Goal: Task Accomplishment & Management: Manage account settings

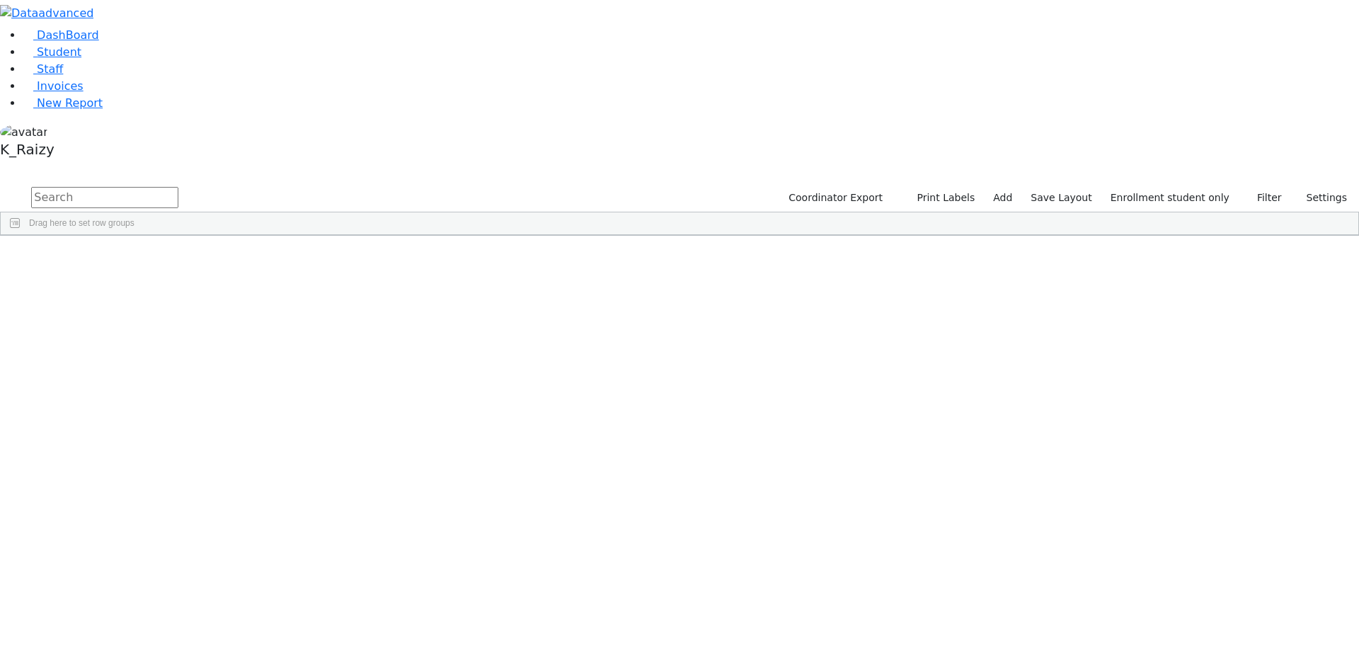
scroll to position [173, 0]
click at [81, 59] on link "Student" at bounding box center [52, 51] width 59 height 13
click at [178, 187] on input "text" at bounding box center [104, 197] width 147 height 21
click at [1202, 187] on label "Active" at bounding box center [1214, 198] width 43 height 22
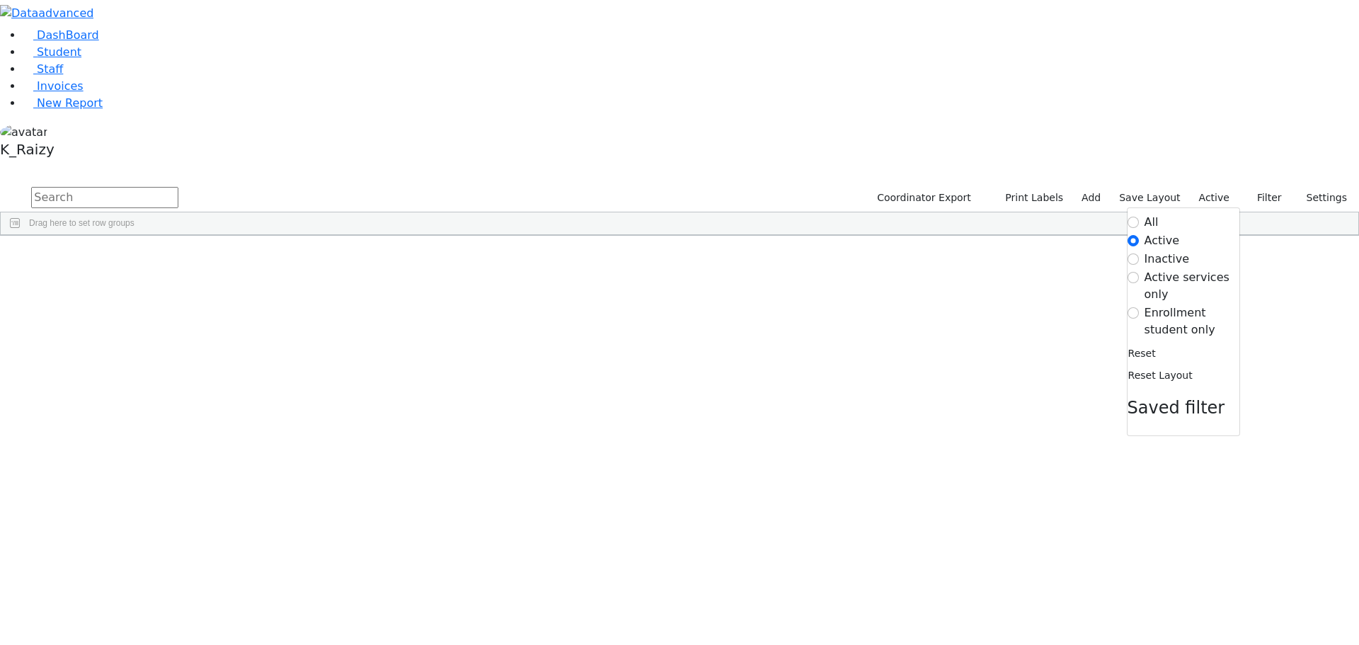
click at [1169, 304] on label "Enrollment student only" at bounding box center [1191, 321] width 95 height 34
click at [1139, 307] on input "Enrollment student only" at bounding box center [1132, 312] width 11 height 11
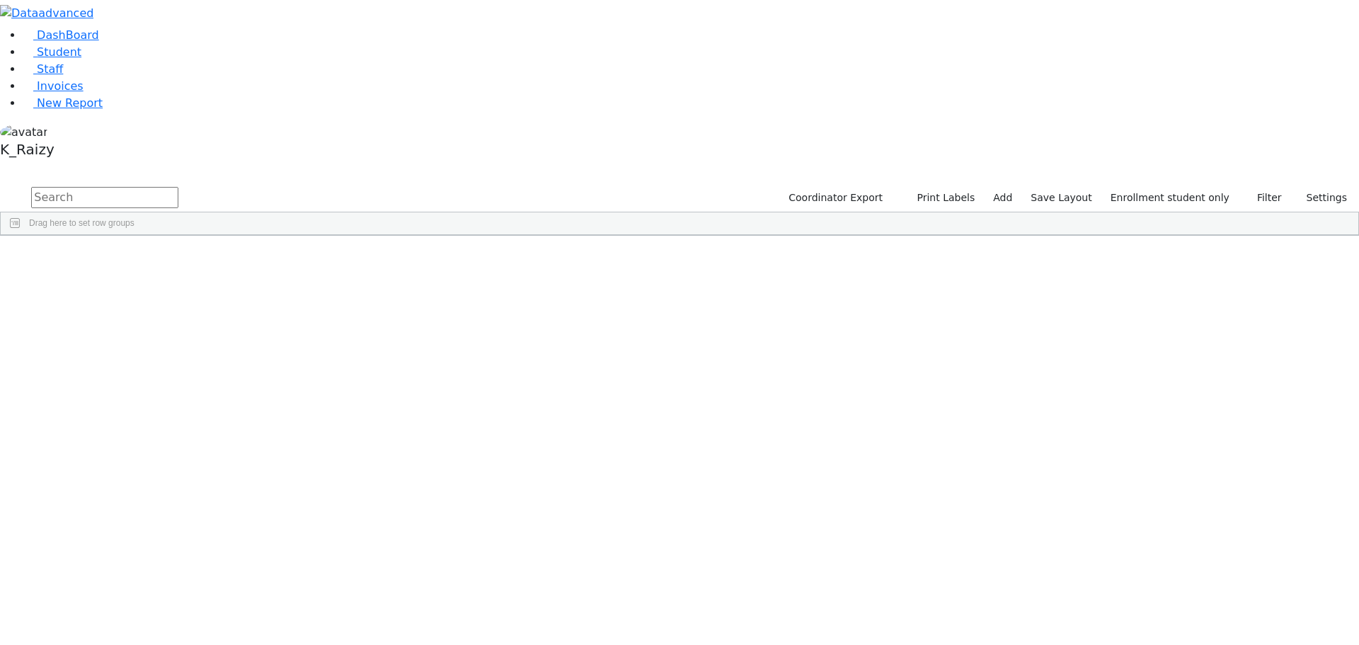
scroll to position [173, 0]
click at [163, 561] on div "Neustadt" at bounding box center [122, 571] width 84 height 20
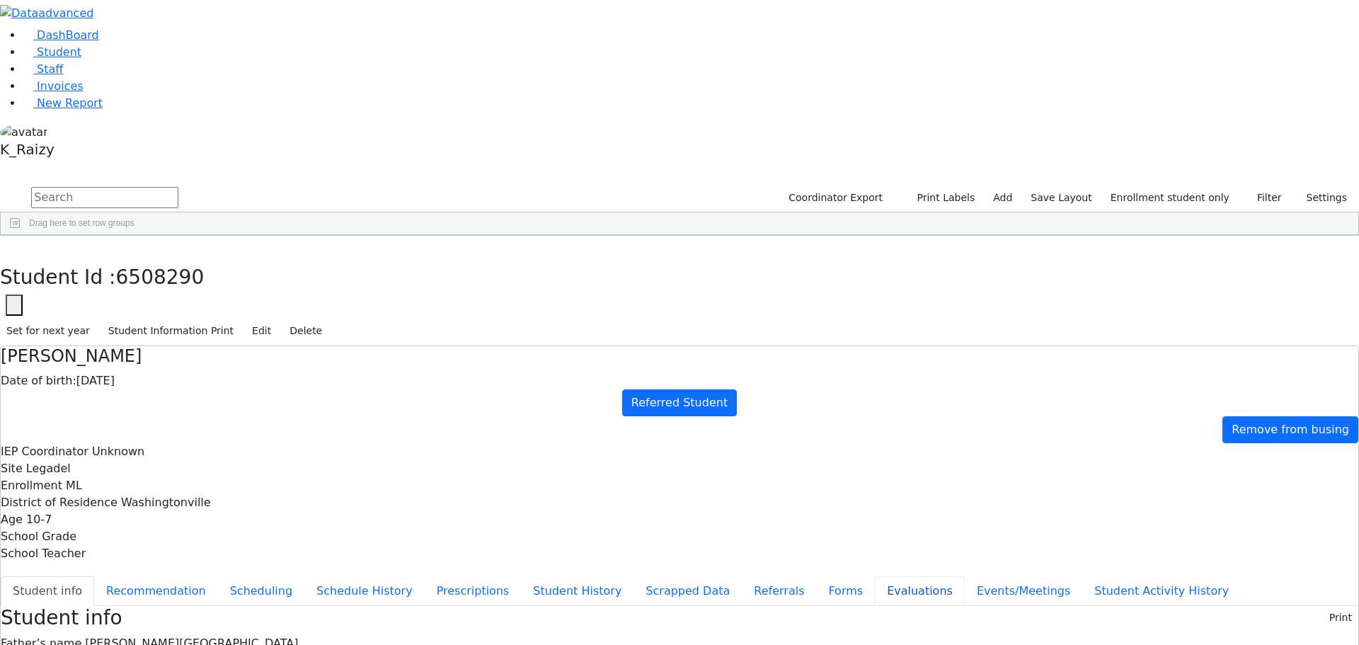
click at [875, 576] on button "Evaluations" at bounding box center [920, 591] width 90 height 30
type input "fleg"
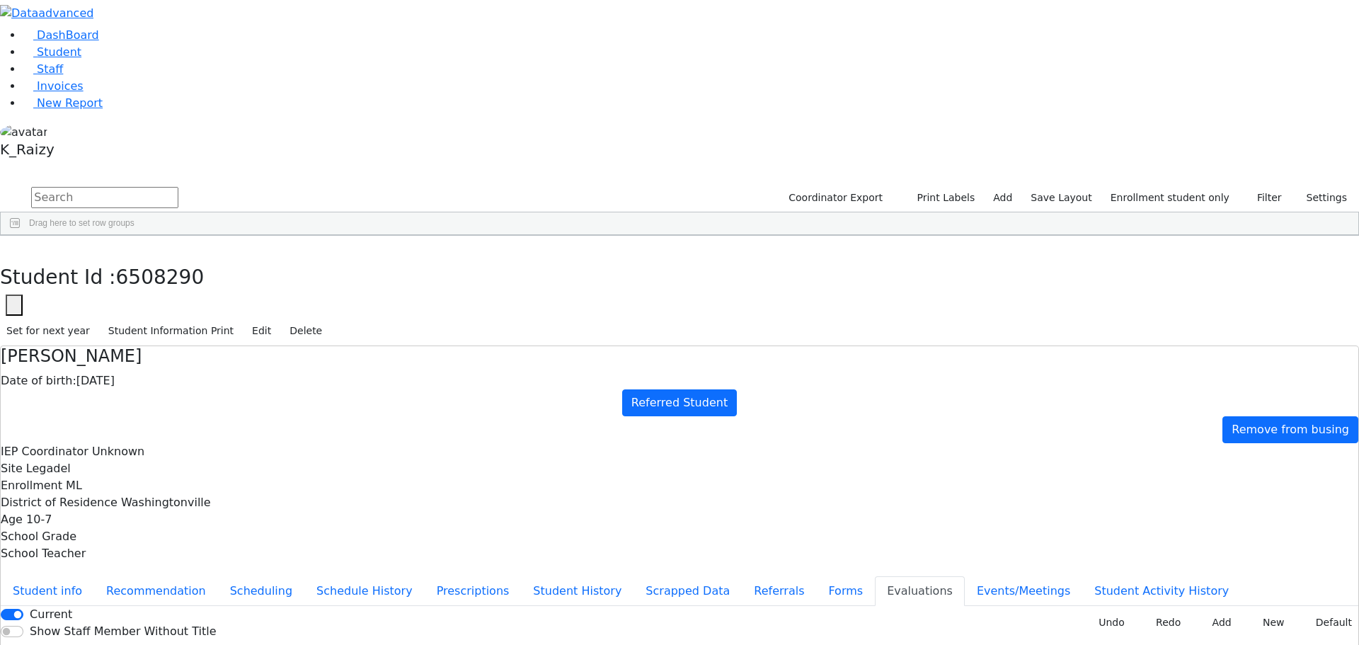
type input "2025-08-25"
click at [965, 576] on button "Events/Meetings" at bounding box center [1023, 591] width 117 height 30
click at [875, 576] on button "Evaluations" at bounding box center [920, 591] width 90 height 30
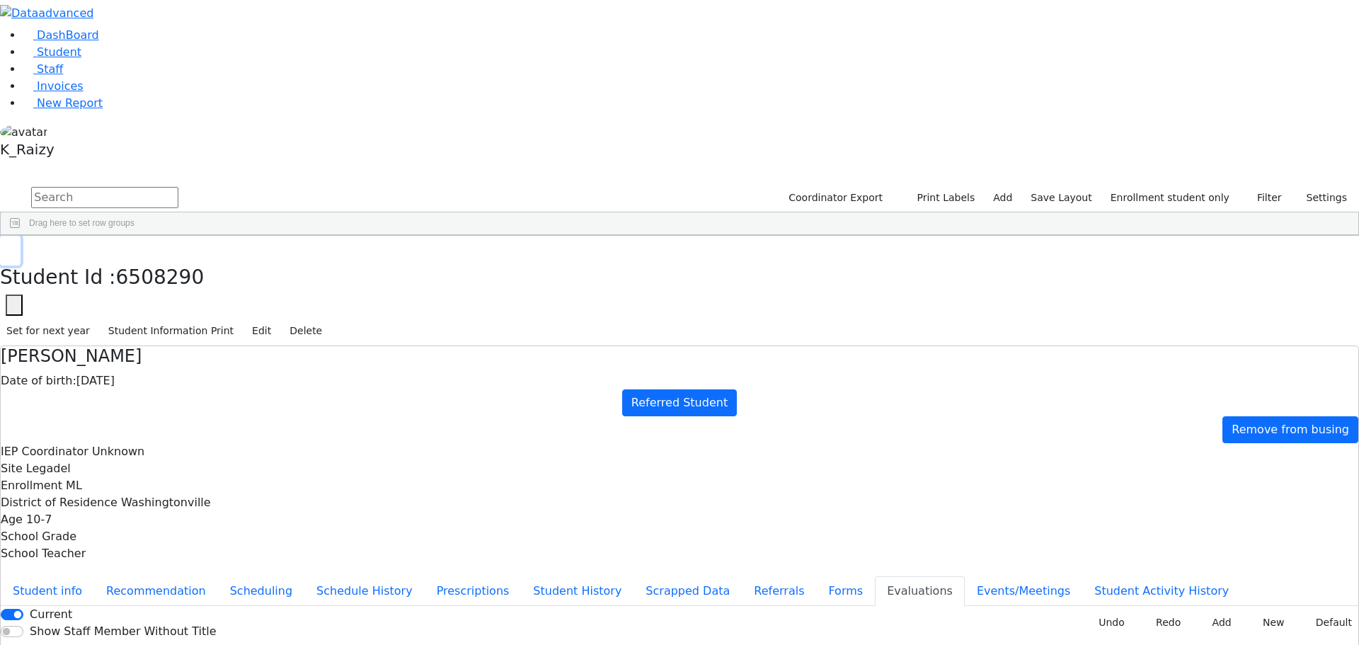
click at [21, 236] on button "button" at bounding box center [10, 251] width 21 height 30
click at [333, 565] on div "01/11/2015" at bounding box center [292, 575] width 83 height 20
click at [742, 576] on button "Referrals" at bounding box center [779, 591] width 74 height 30
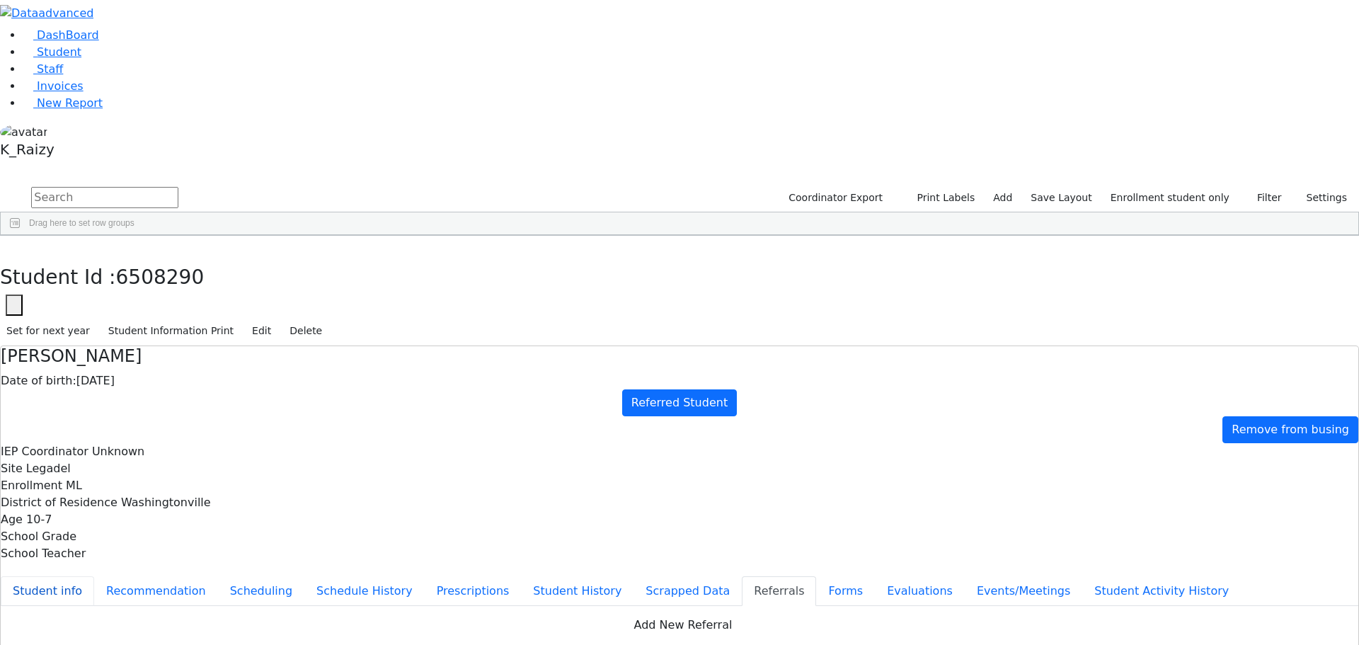
click at [94, 576] on button "Student info" at bounding box center [47, 591] width 93 height 30
drag, startPoint x: 534, startPoint y: 510, endPoint x: 440, endPoint y: 515, distance: 94.9
copy span "4 Hawks Nest Rd."
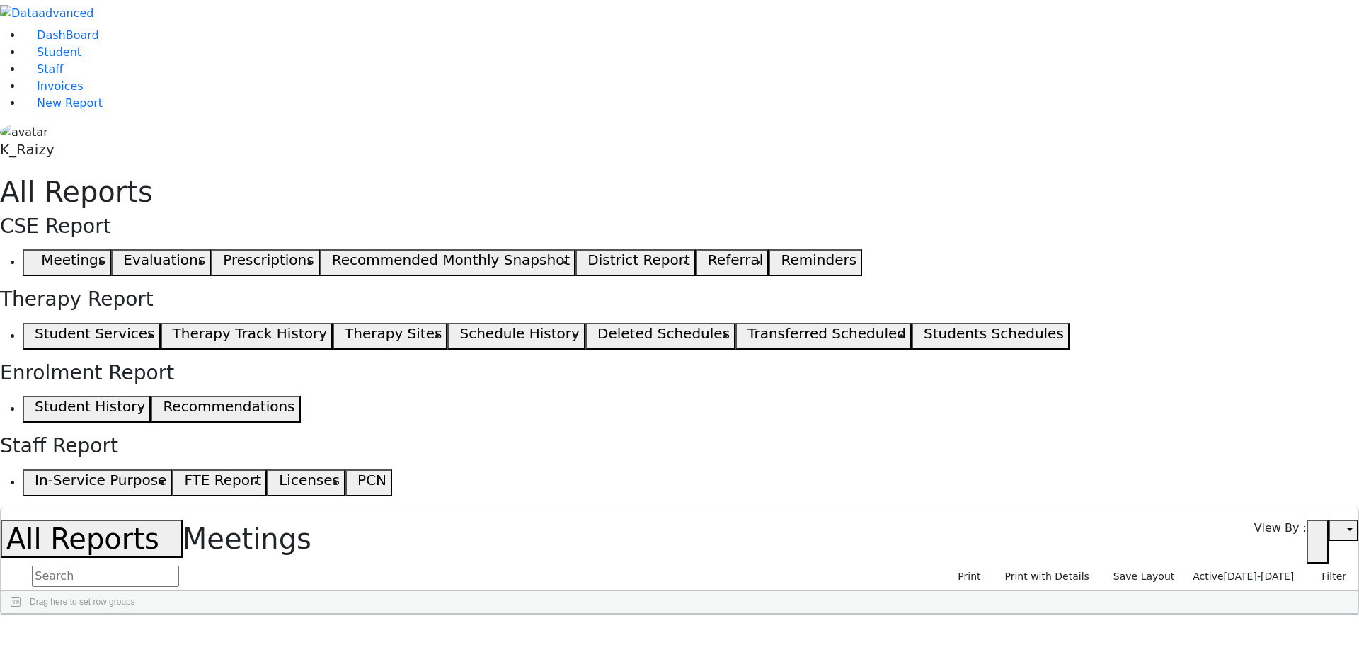
drag, startPoint x: 1261, startPoint y: 127, endPoint x: 1326, endPoint y: 122, distance: 64.7
click at [1173, 614] on div at bounding box center [1170, 625] width 6 height 23
click at [81, 59] on link "Student" at bounding box center [52, 51] width 59 height 13
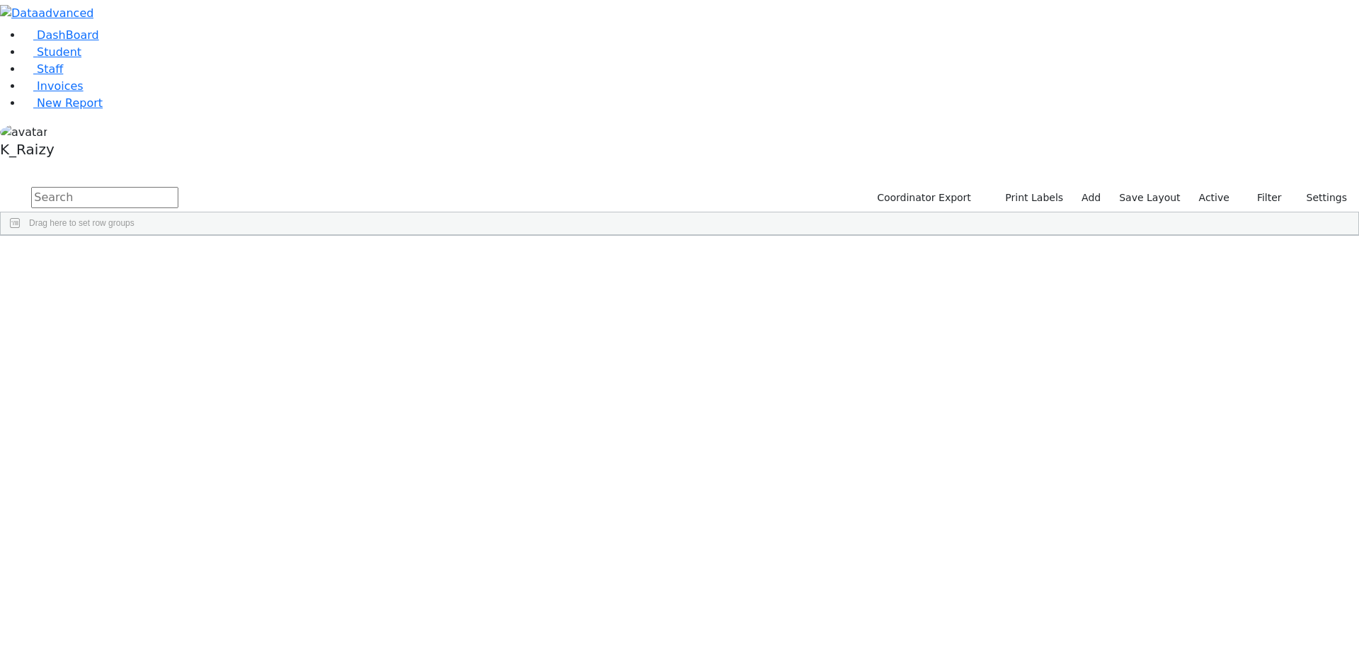
click at [178, 187] on input "text" at bounding box center [104, 197] width 147 height 21
type input "kohn"
click at [414, 298] on div "Unknown" at bounding box center [373, 308] width 84 height 20
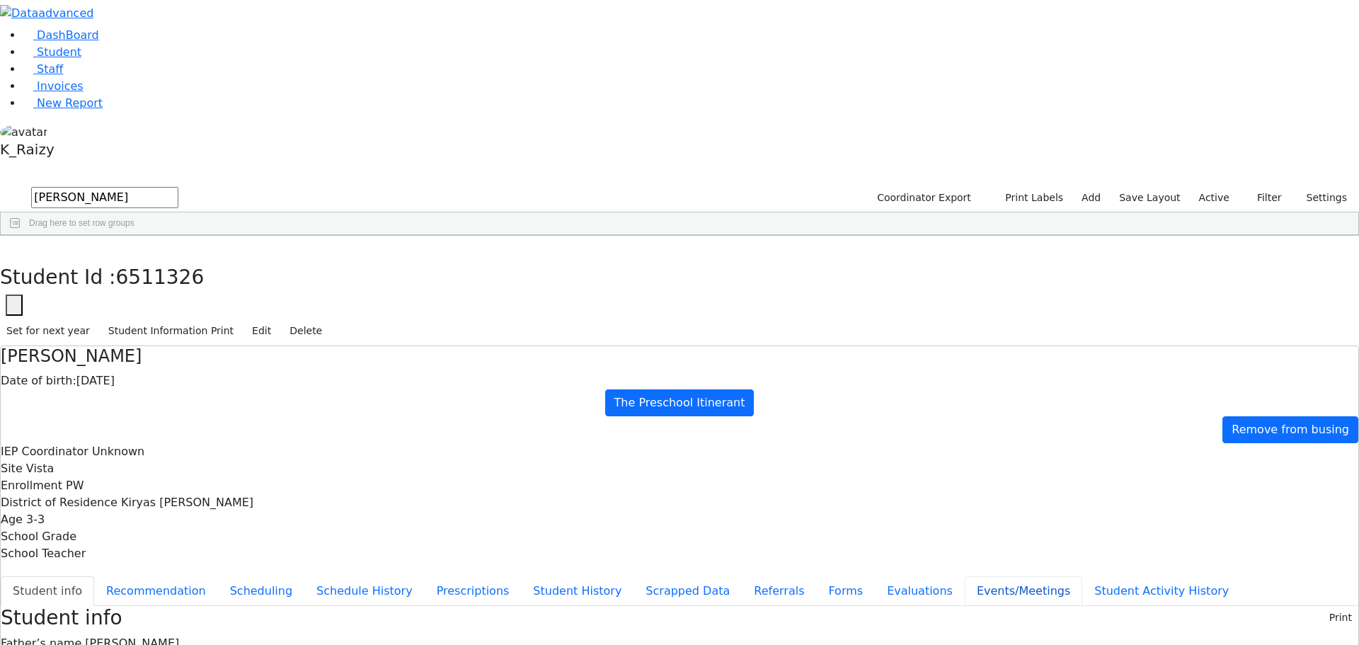
click at [965, 576] on button "Events/Meetings" at bounding box center [1023, 591] width 117 height 30
click at [218, 576] on button "Recommendation" at bounding box center [156, 591] width 124 height 30
checkbox input "true"
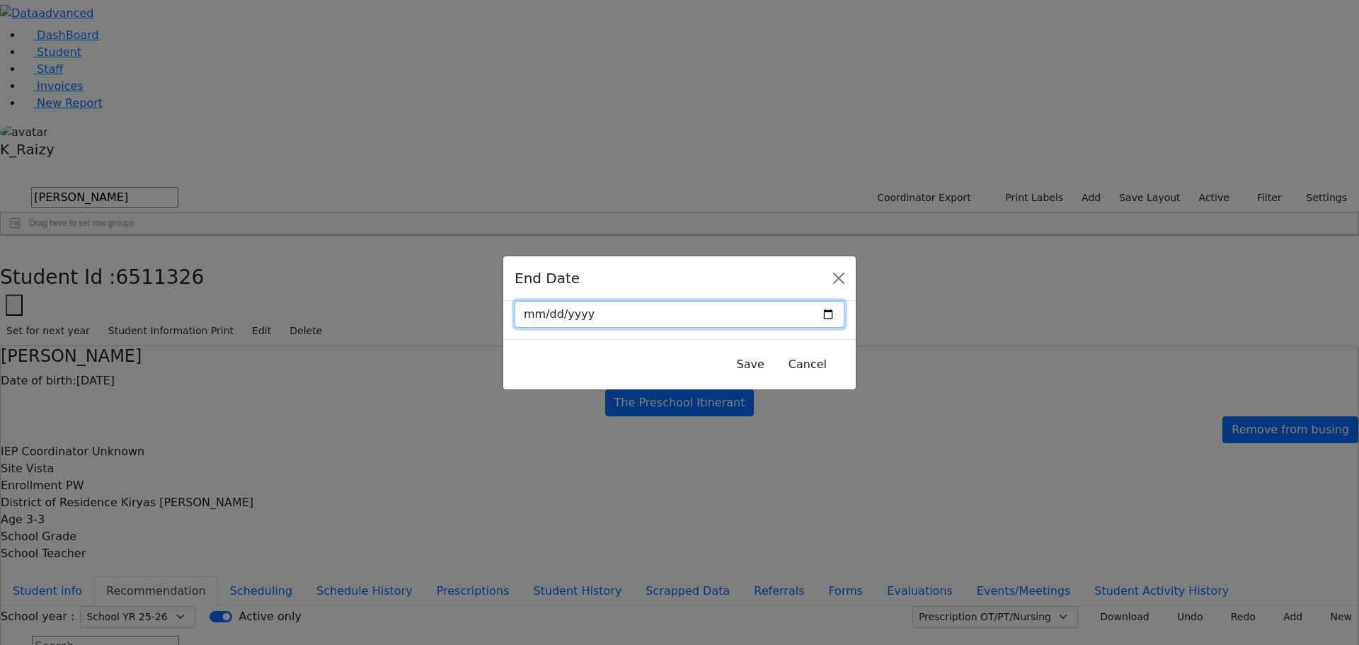
click at [748, 315] on input "date" at bounding box center [680, 314] width 330 height 27
click at [796, 311] on input "date" at bounding box center [680, 314] width 330 height 27
type input "2025-08-28"
click at [728, 364] on button "Save" at bounding box center [751, 364] width 46 height 27
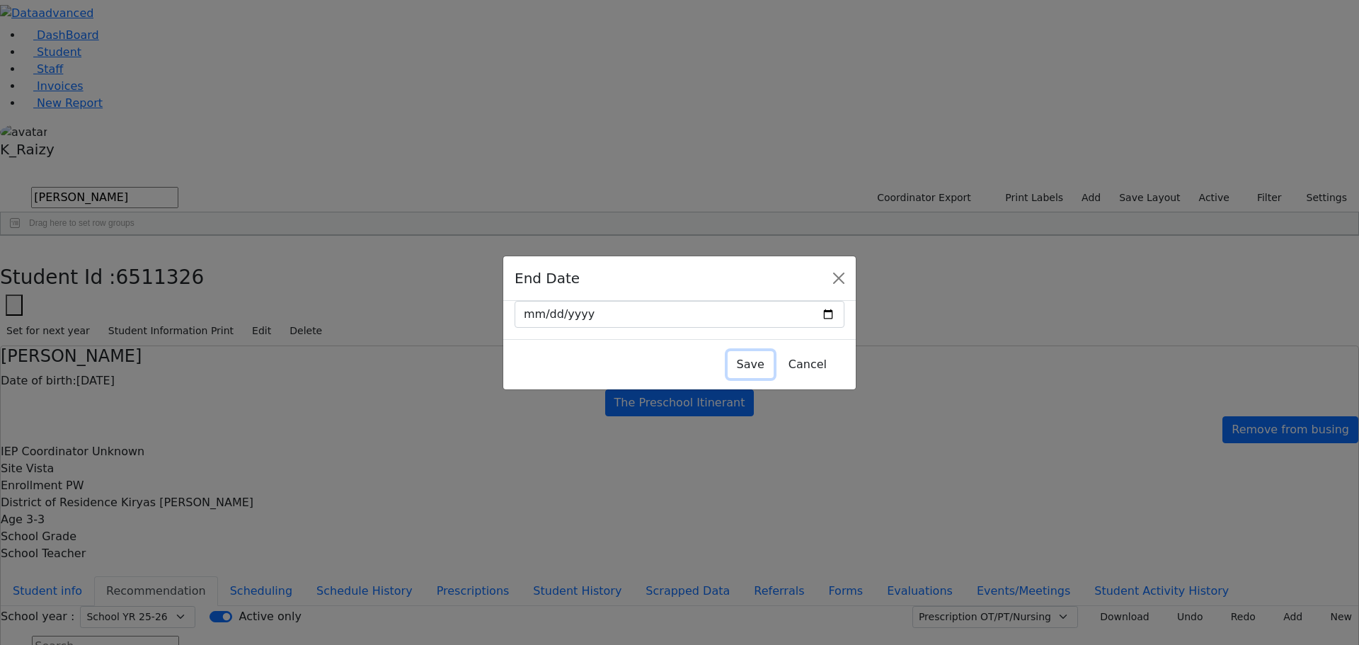
click at [728, 360] on button "Save" at bounding box center [751, 364] width 46 height 27
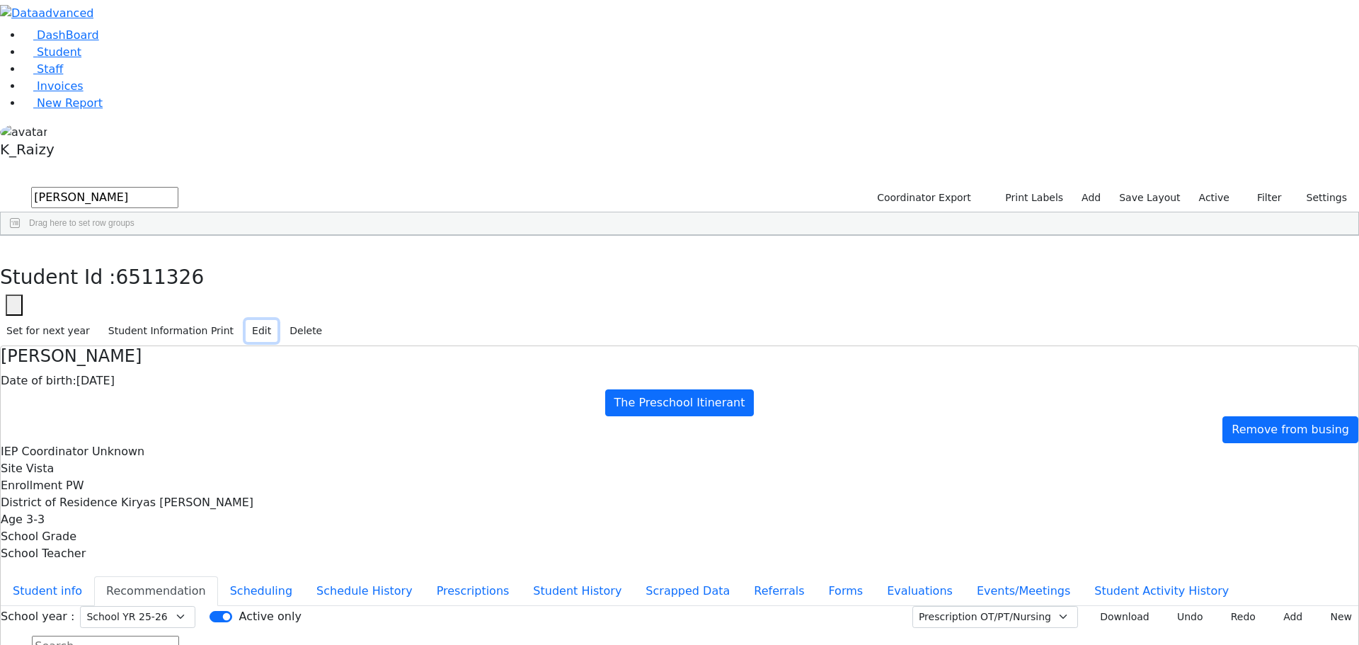
click at [277, 320] on button "Edit" at bounding box center [262, 331] width 32 height 22
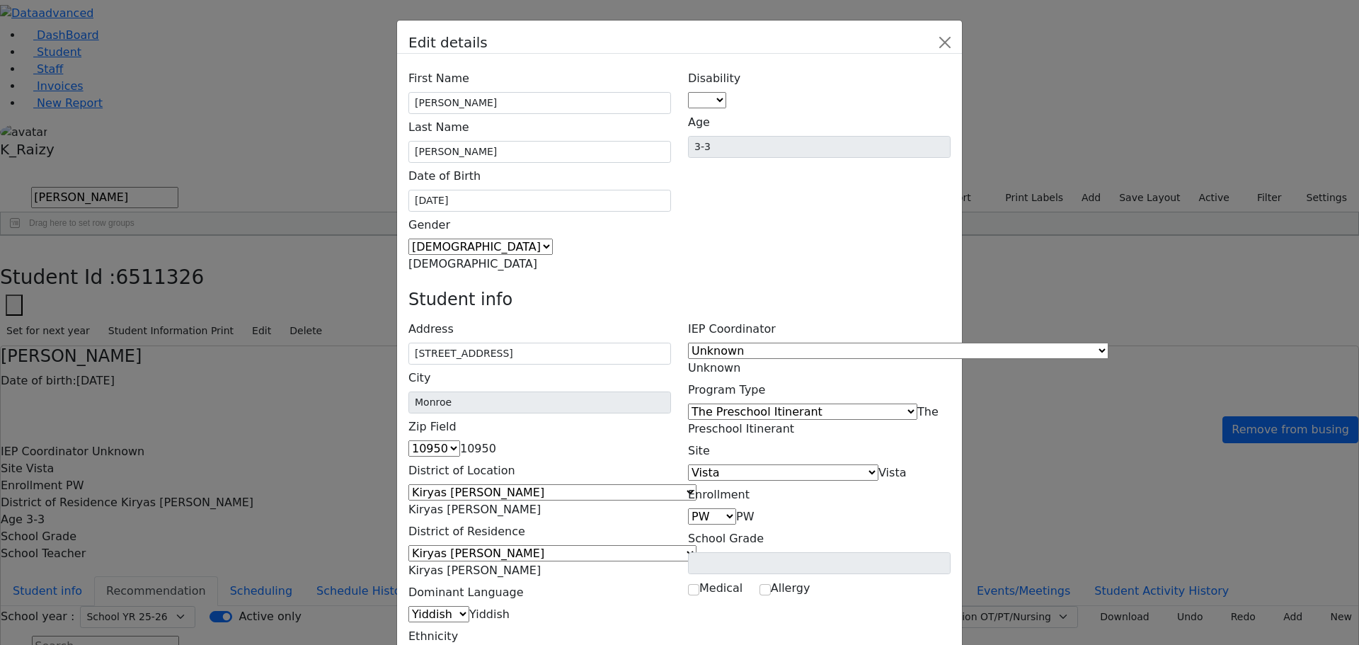
click at [877, 405] on span "The Preschool Itinerant" at bounding box center [813, 420] width 251 height 30
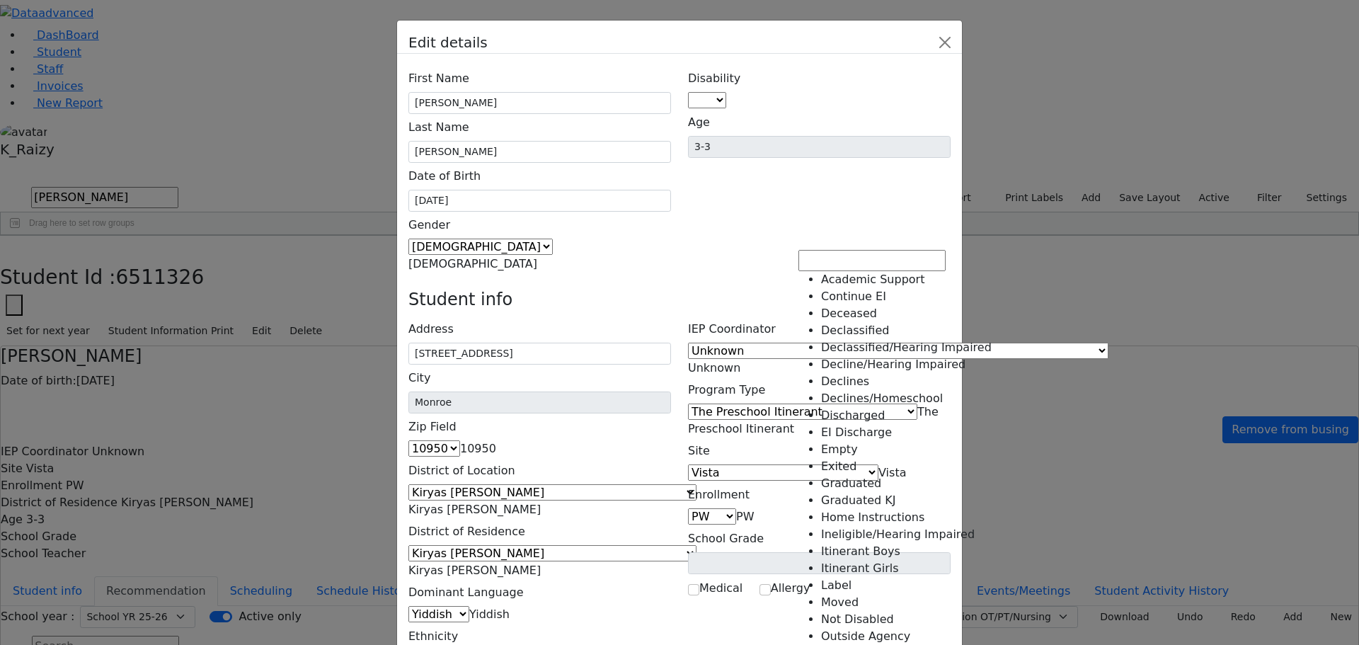
select select "4"
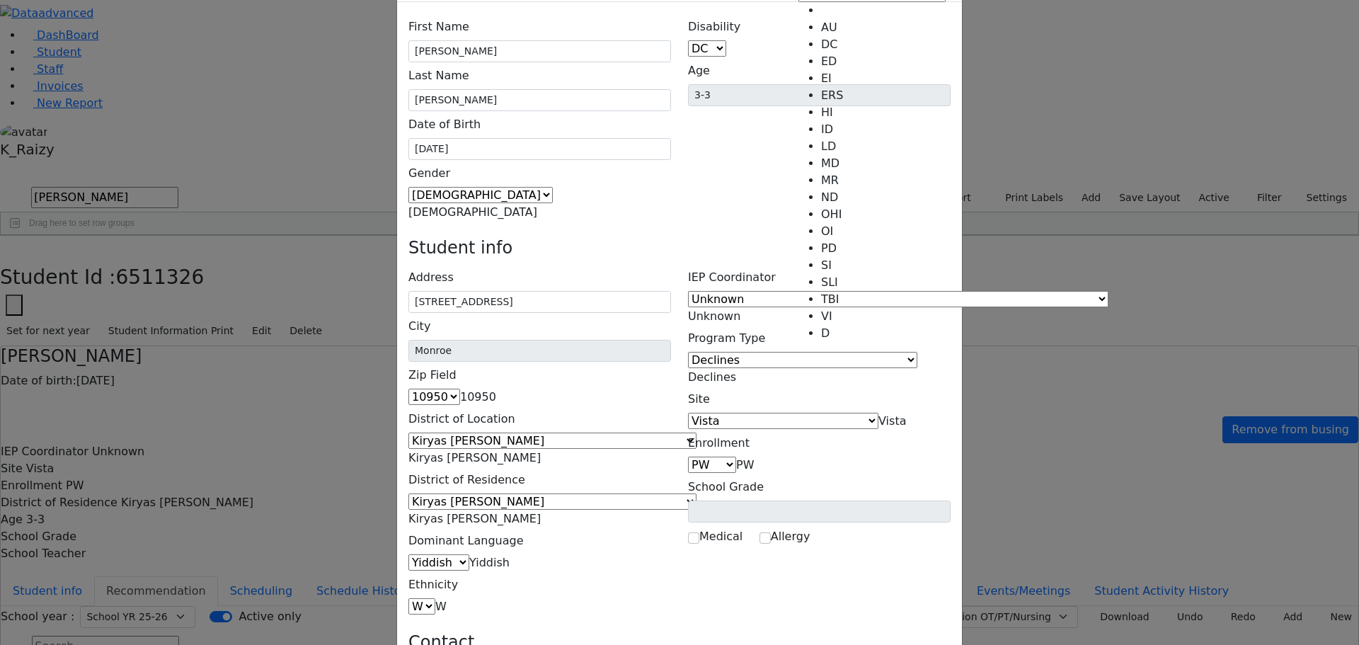
scroll to position [52, 0]
select select "3"
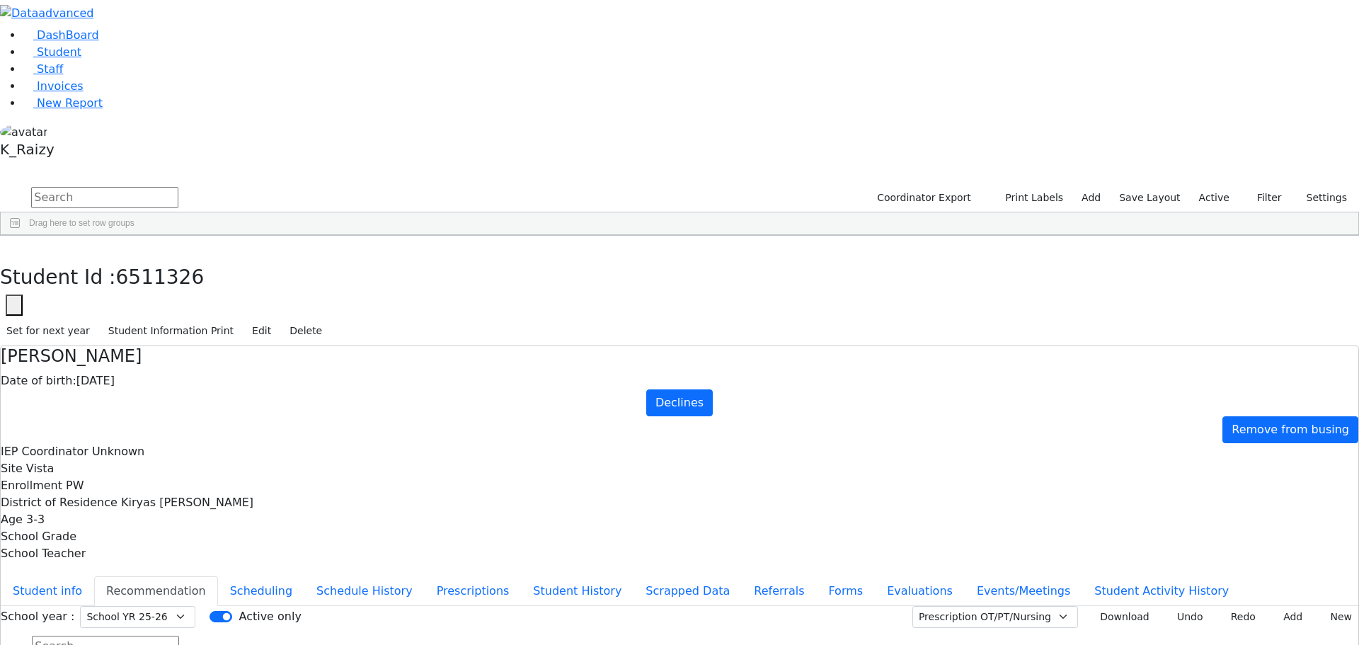
click at [1011, 416] on div "Remove from busing" at bounding box center [679, 429] width 1357 height 27
click at [277, 320] on button "Edit" at bounding box center [262, 331] width 32 height 22
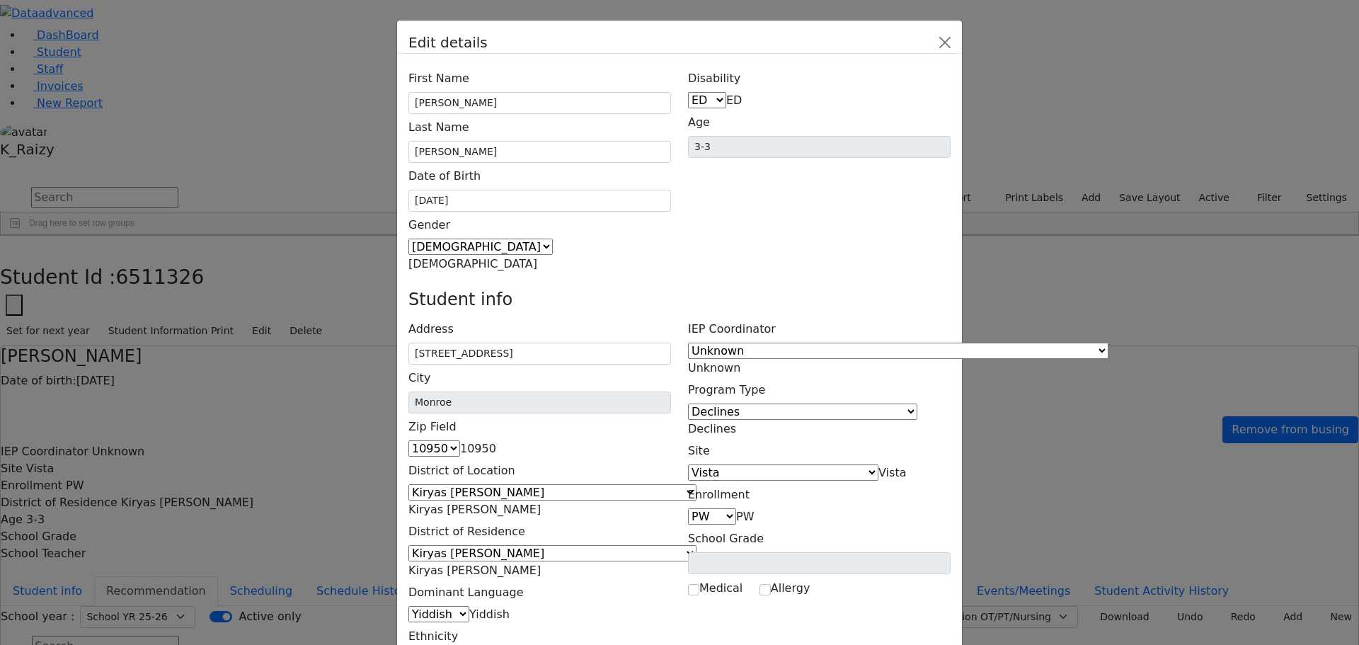
click at [742, 93] on span "ED" at bounding box center [734, 99] width 16 height 13
drag, startPoint x: 821, startPoint y: 182, endPoint x: 871, endPoint y: 256, distance: 89.3
select select "14"
drag, startPoint x: 1008, startPoint y: 598, endPoint x: 1018, endPoint y: 610, distance: 16.0
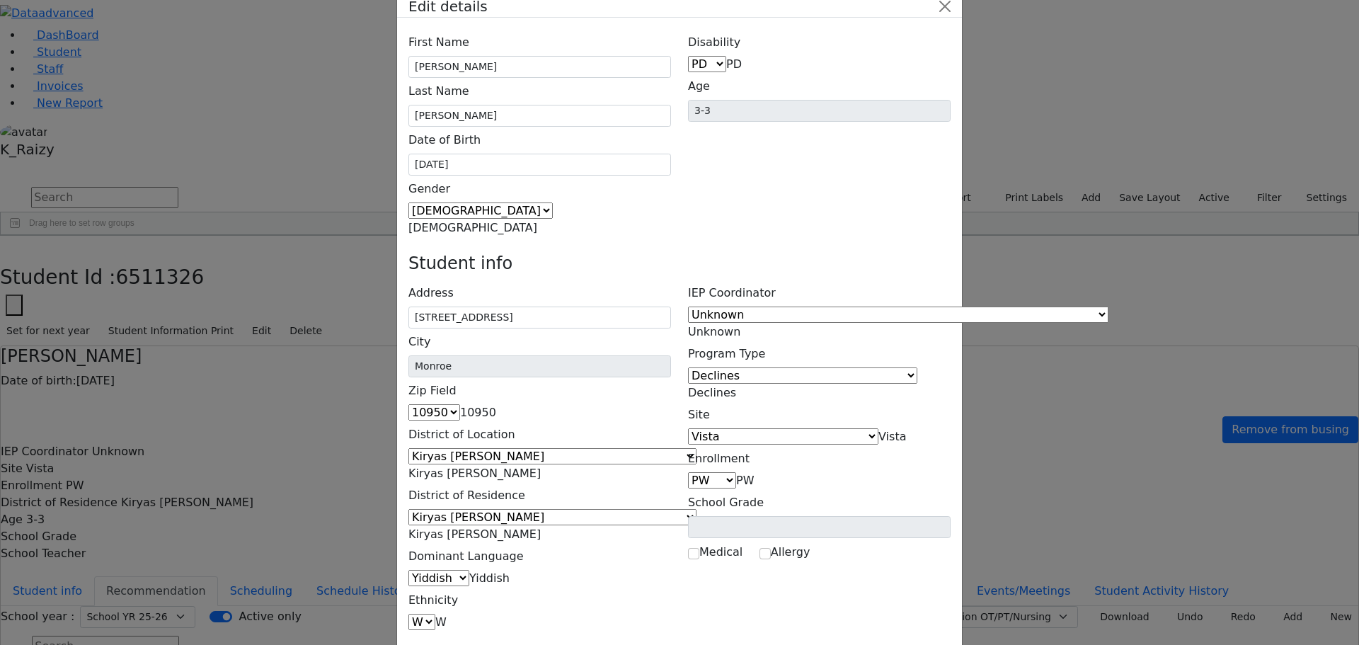
scroll to position [52, 0]
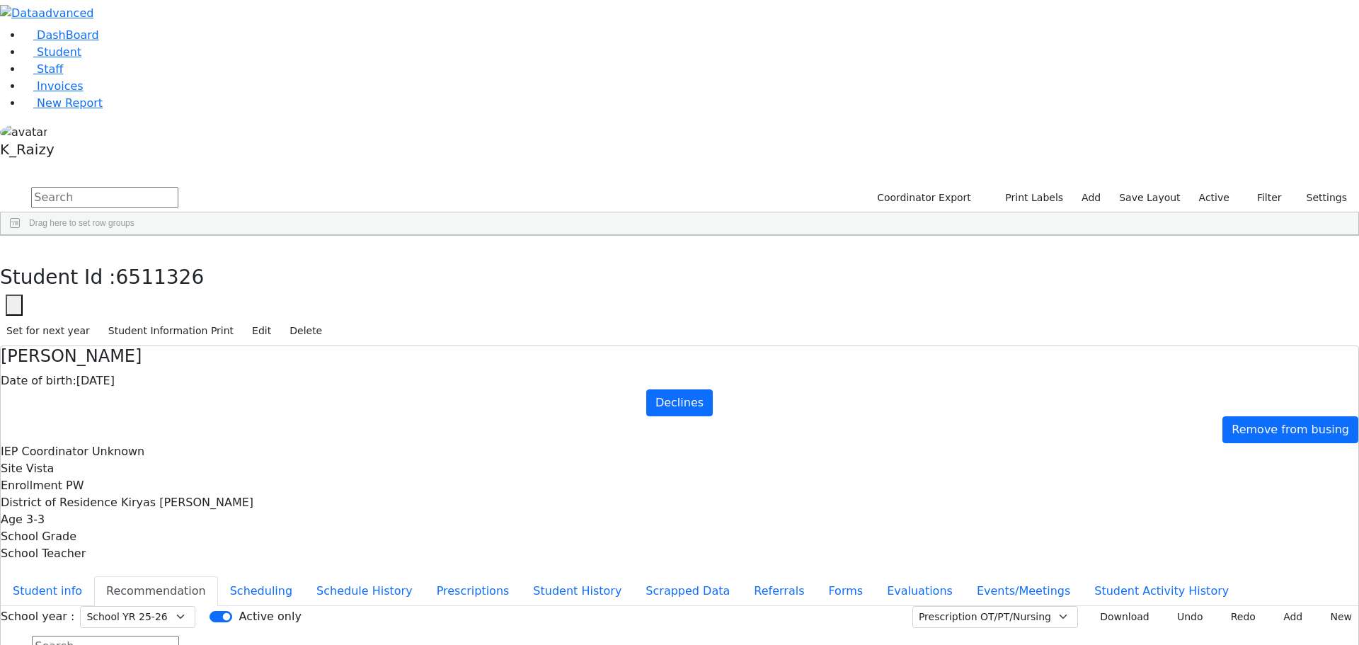
click at [410, 372] on div "Date of birth: 05/25/2022" at bounding box center [679, 380] width 1357 height 17
click at [81, 59] on link "Student" at bounding box center [52, 51] width 59 height 13
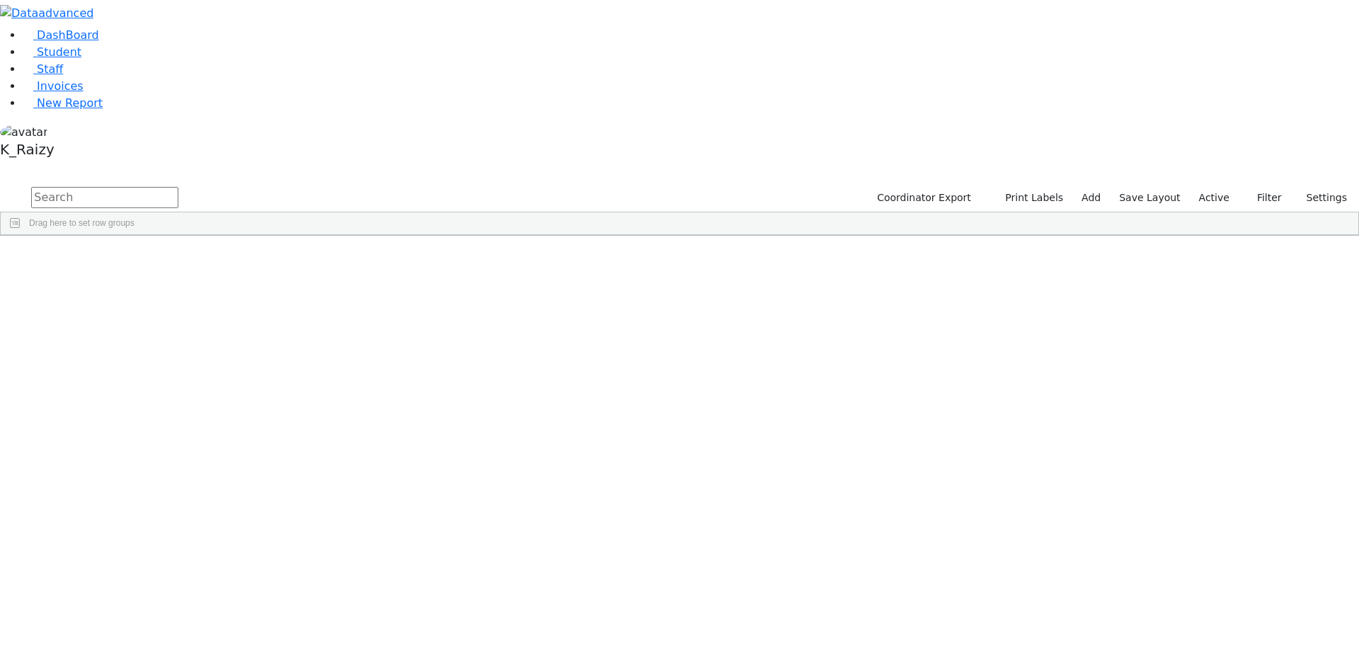
click at [178, 187] on input "text" at bounding box center [104, 197] width 147 height 21
type input "e"
type input "[PERSON_NAME]"
click at [247, 536] on div "Gitty" at bounding box center [205, 546] width 84 height 20
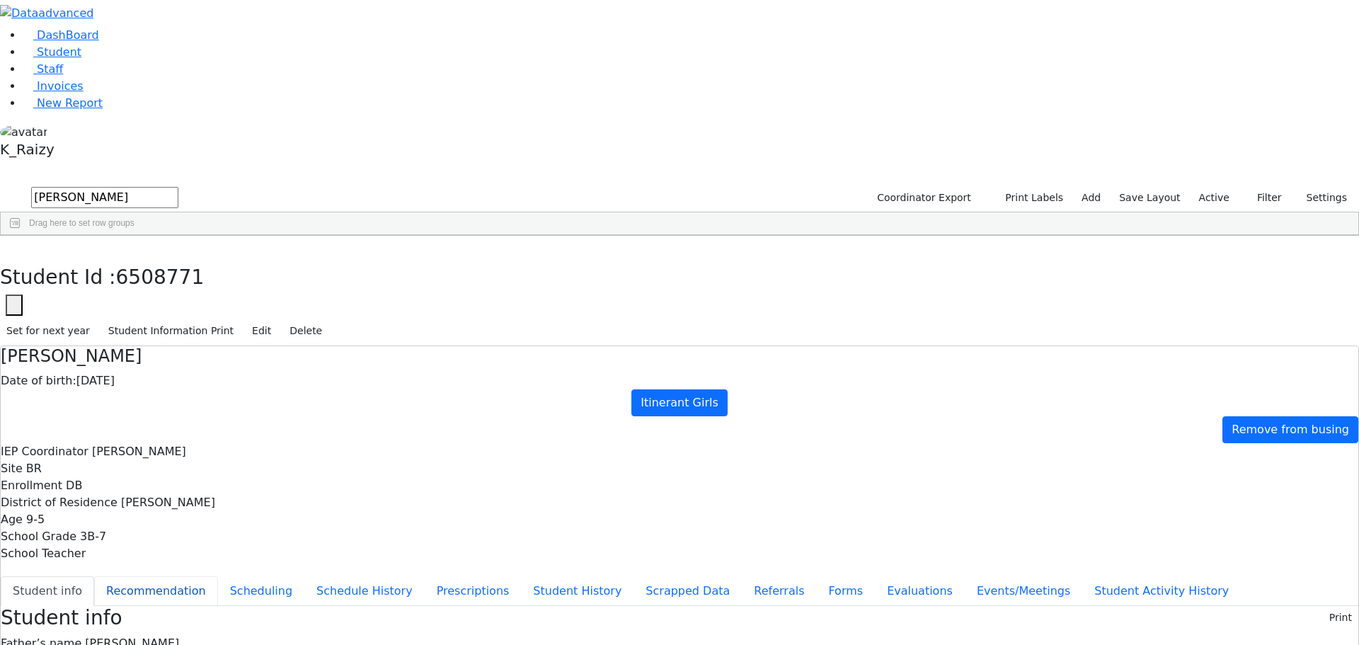
drag, startPoint x: 358, startPoint y: 204, endPoint x: 426, endPoint y: 201, distance: 68.0
click at [218, 576] on button "Recommendation" at bounding box center [156, 591] width 124 height 30
checkbox input "true"
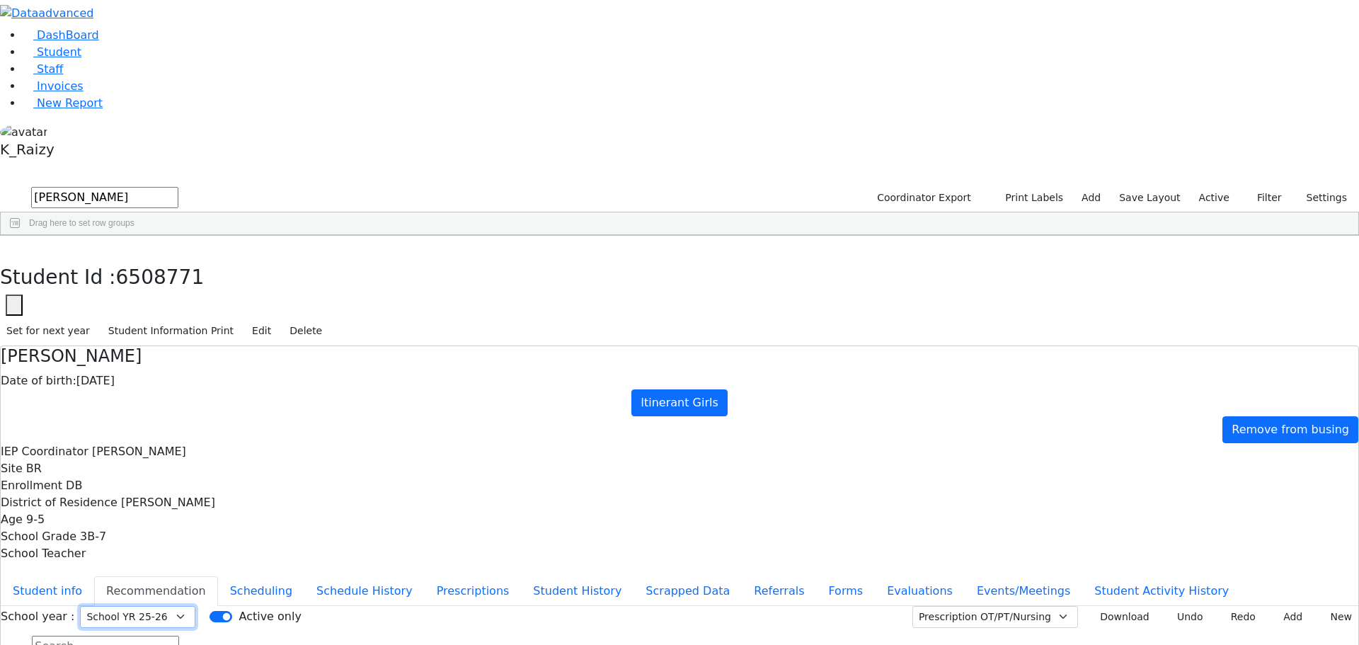
click at [195, 606] on select "Select School YR Summer YR 25 School YR 25-26 Summer YR 25 School YR 24-25 Summ…" at bounding box center [137, 617] width 115 height 22
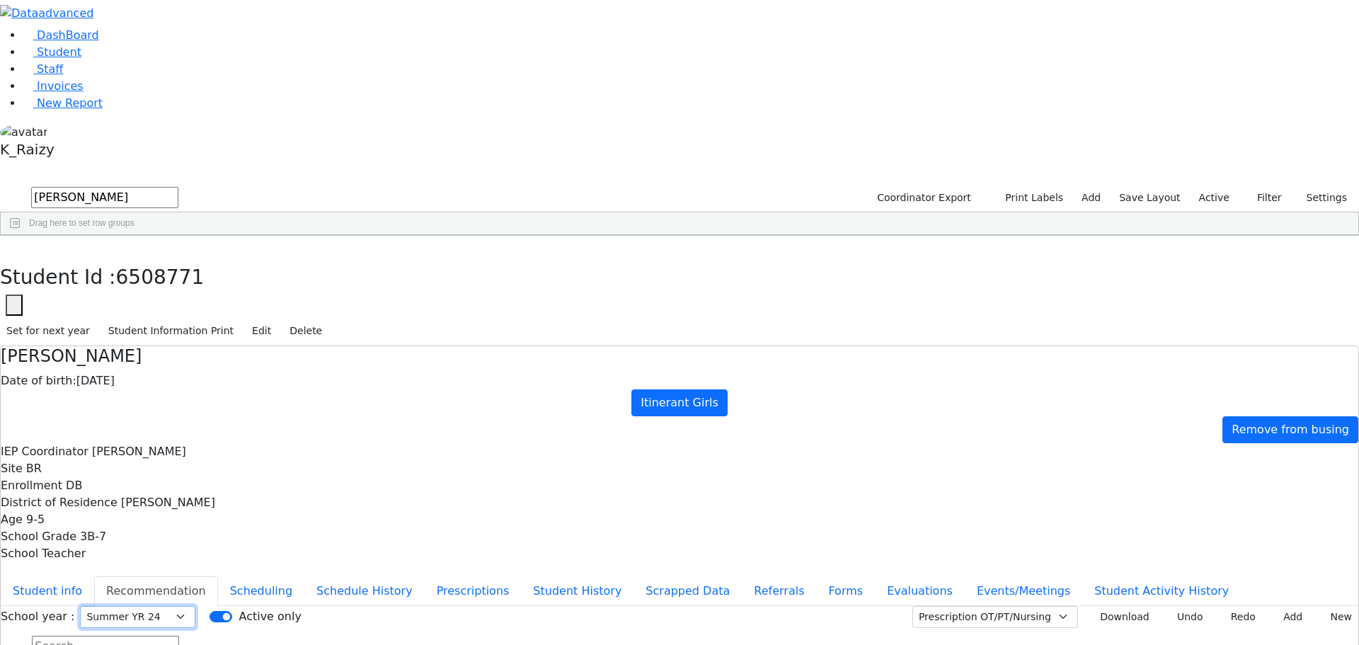
click at [195, 606] on select "Select School YR Summer YR 25 School YR 25-26 Summer YR 25 School YR 24-25 Summ…" at bounding box center [137, 617] width 115 height 22
drag, startPoint x: 546, startPoint y: 173, endPoint x: 559, endPoint y: 181, distance: 15.5
click at [195, 606] on select "Select School YR Summer YR 25 School YR 25-26 Summer YR 25 School YR 24-25 Summ…" at bounding box center [137, 617] width 115 height 22
select select "206"
click at [195, 606] on select "Select School YR Summer YR 25 School YR 25-26 Summer YR 25 School YR 24-25 Summ…" at bounding box center [137, 617] width 115 height 22
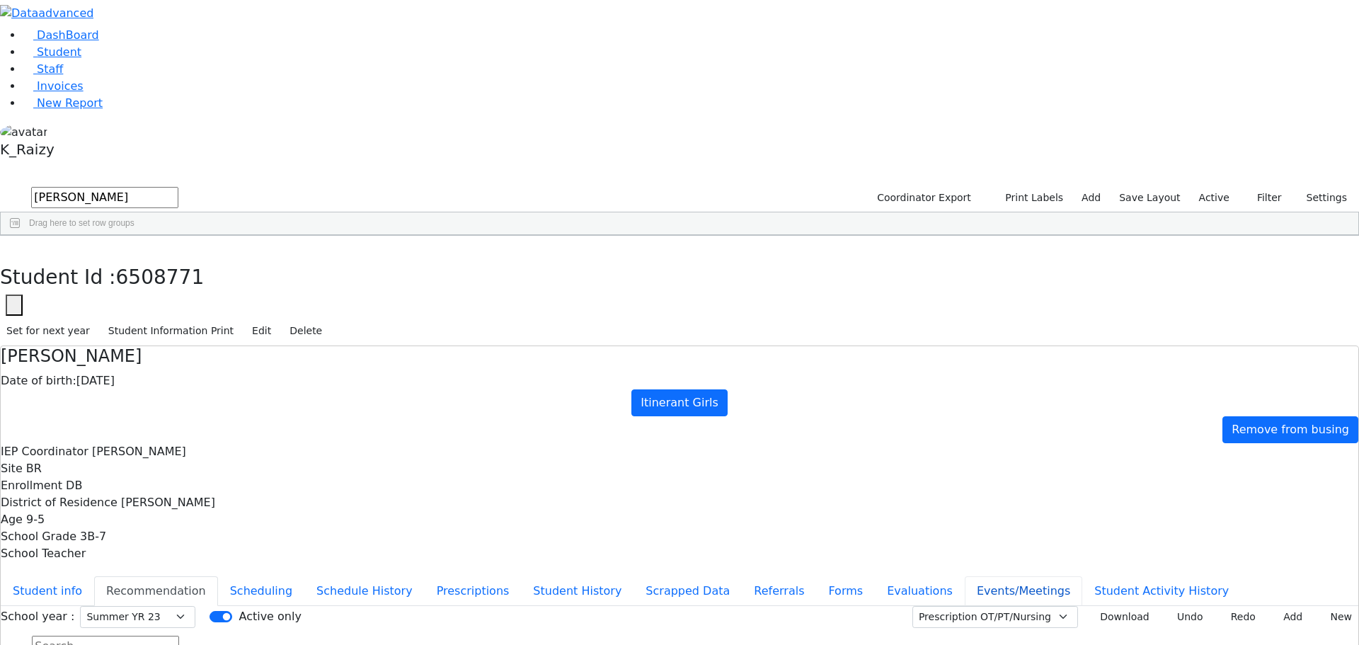
click at [965, 576] on button "Events/Meetings" at bounding box center [1023, 591] width 117 height 30
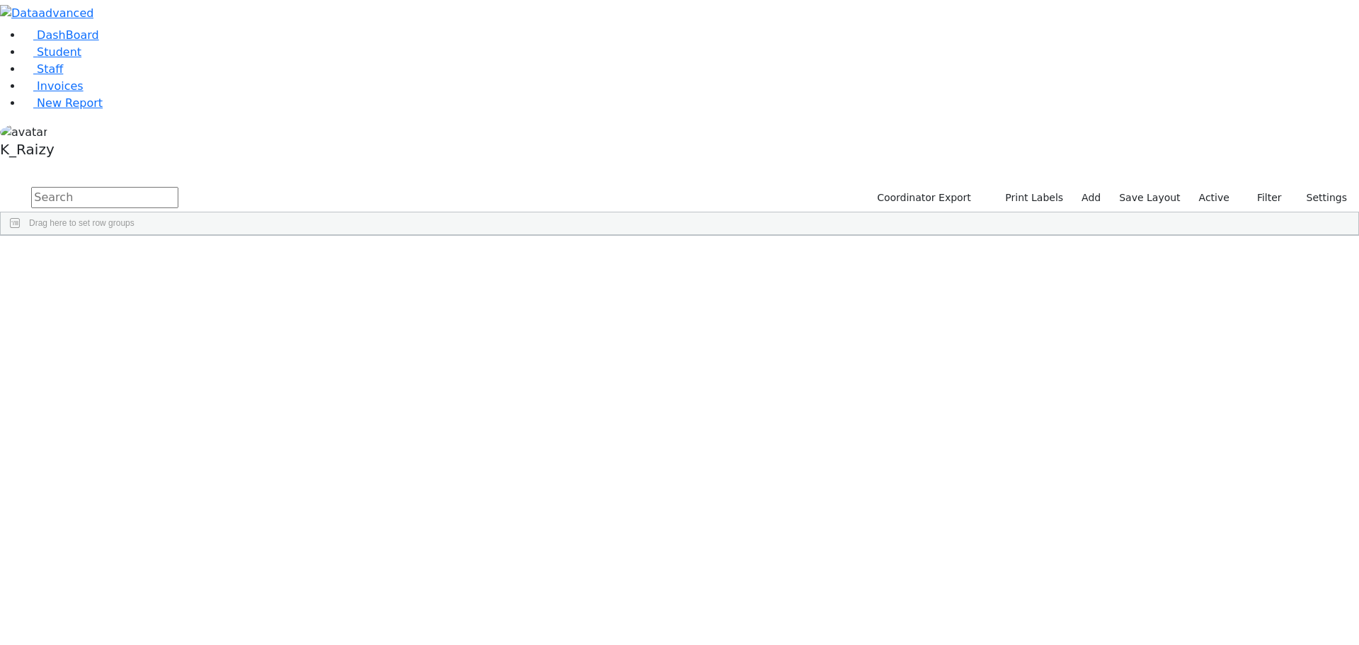
drag, startPoint x: 302, startPoint y: 51, endPoint x: 330, endPoint y: 71, distance: 34.6
click at [178, 187] on input "text" at bounding box center [104, 197] width 147 height 21
type input "freu"
click at [414, 318] on div "[PERSON_NAME]" at bounding box center [373, 328] width 84 height 20
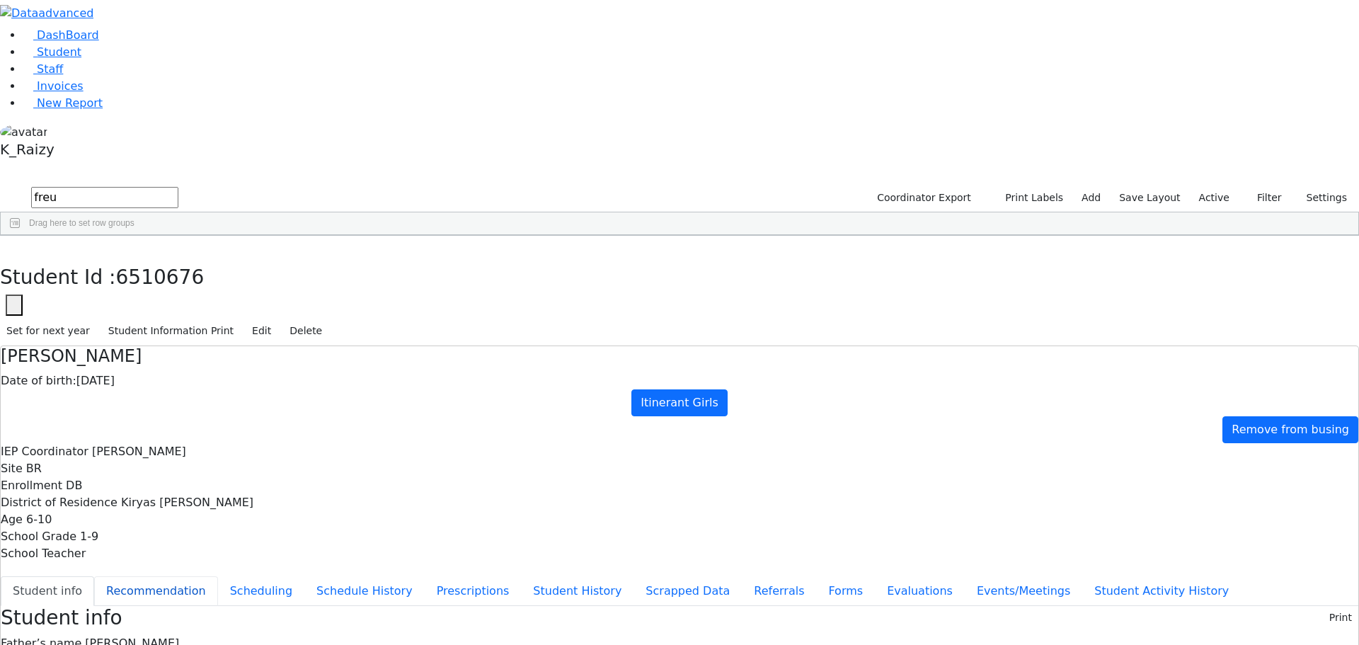
click at [218, 576] on button "Recommendation" at bounding box center [156, 591] width 124 height 30
checkbox input "true"
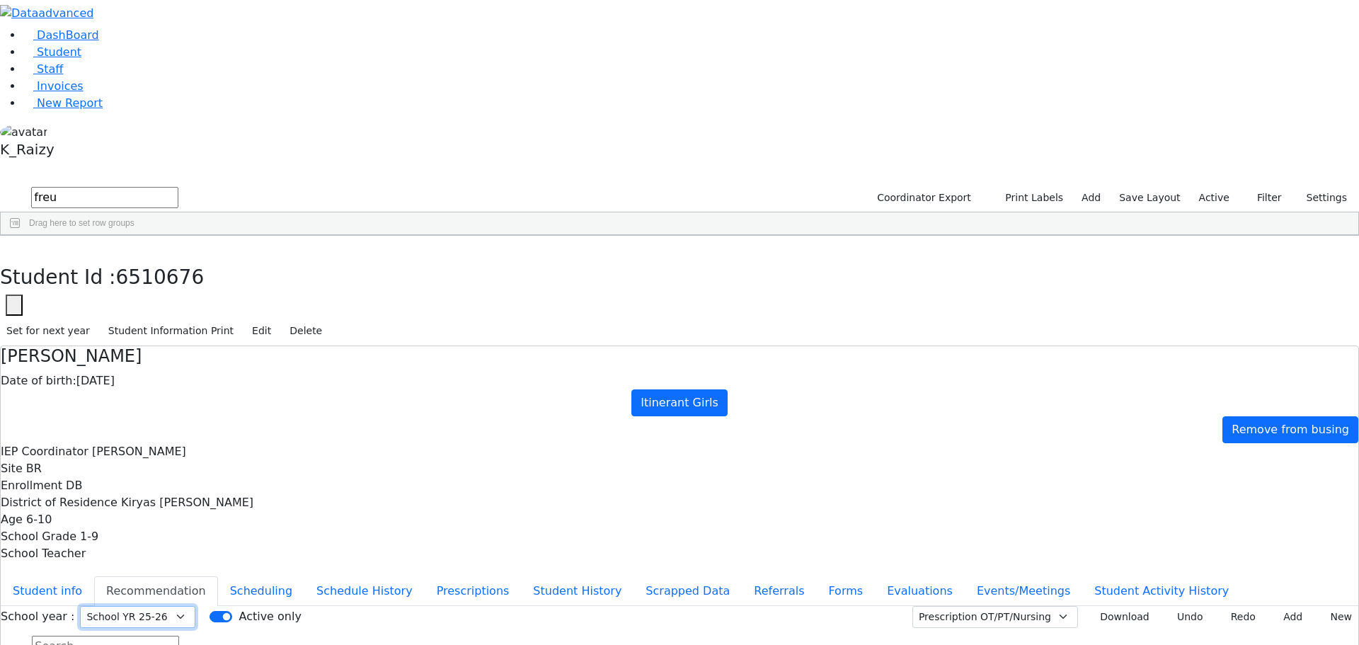
click at [195, 606] on select "Select School YR Summer YR 25 School YR 25-26 Summer YR 25 School YR 24-25 Summ…" at bounding box center [137, 617] width 115 height 22
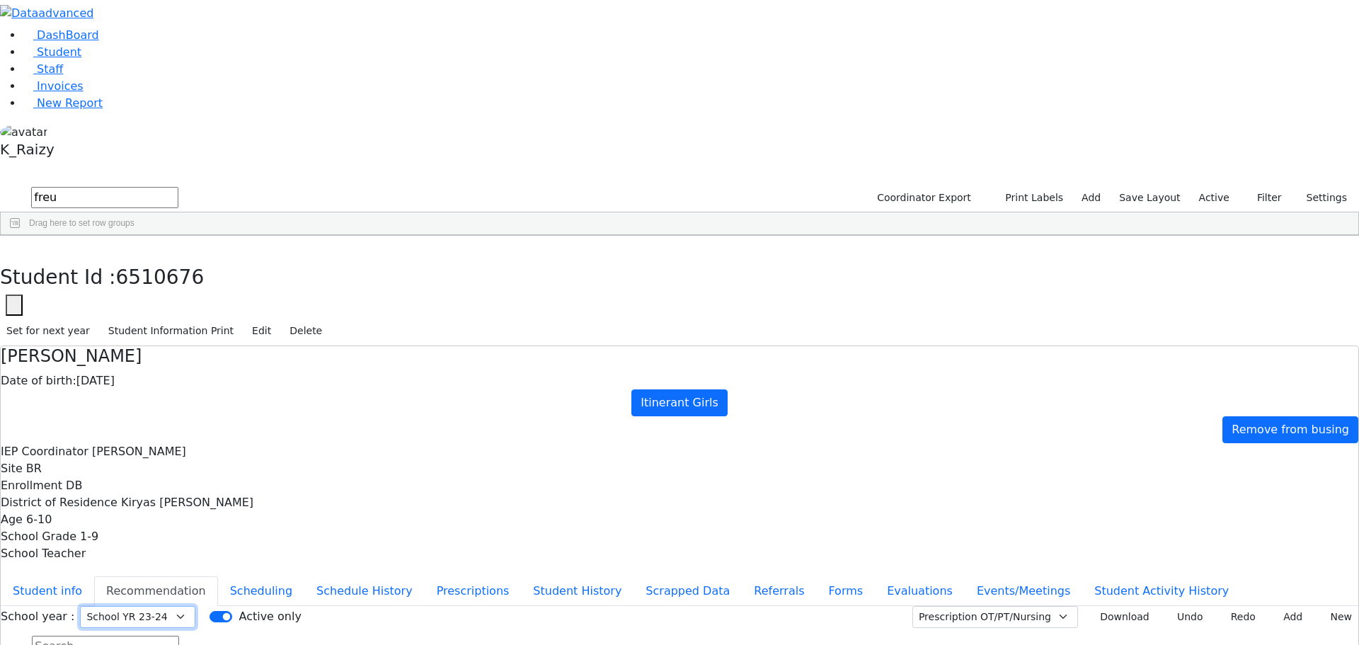
select select "212"
click at [195, 606] on select "Select School YR Summer YR 25 School YR 25-26 Summer YR 25 School YR 24-25 Summ…" at bounding box center [137, 617] width 115 height 22
click at [94, 576] on button "Student info" at bounding box center [47, 591] width 93 height 30
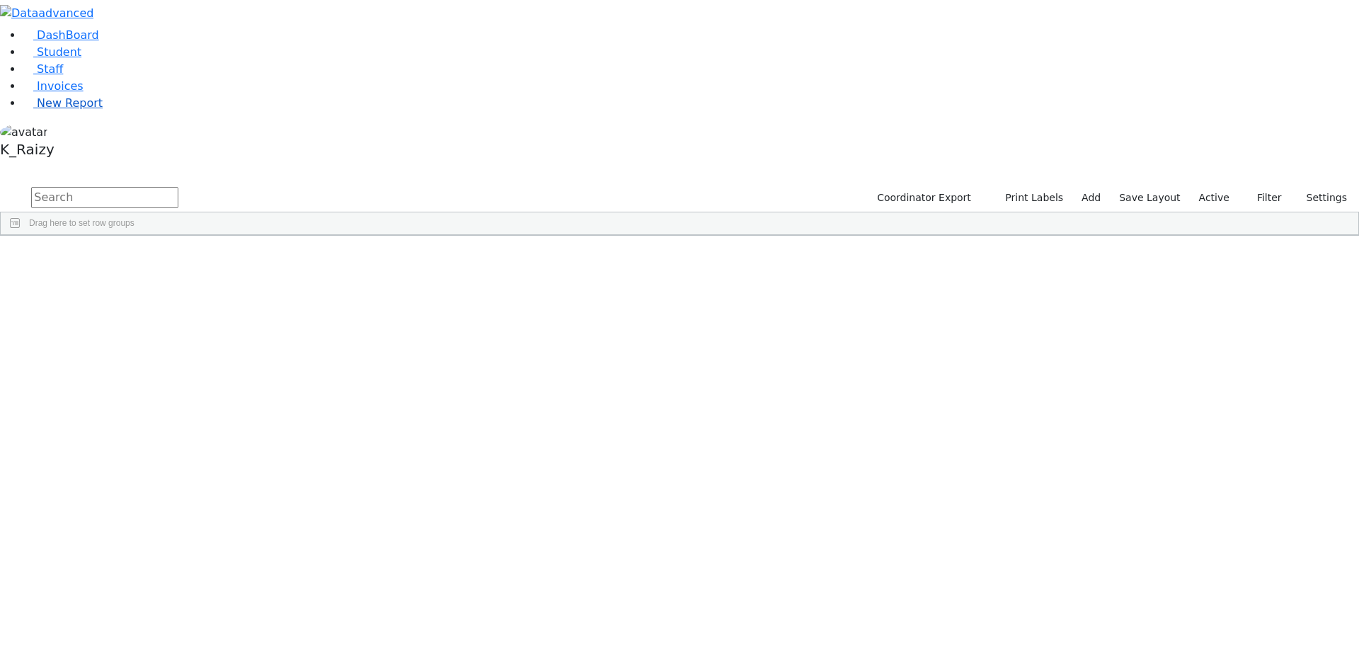
click at [70, 110] on link "New Report" at bounding box center [63, 102] width 80 height 13
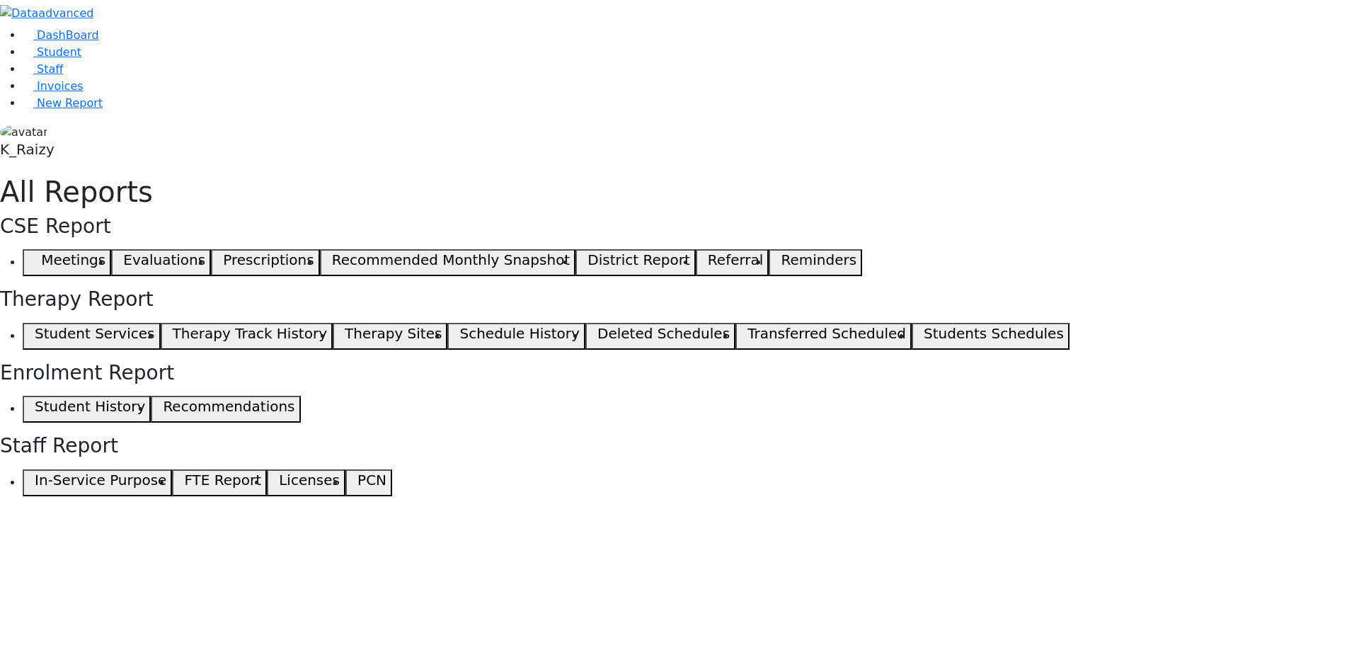
click at [35, 254] on span "button" at bounding box center [31, 262] width 6 height 17
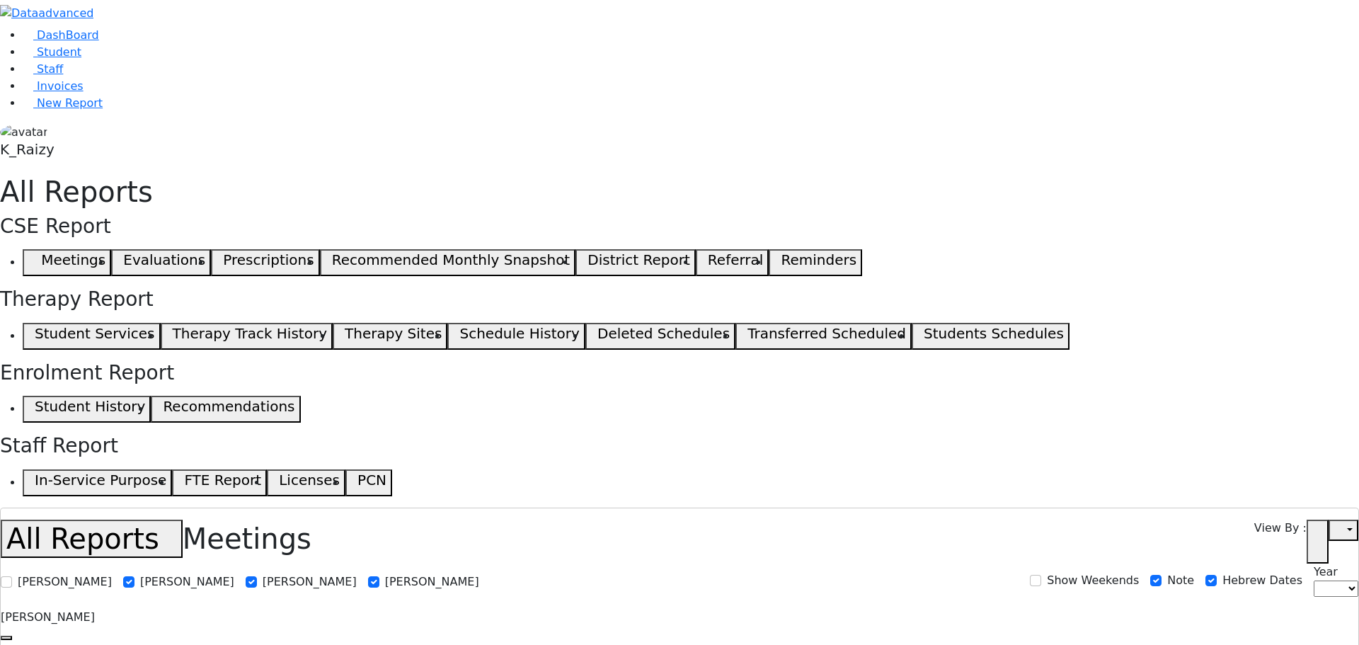
click at [1312, 536] on use "button" at bounding box center [1312, 536] width 0 height 0
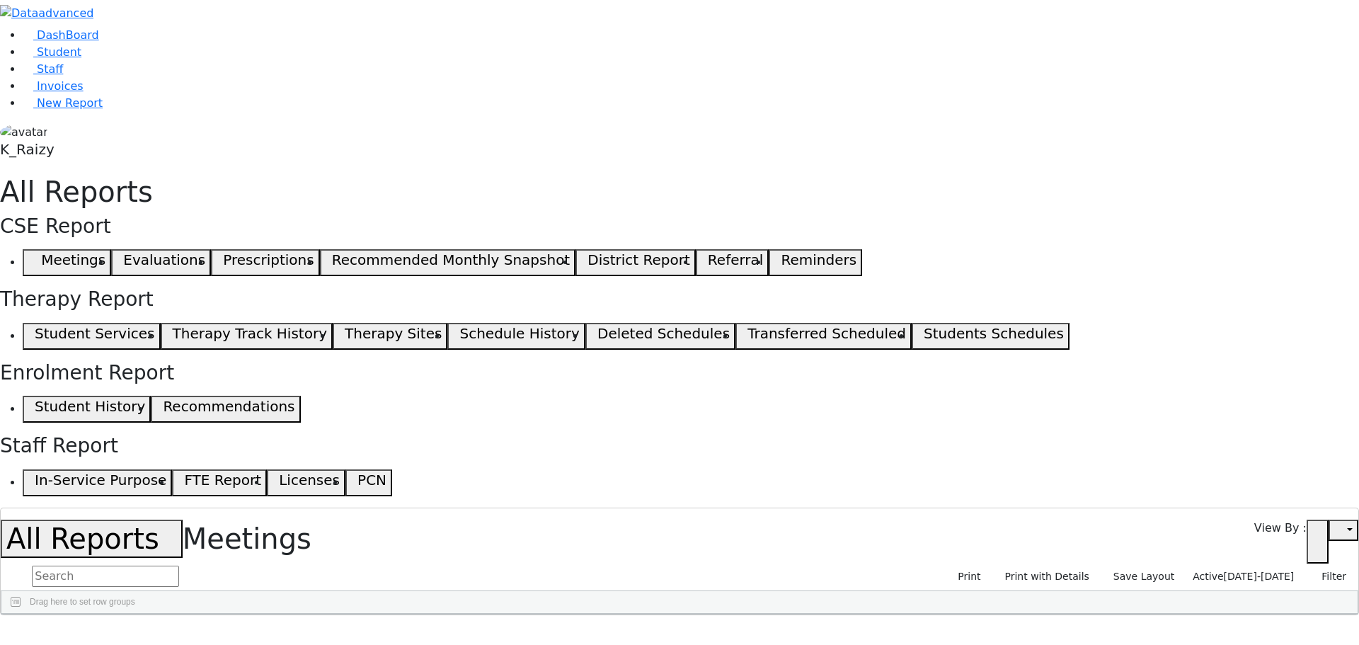
click at [1261, 570] on span "07/29/2025-08/28/2025" at bounding box center [1259, 575] width 71 height 11
click at [1185, 590] on label "Active" at bounding box center [1202, 598] width 35 height 17
click at [1176, 593] on input "Active" at bounding box center [1173, 598] width 11 height 11
click at [1323, 536] on icon "button" at bounding box center [1317, 541] width 11 height 11
click at [1354, 507] on div "All Reports Meetings View By : Open in new tab Elizabeth Benisz Chany Rosengart…" at bounding box center [679, 561] width 1359 height 108
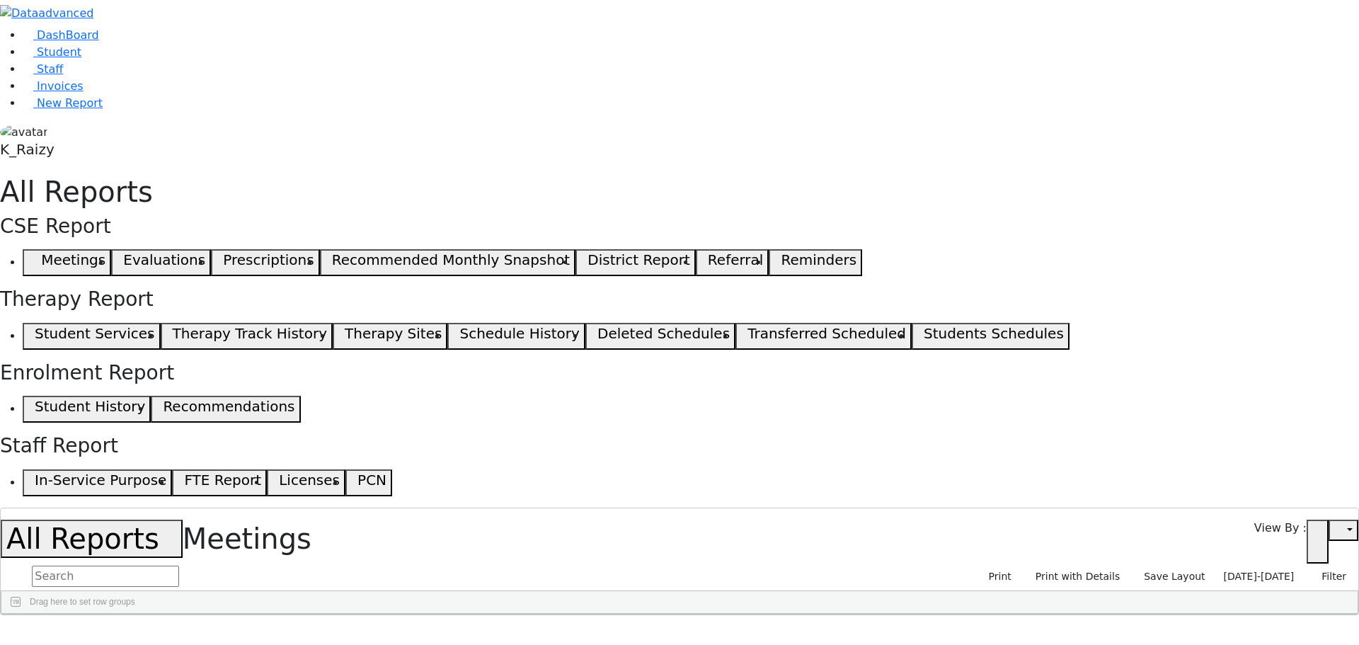
click at [1340, 525] on icon "button" at bounding box center [1339, 530] width 10 height 11
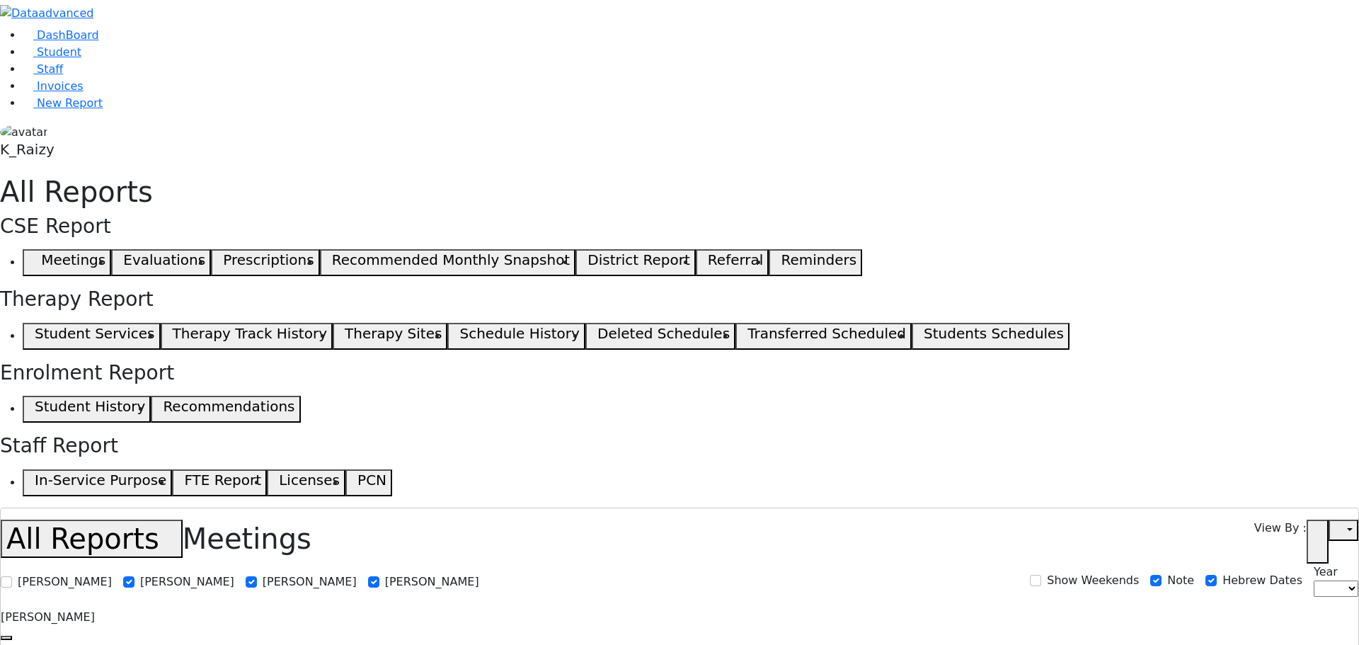
select select
click at [82, 110] on span "New Report" at bounding box center [70, 102] width 66 height 13
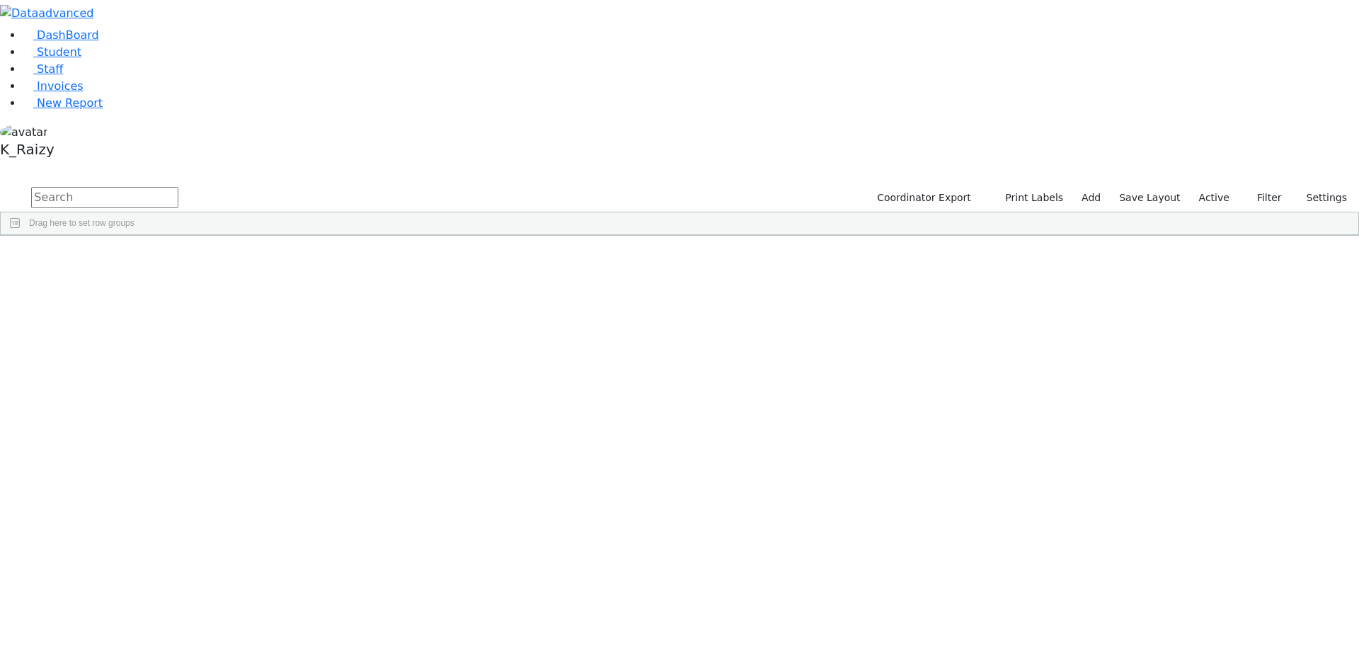
drag, startPoint x: 1219, startPoint y: 55, endPoint x: 1212, endPoint y: 69, distance: 16.2
click at [1219, 187] on label "Active" at bounding box center [1214, 198] width 43 height 22
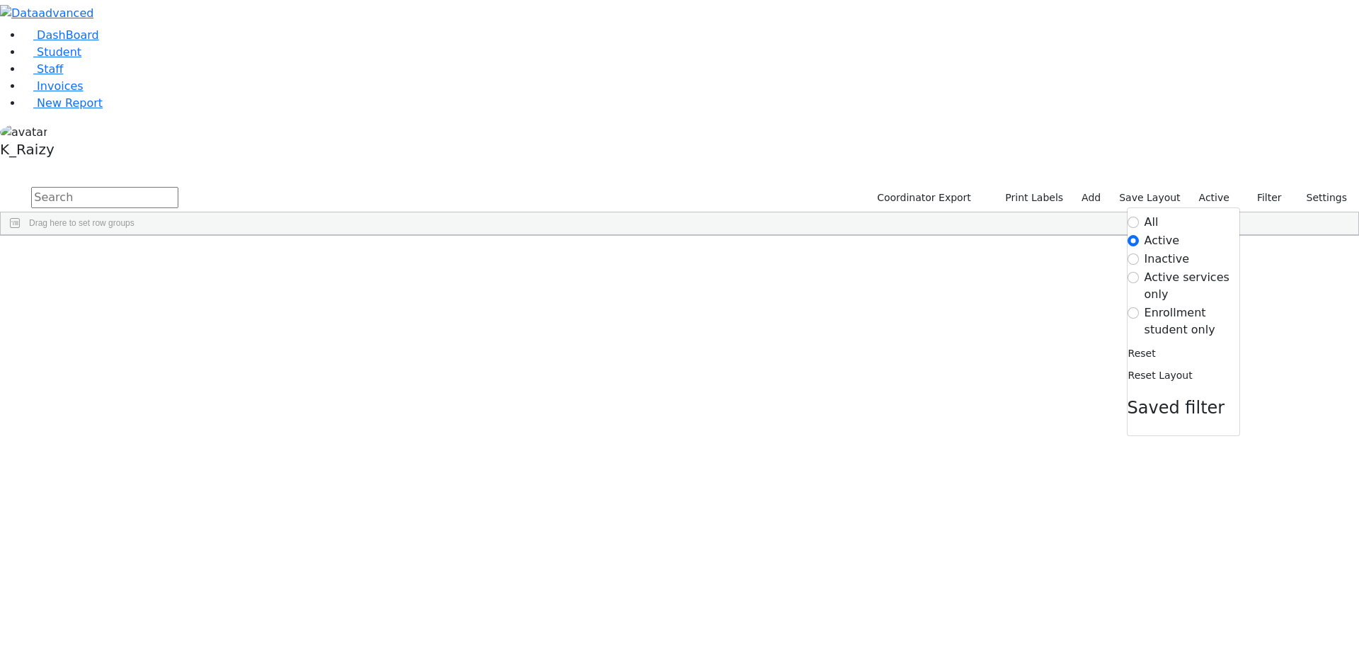
click at [1153, 304] on label "Enrollment student only" at bounding box center [1191, 321] width 95 height 34
click at [1139, 307] on input "Enrollment student only" at bounding box center [1132, 312] width 11 height 11
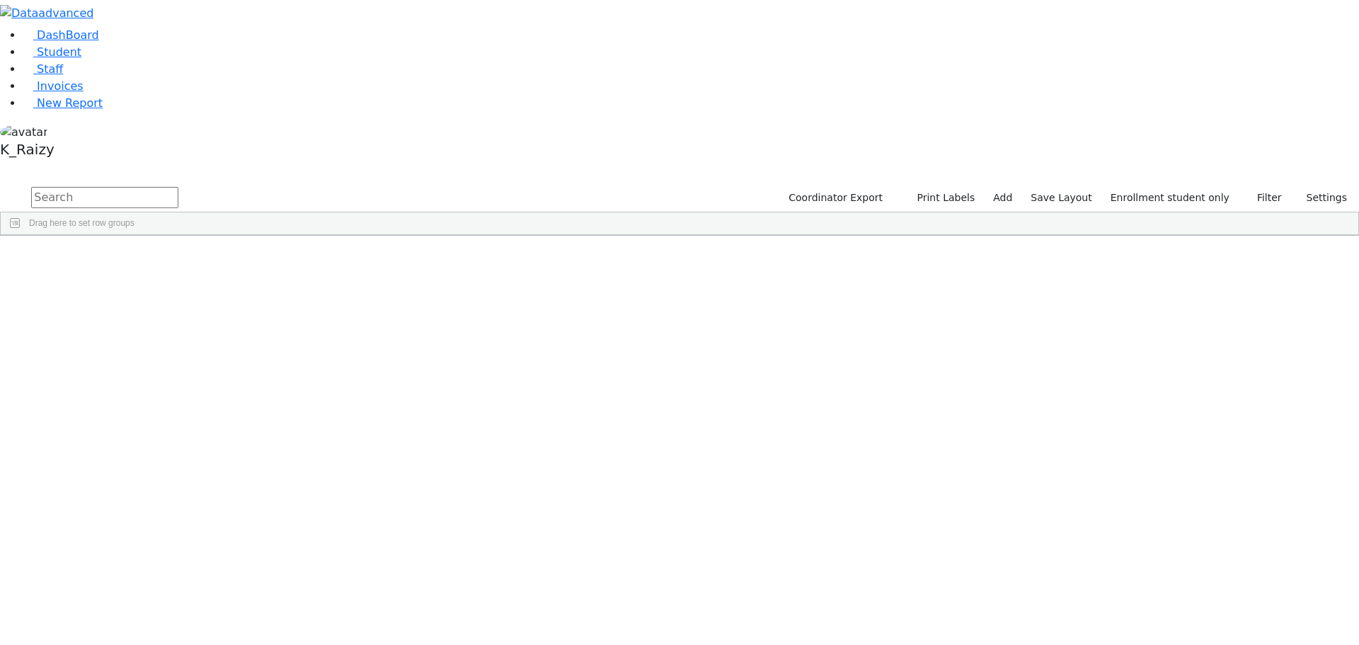
scroll to position [142, 0]
click at [163, 612] on div "Nove" at bounding box center [122, 622] width 84 height 20
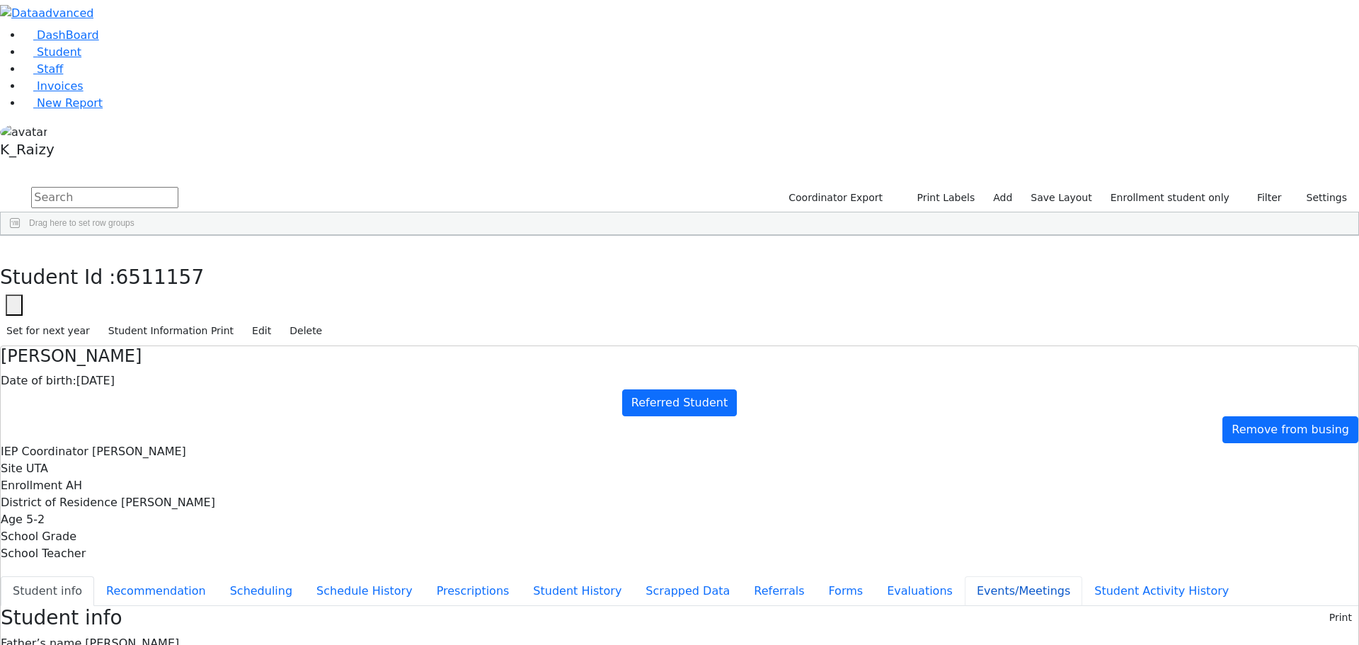
click at [965, 576] on button "Events/Meetings" at bounding box center [1023, 591] width 117 height 30
type input "[DATE]"
click at [91, 110] on link "New Report" at bounding box center [63, 102] width 80 height 13
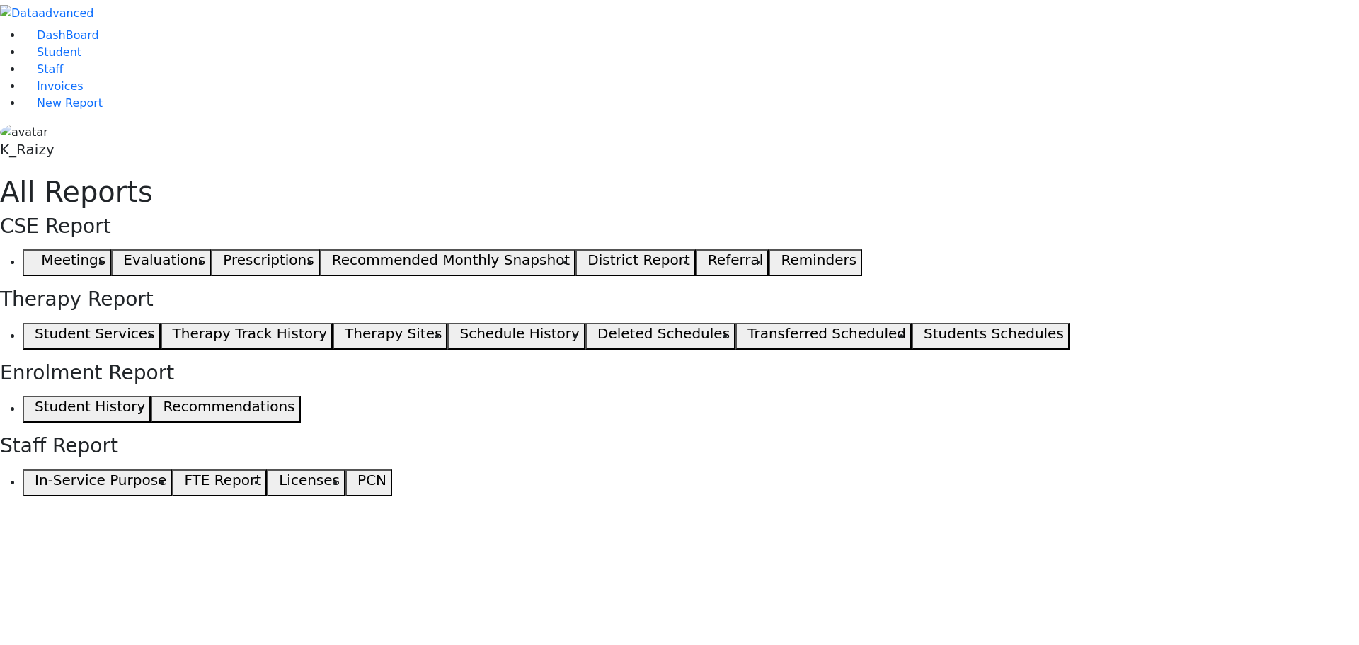
click at [35, 259] on icon "button" at bounding box center [31, 262] width 6 height 7
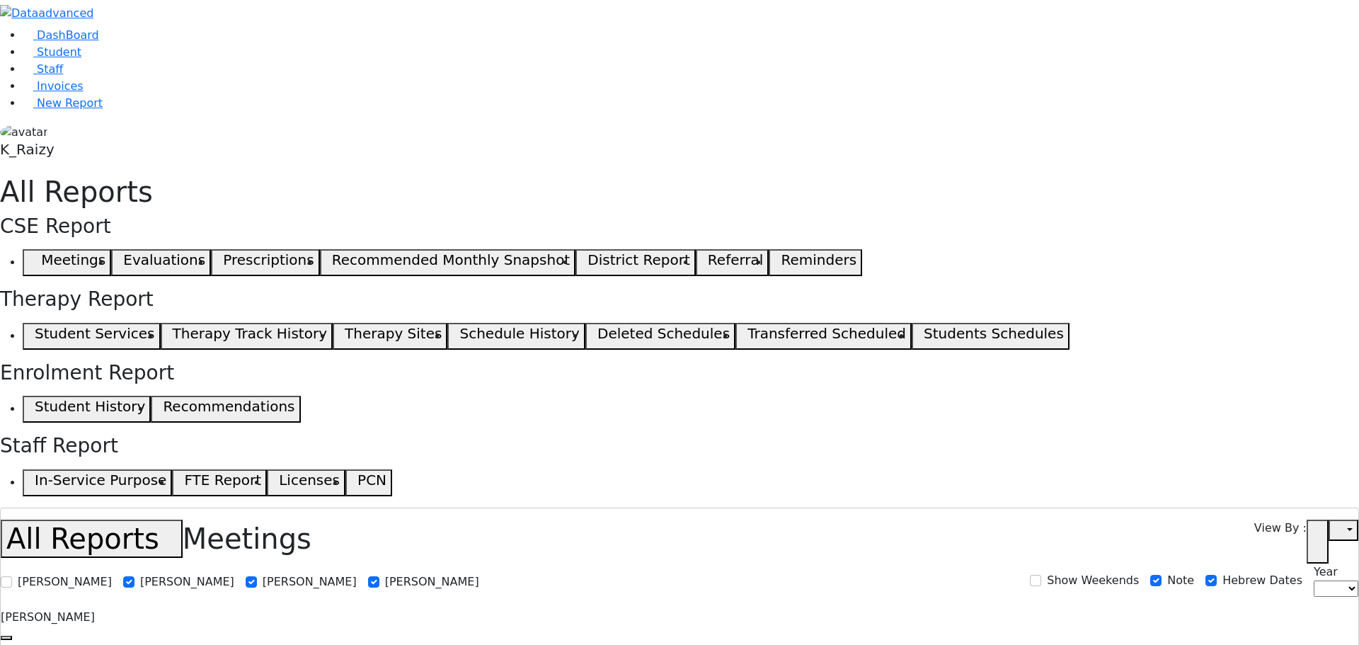
select select
click at [40, 59] on span "Student" at bounding box center [59, 51] width 45 height 13
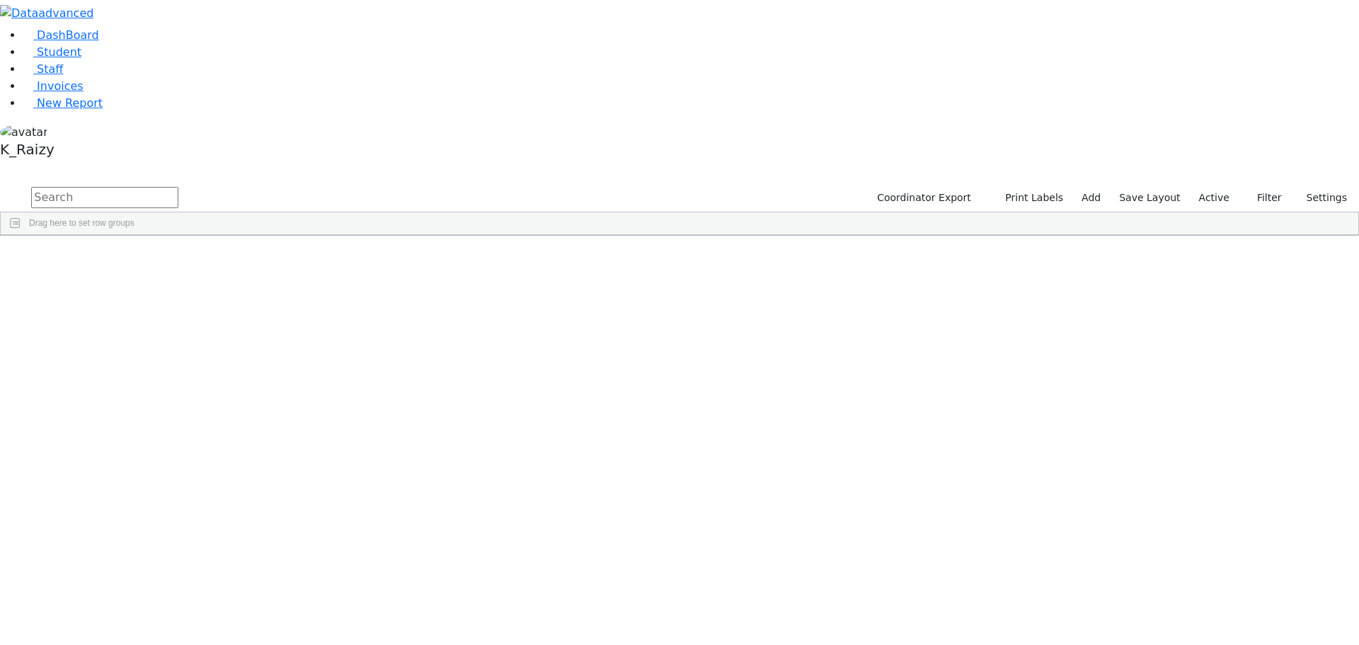
click at [1212, 187] on label "Active" at bounding box center [1214, 198] width 43 height 22
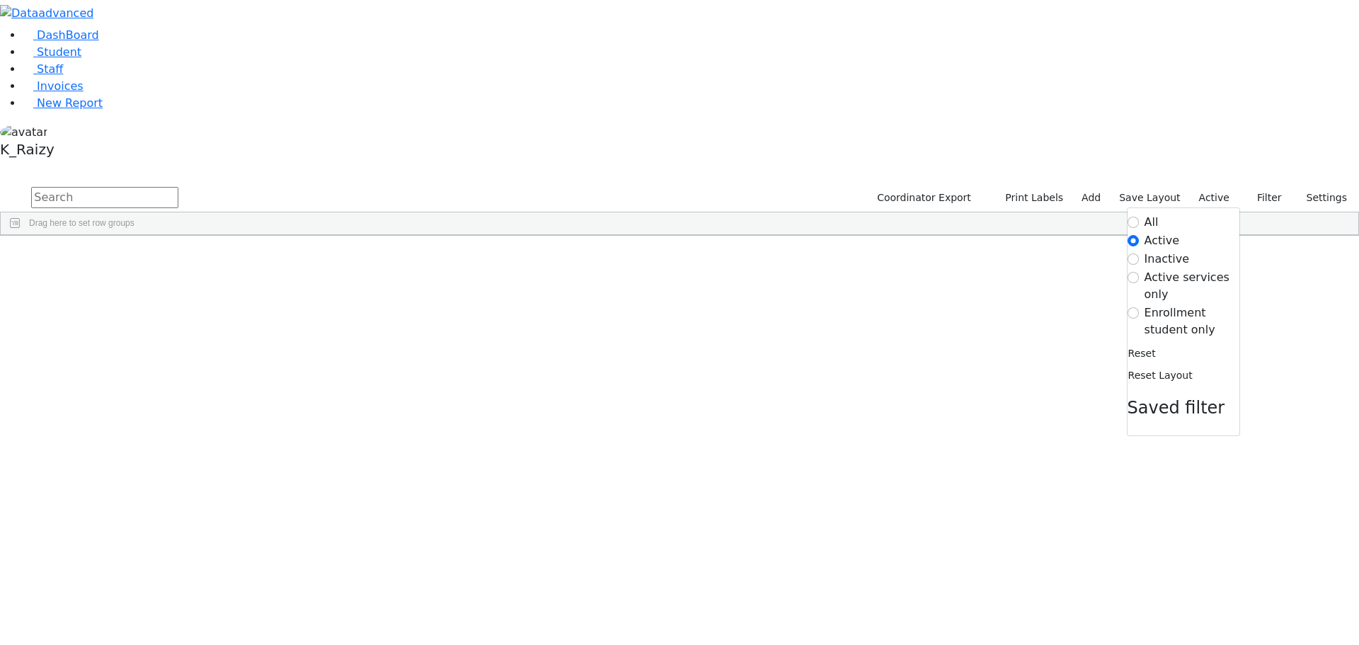
click at [1197, 214] on form "All Active Inactive Active services only Enrollment student only" at bounding box center [1183, 276] width 112 height 125
click at [1190, 304] on label "Enrollment student only" at bounding box center [1191, 321] width 95 height 34
click at [1139, 307] on input "Enrollment student only" at bounding box center [1132, 312] width 11 height 11
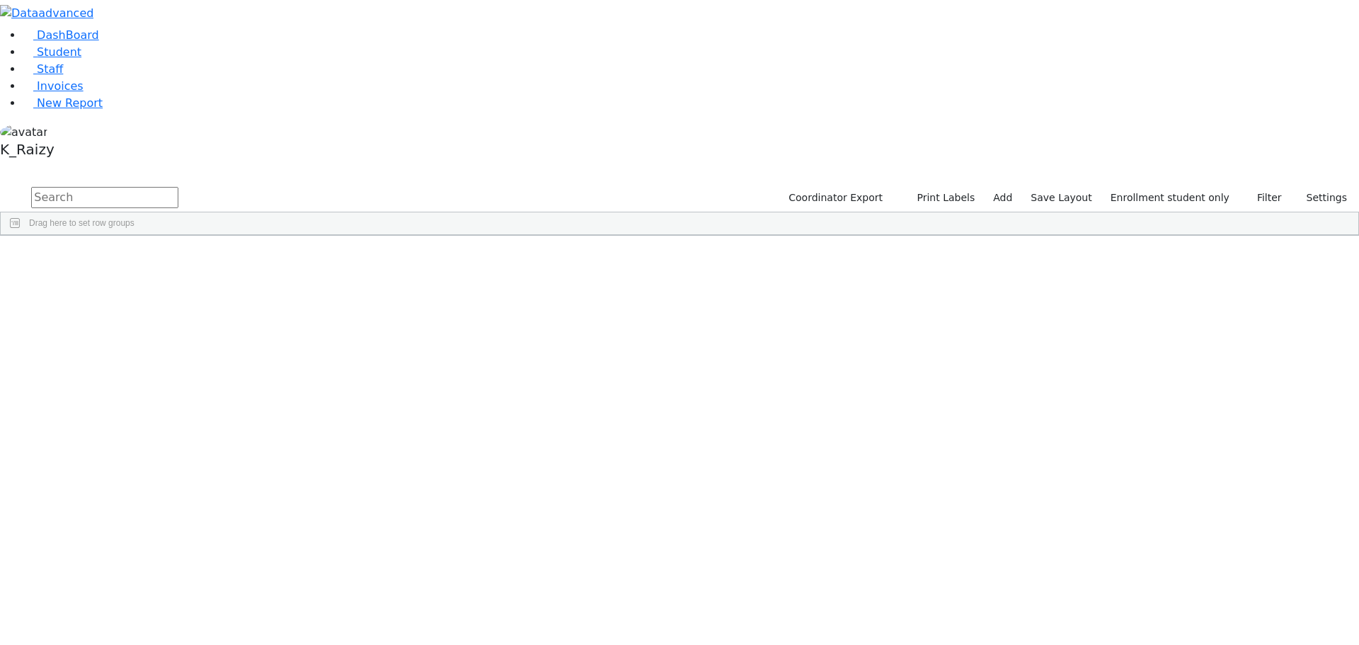
click at [247, 595] on div "[DEMOGRAPHIC_DATA]" at bounding box center [205, 605] width 84 height 20
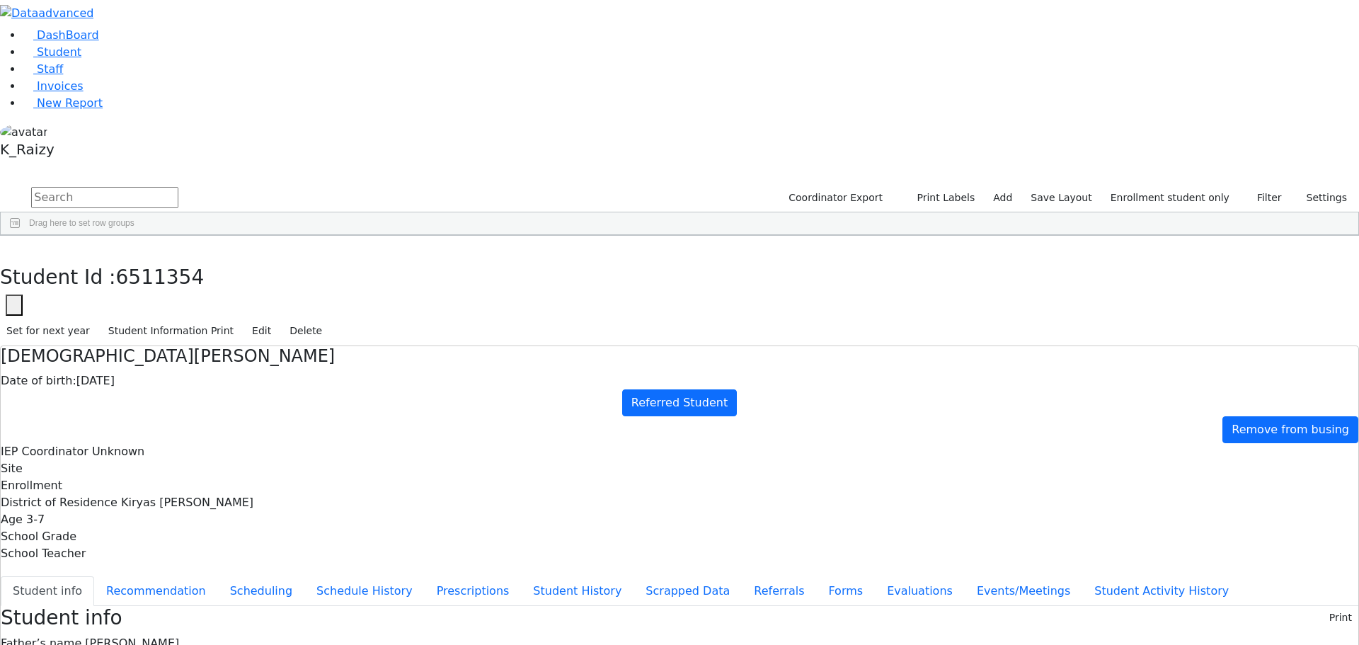
click at [965, 576] on button "Events/Meetings" at bounding box center [1023, 591] width 117 height 30
drag, startPoint x: 296, startPoint y: 47, endPoint x: 829, endPoint y: 417, distance: 649.1
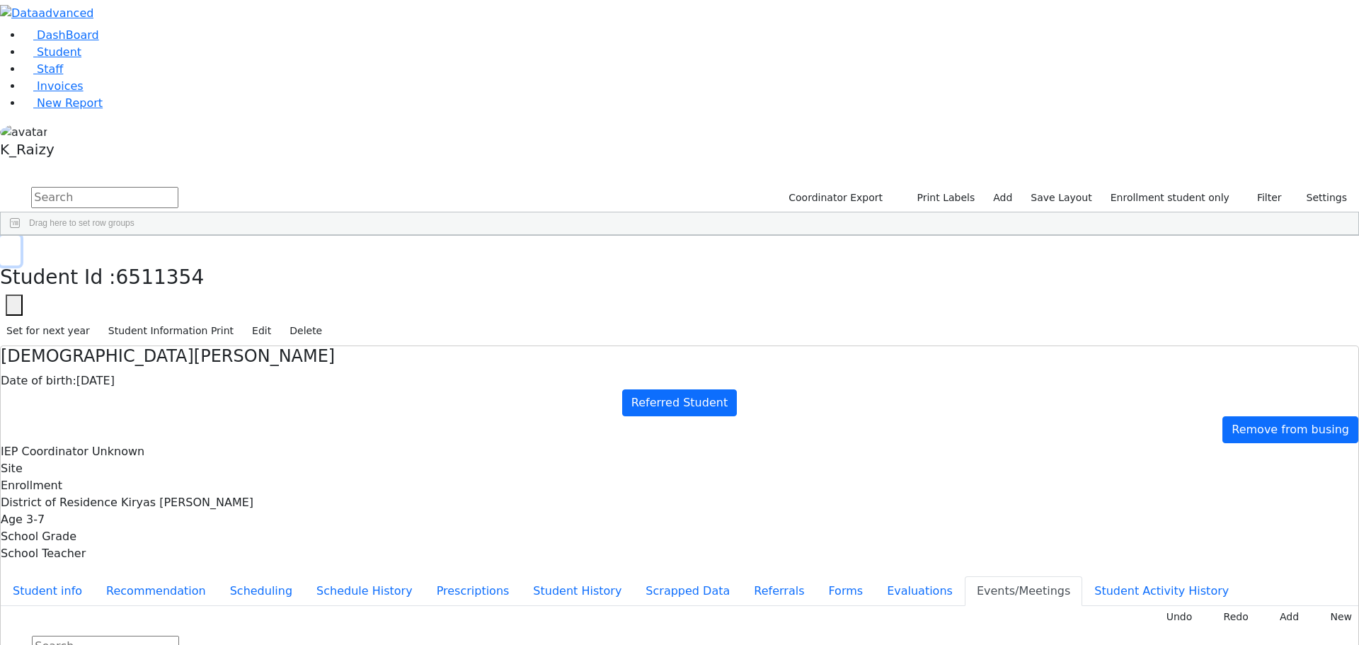
click at [21, 236] on button "button" at bounding box center [10, 251] width 21 height 30
click at [251, 615] on div "Yisrael" at bounding box center [209, 625] width 83 height 20
click at [94, 576] on button "Student info" at bounding box center [47, 591] width 93 height 30
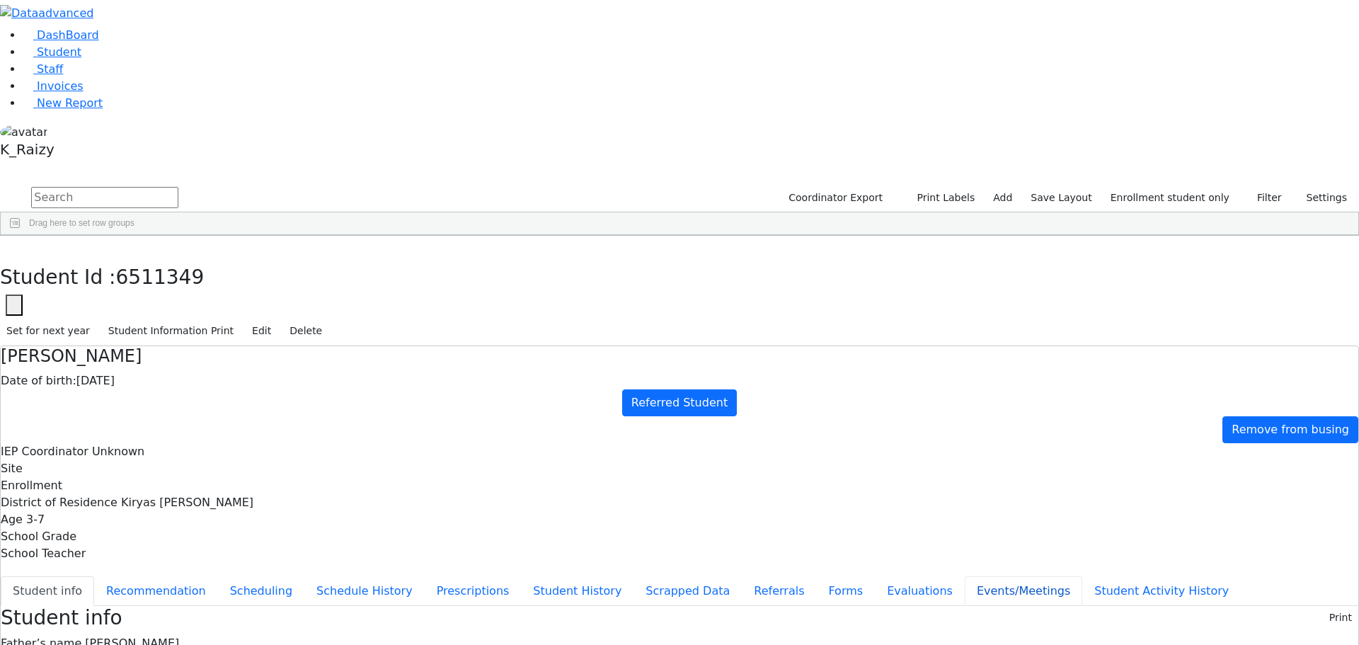
click at [965, 576] on button "Events/Meetings" at bounding box center [1023, 591] width 117 height 30
type input "2025-09-09"
click at [94, 576] on button "Student info" at bounding box center [47, 591] width 93 height 30
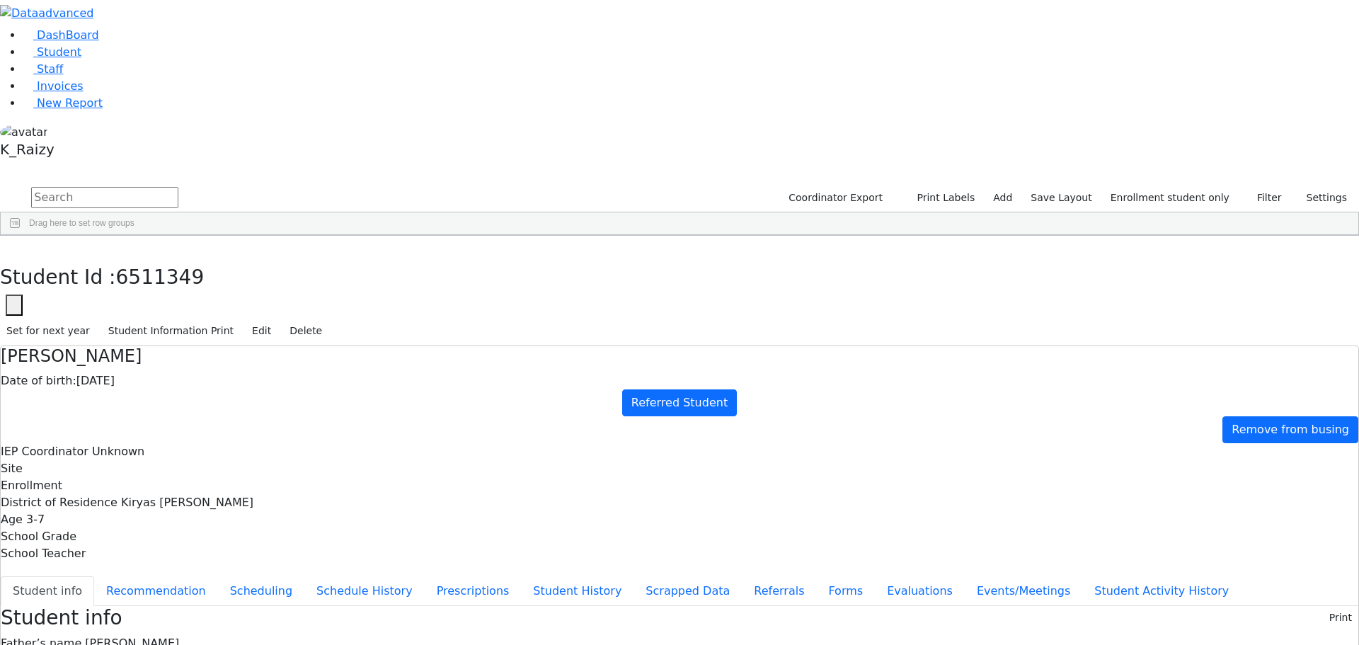
click at [384, 346] on h4 "[PERSON_NAME]" at bounding box center [679, 356] width 1357 height 21
copy div "[PERSON_NAME]"
click at [965, 576] on button "Events/Meetings" at bounding box center [1023, 591] width 117 height 30
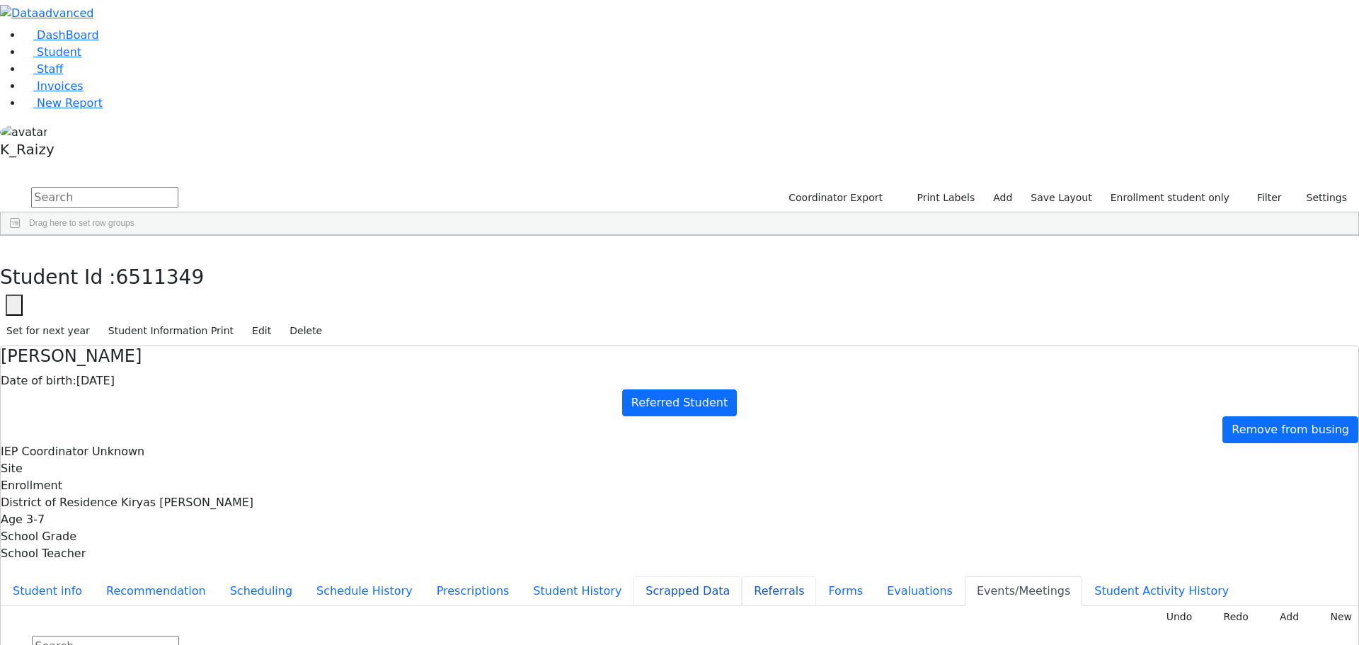
drag, startPoint x: 331, startPoint y: 350, endPoint x: 325, endPoint y: 338, distance: 12.7
click at [742, 576] on button "Referrals" at bounding box center [779, 591] width 74 height 30
drag, startPoint x: 839, startPoint y: 275, endPoint x: 673, endPoint y: 272, distance: 166.3
copy div "Yisrael has a very unclear speech."
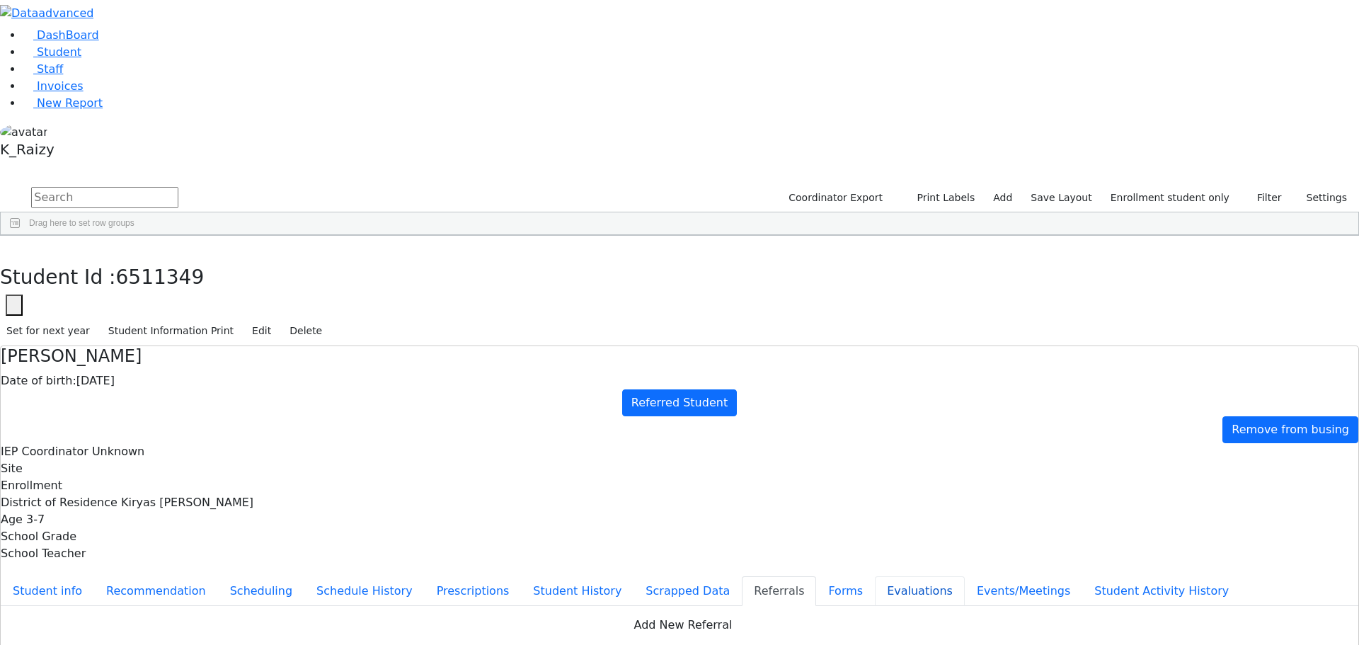
click at [875, 576] on button "Evaluations" at bounding box center [920, 591] width 90 height 30
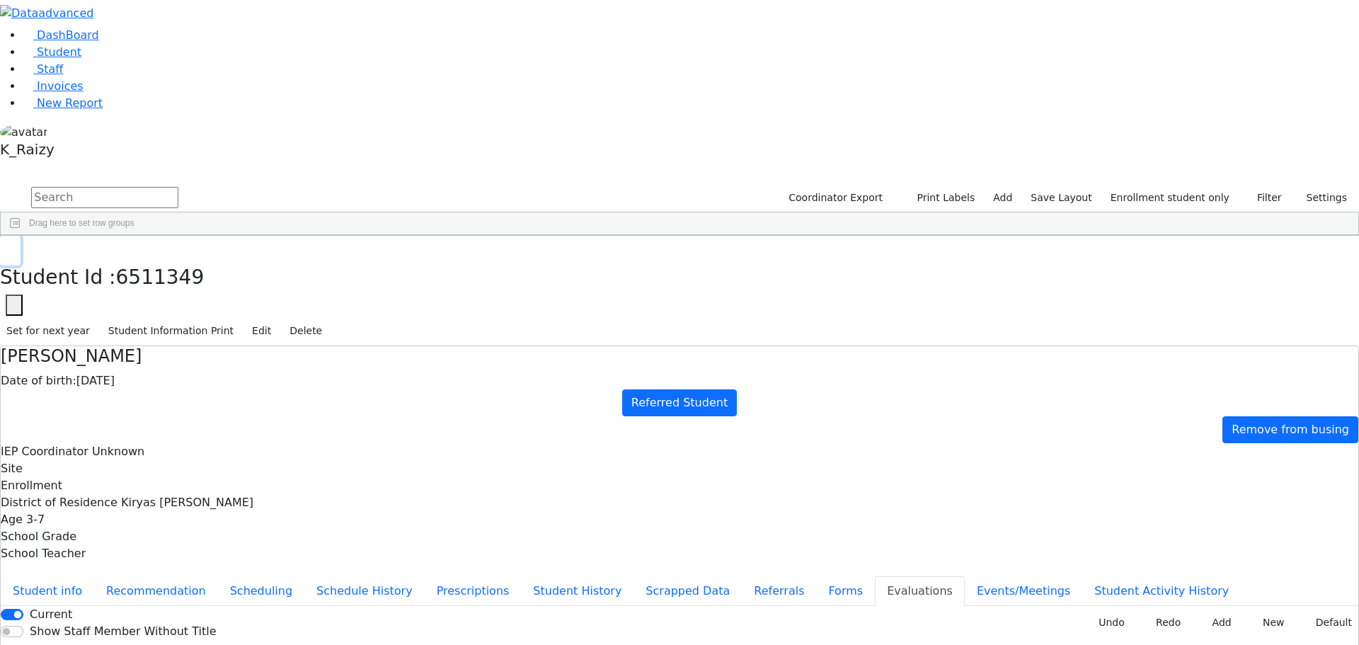
click at [21, 236] on button "button" at bounding box center [10, 251] width 21 height 30
click at [81, 59] on link "Student" at bounding box center [52, 51] width 59 height 13
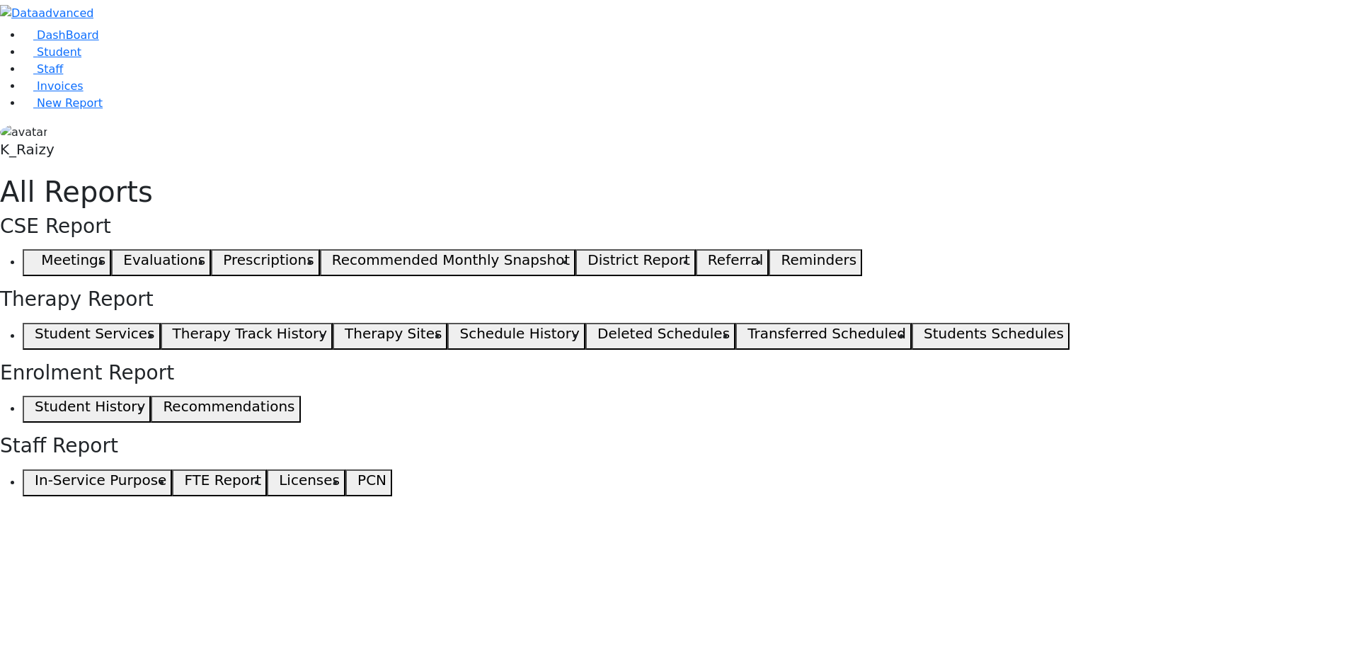
drag, startPoint x: 0, startPoint y: 0, endPoint x: 193, endPoint y: 99, distance: 216.5
click at [35, 259] on icon "button" at bounding box center [31, 262] width 6 height 7
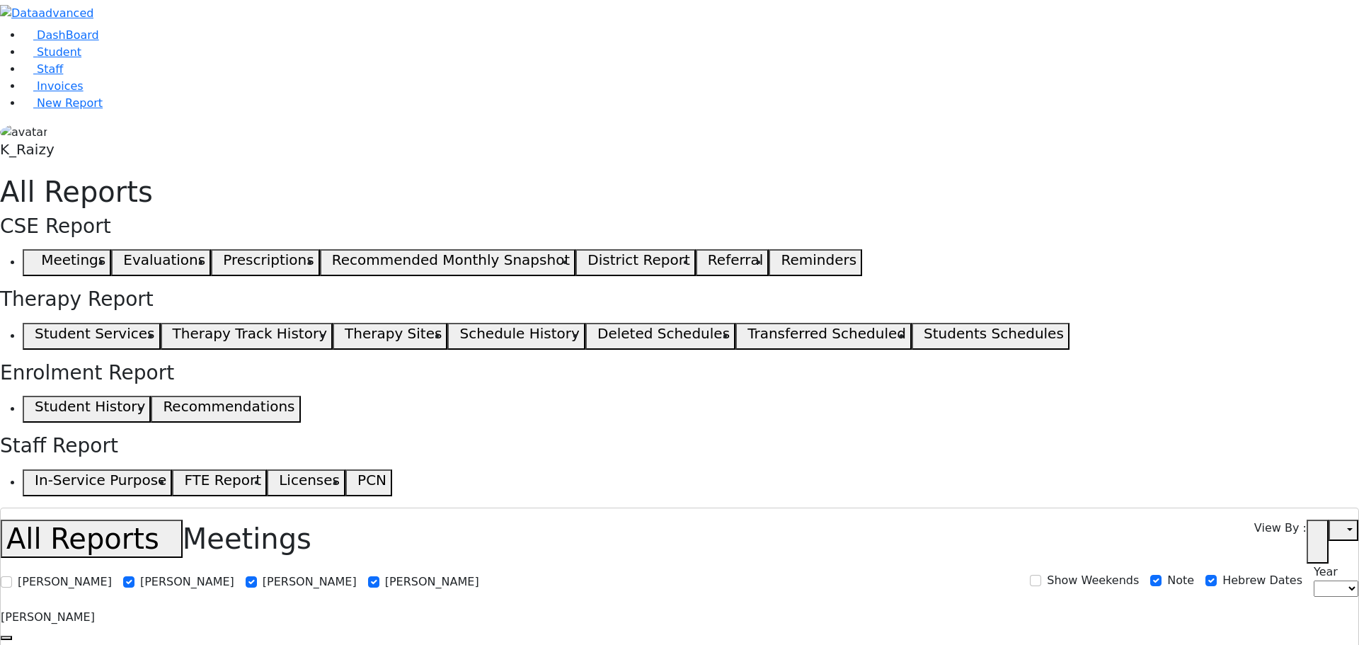
select select
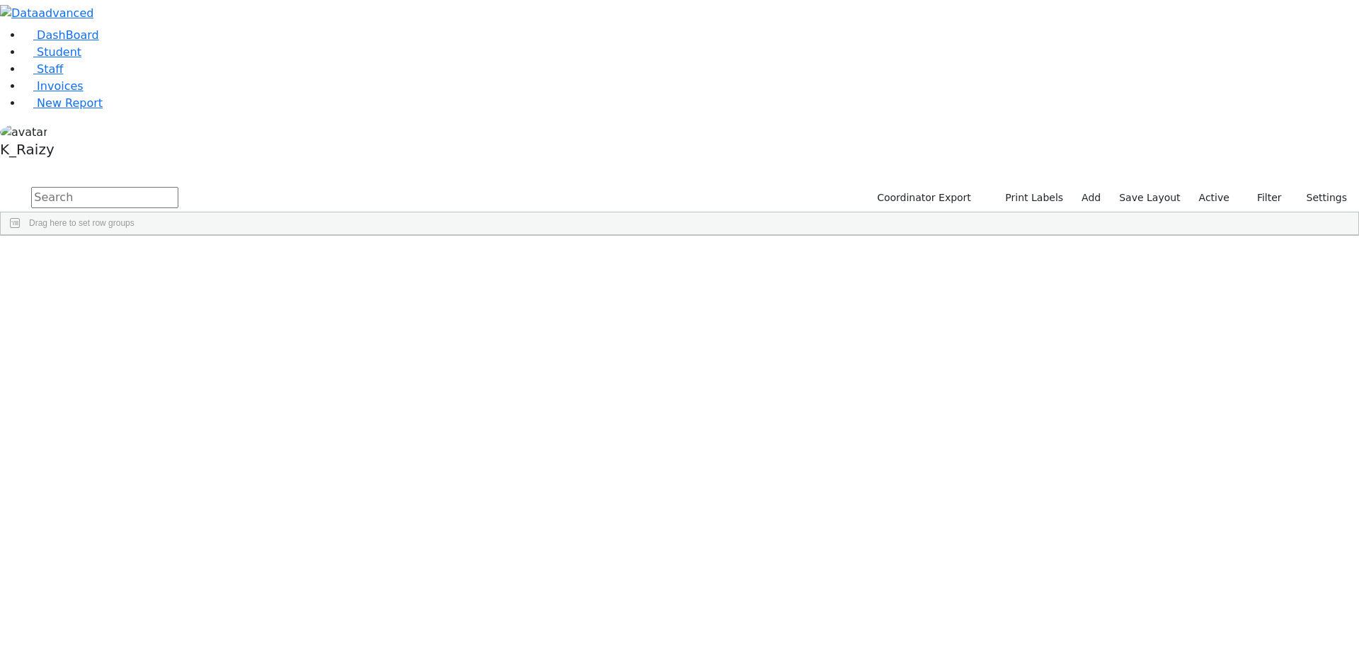
click at [1216, 187] on label "Active" at bounding box center [1214, 198] width 43 height 22
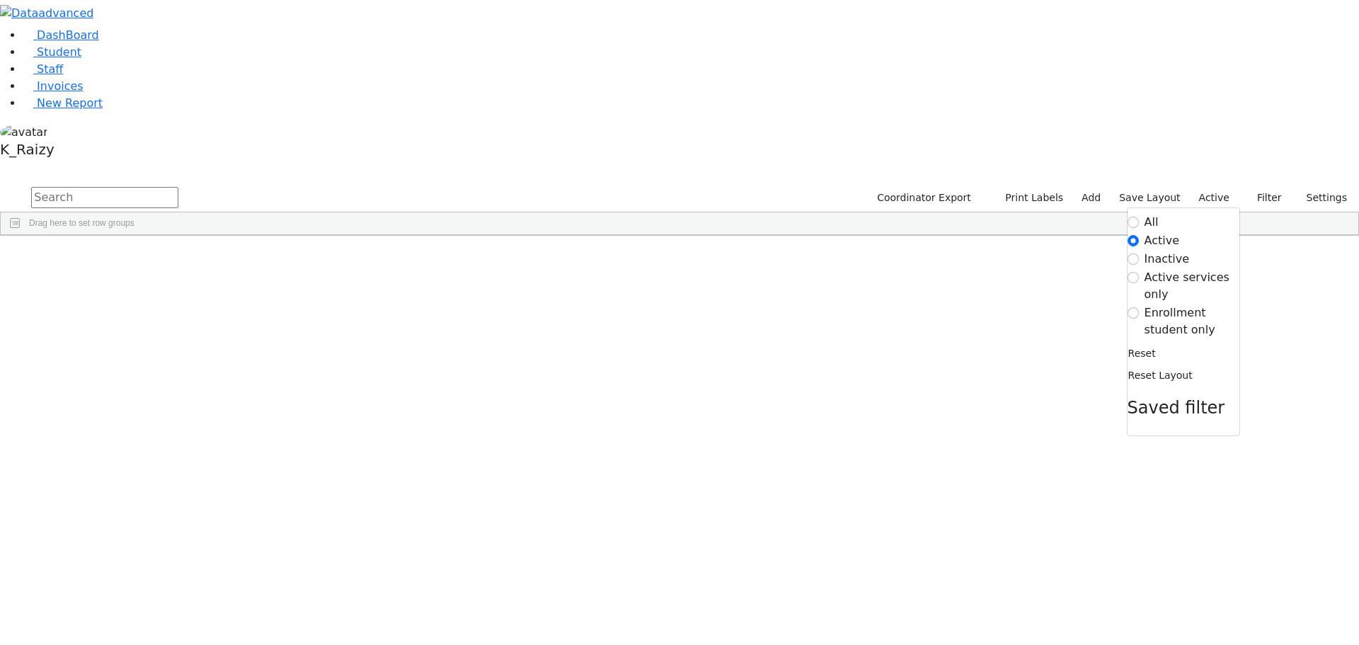
click at [1196, 304] on label "Enrollment student only" at bounding box center [1191, 321] width 95 height 34
click at [1139, 307] on input "Enrollment student only" at bounding box center [1132, 312] width 11 height 11
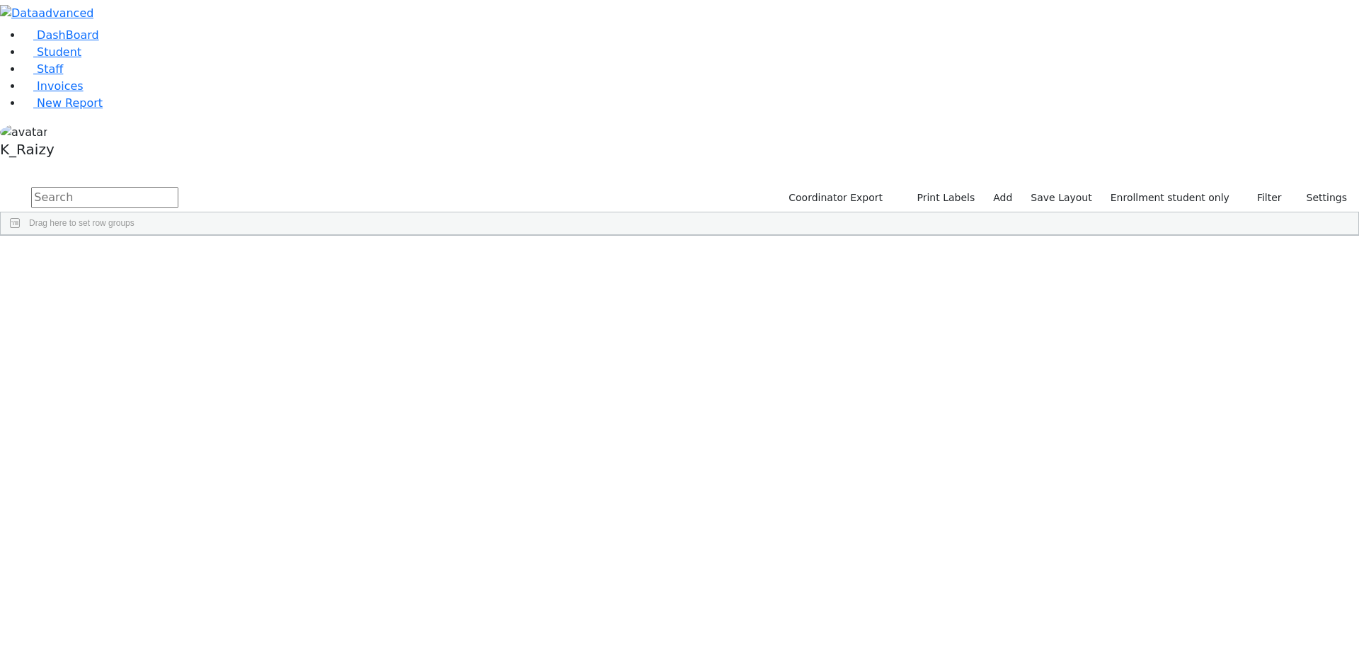
click at [178, 187] on input "text" at bounding box center [104, 197] width 147 height 21
type input "neus"
click at [163, 258] on div "Neustadt" at bounding box center [122, 268] width 84 height 20
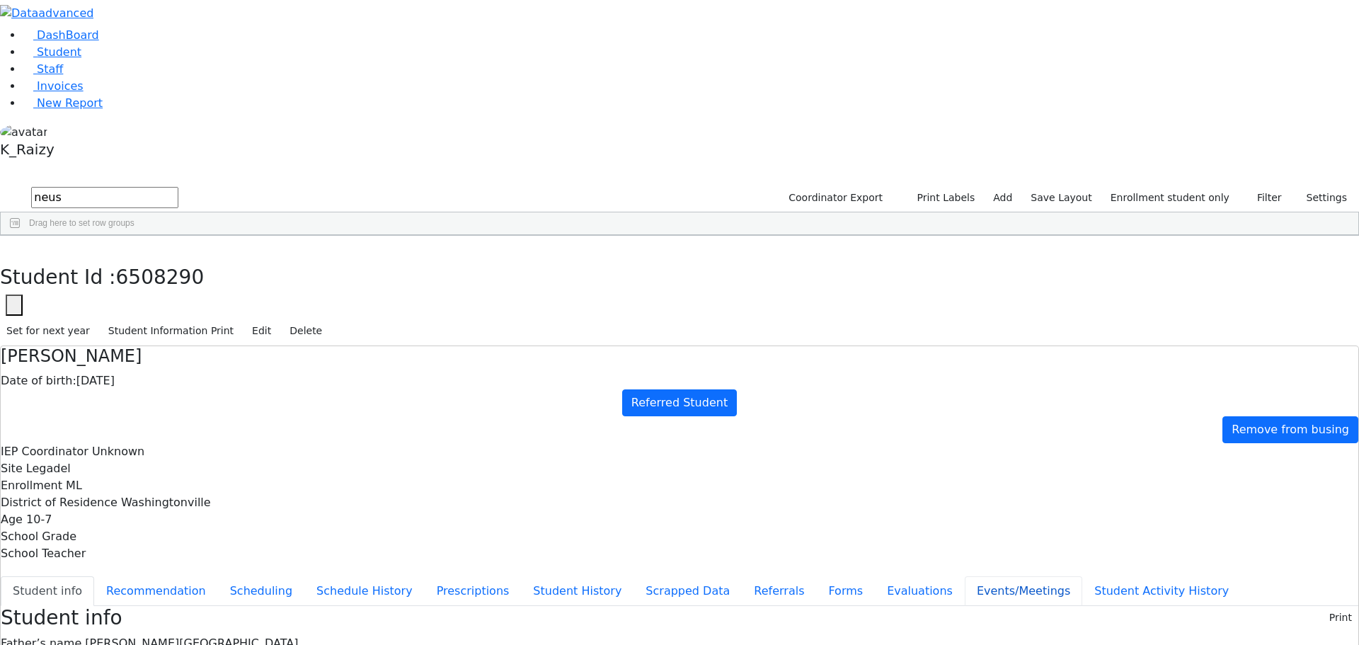
click at [965, 576] on button "Events/Meetings" at bounding box center [1023, 591] width 117 height 30
click at [875, 576] on button "Evaluations" at bounding box center [920, 591] width 90 height 30
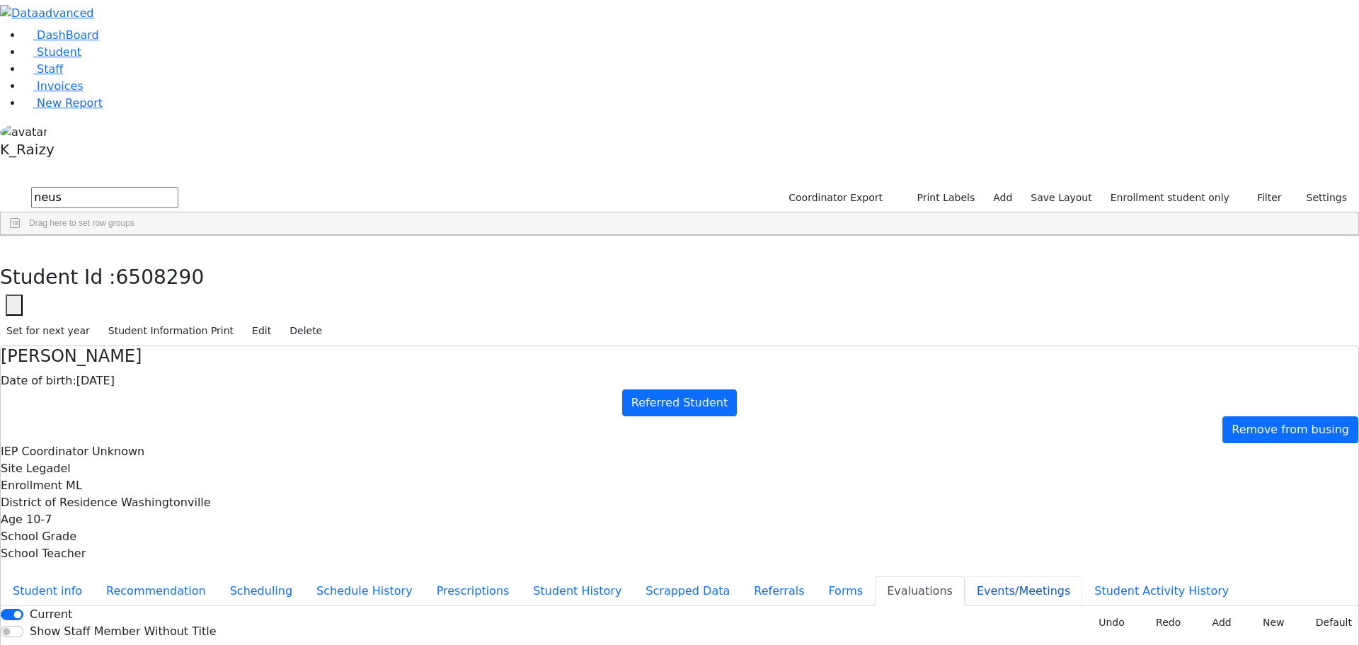
click at [965, 576] on button "Events/Meetings" at bounding box center [1023, 591] width 117 height 30
type input "2025-09-30"
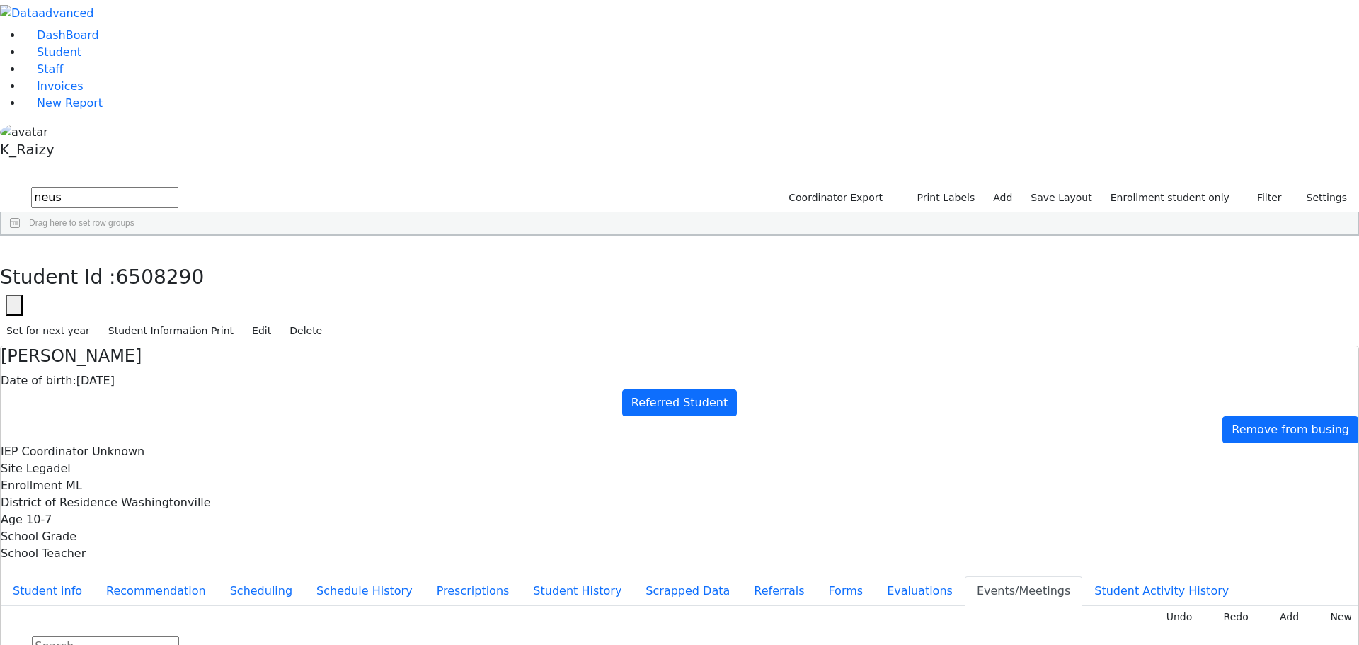
click at [875, 576] on button "Evaluations" at bounding box center [920, 591] width 90 height 30
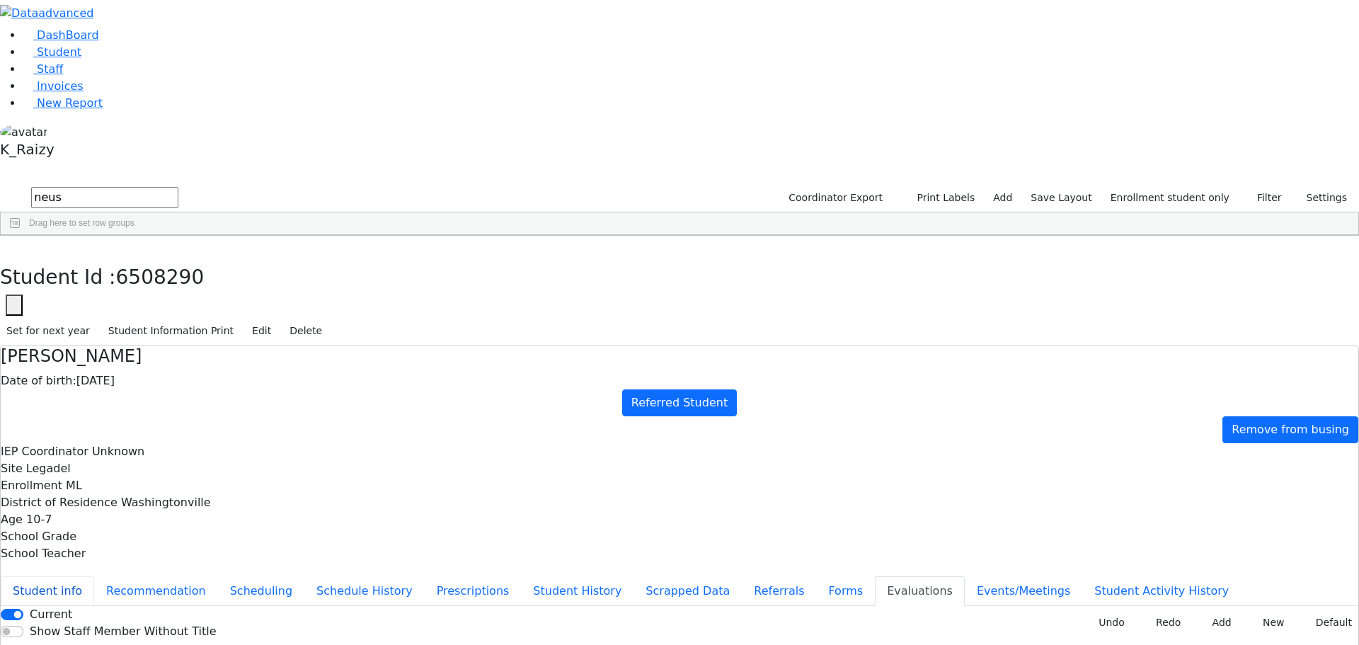
click at [94, 576] on button "Student info" at bounding box center [47, 591] width 93 height 30
click at [21, 236] on button "button" at bounding box center [10, 251] width 21 height 30
click at [1188, 187] on label "Enrollment student only" at bounding box center [1170, 198] width 132 height 22
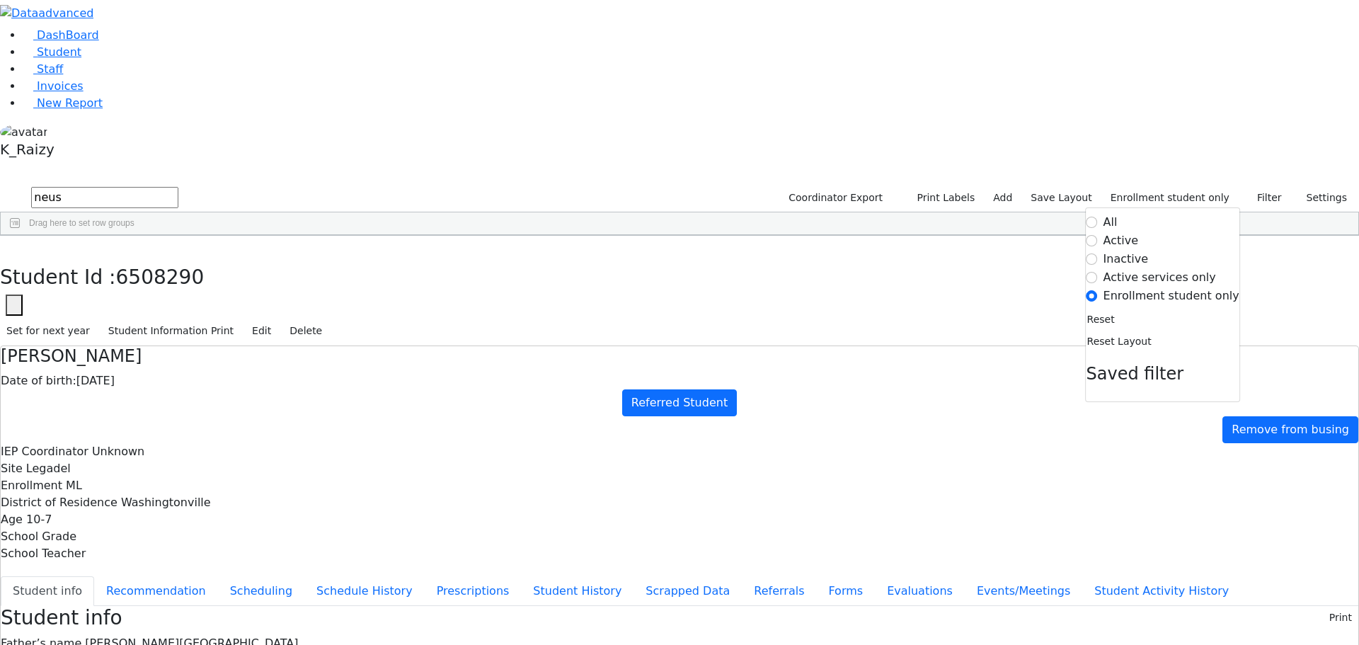
click at [1154, 287] on label "Enrollment student only" at bounding box center [1171, 295] width 136 height 17
click at [1098, 290] on input "Enrollment student only" at bounding box center [1091, 295] width 11 height 11
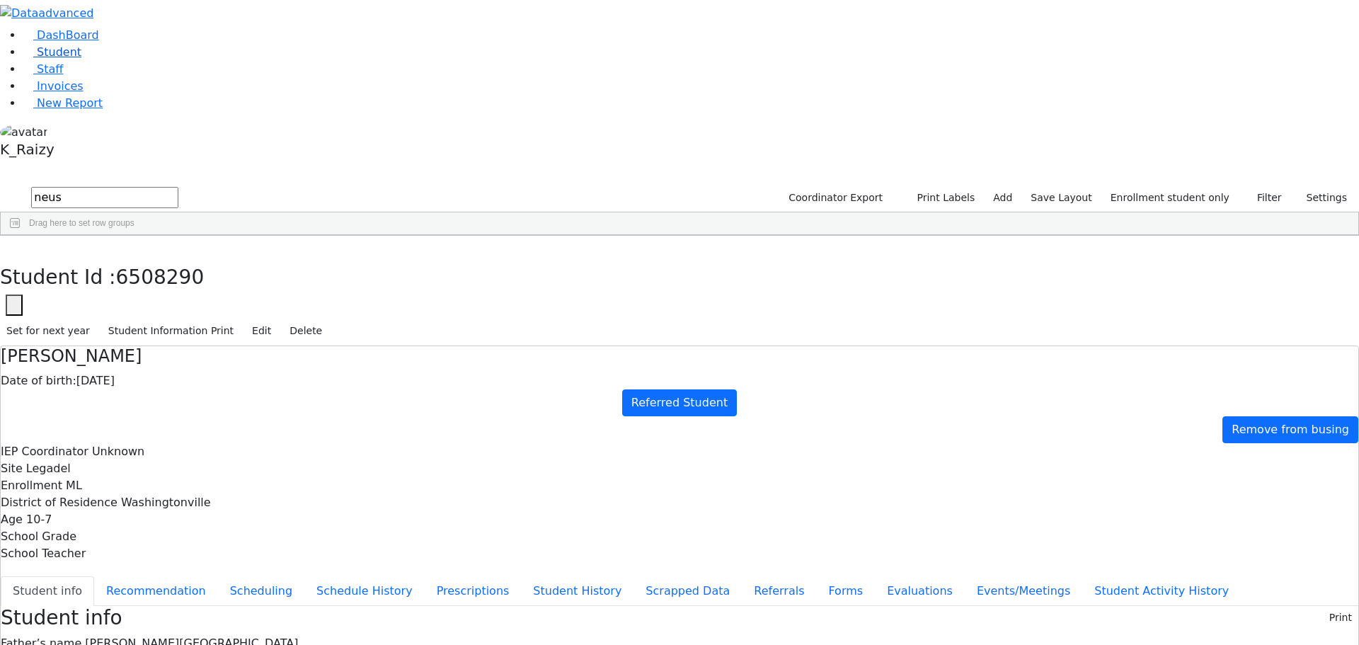
click at [81, 59] on link "Student" at bounding box center [52, 51] width 59 height 13
drag, startPoint x: 277, startPoint y: 18, endPoint x: 225, endPoint y: 60, distance: 67.4
click at [21, 236] on button "button" at bounding box center [10, 251] width 21 height 30
click at [69, 59] on link "Student" at bounding box center [52, 51] width 59 height 13
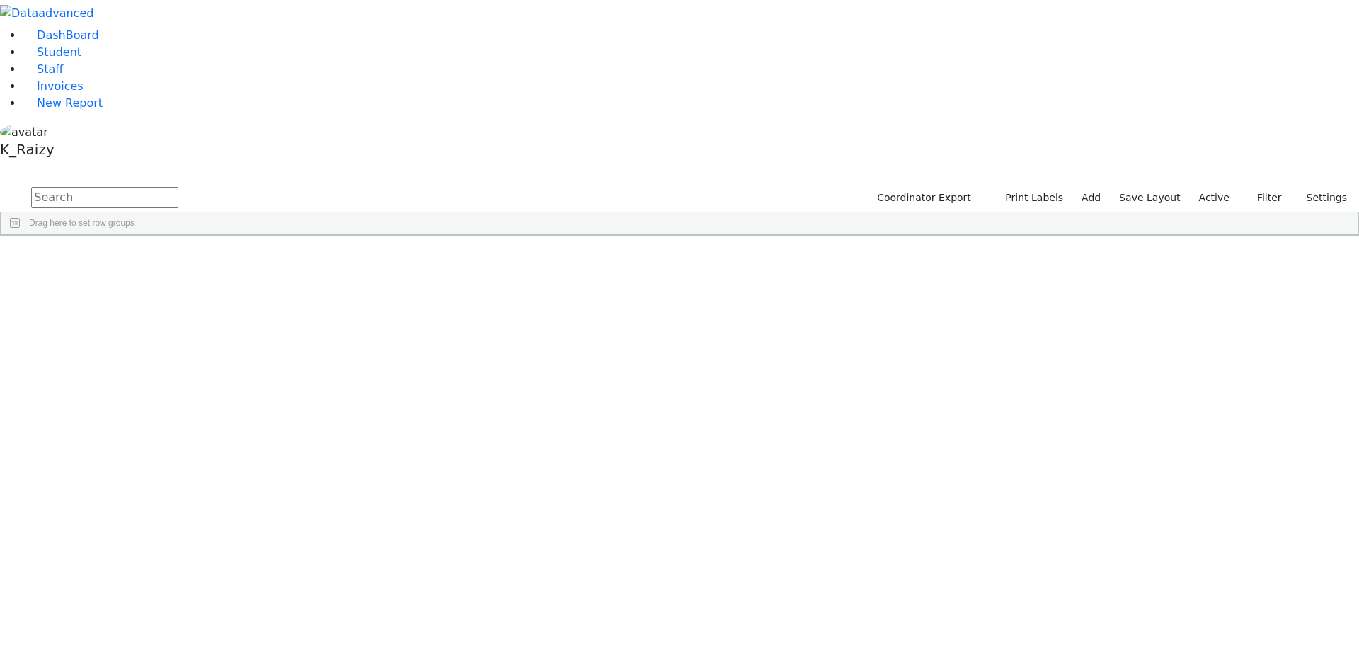
click at [1232, 187] on label "Active" at bounding box center [1214, 198] width 43 height 22
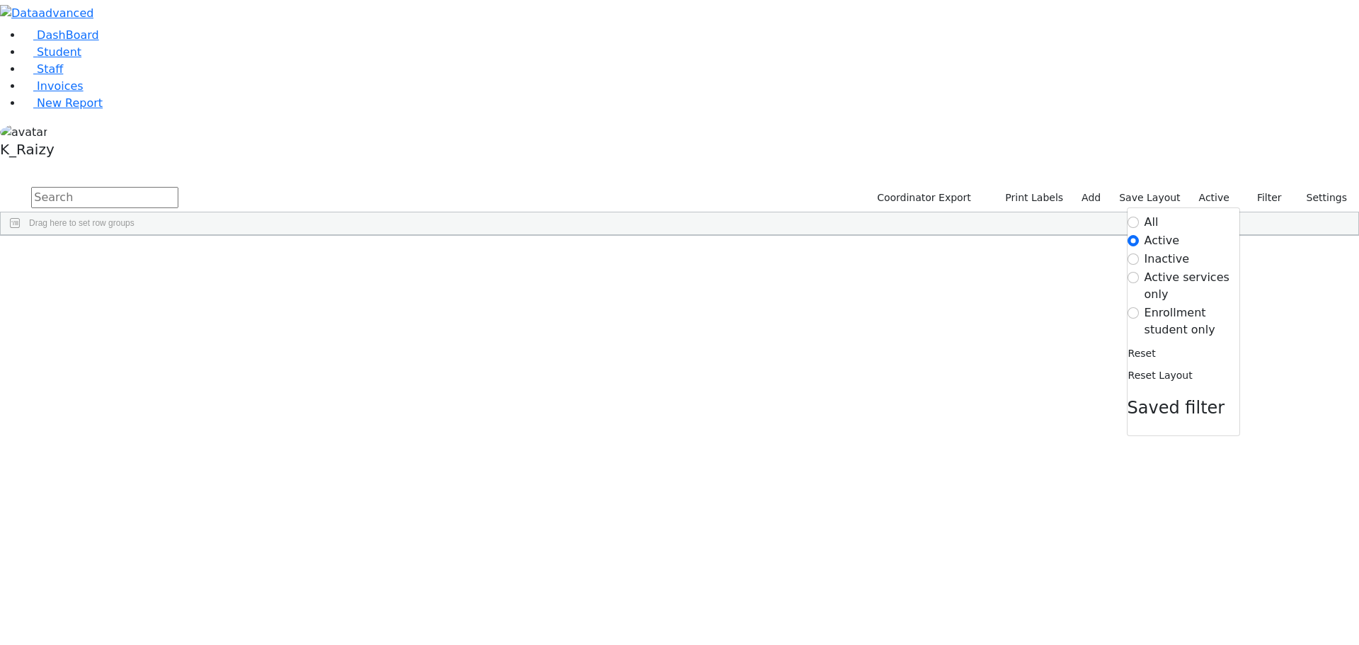
click at [1190, 304] on label "Enrollment student only" at bounding box center [1191, 321] width 95 height 34
click at [1139, 307] on input "Enrollment student only" at bounding box center [1132, 312] width 11 height 11
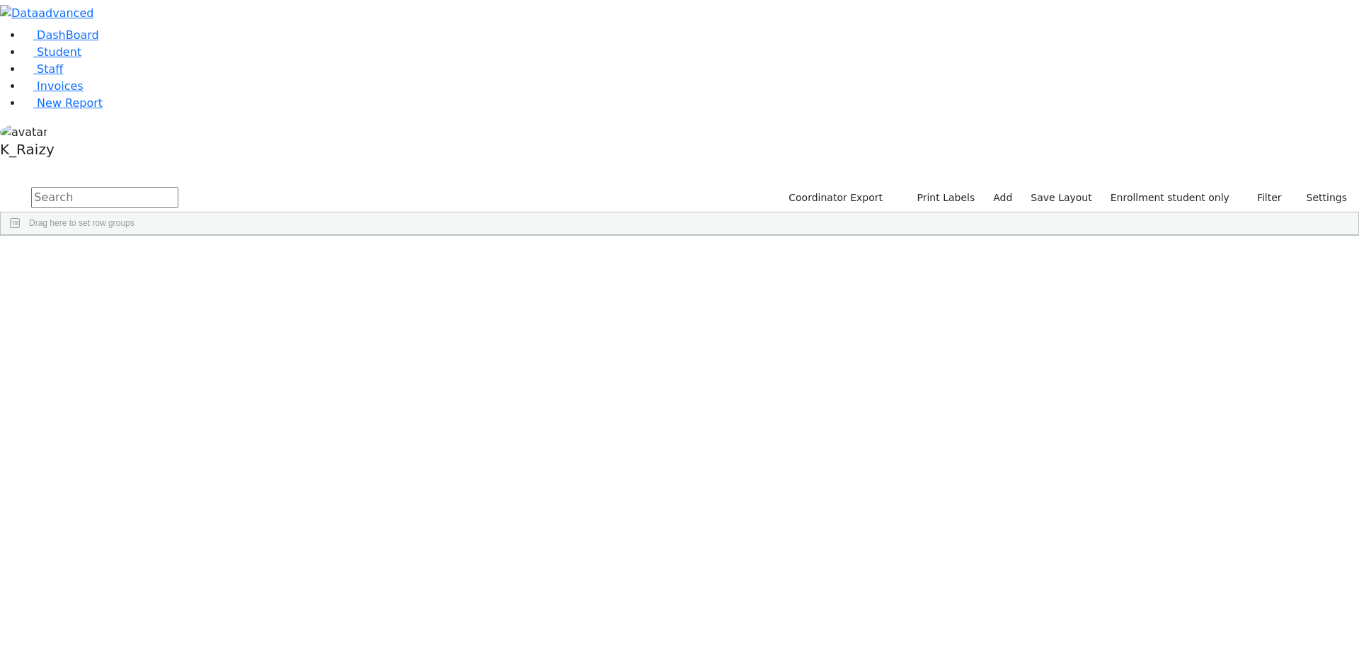
scroll to position [71, 0]
click at [247, 604] on div "[PERSON_NAME]" at bounding box center [205, 614] width 84 height 20
click at [247, 604] on div "Samuel" at bounding box center [205, 614] width 84 height 20
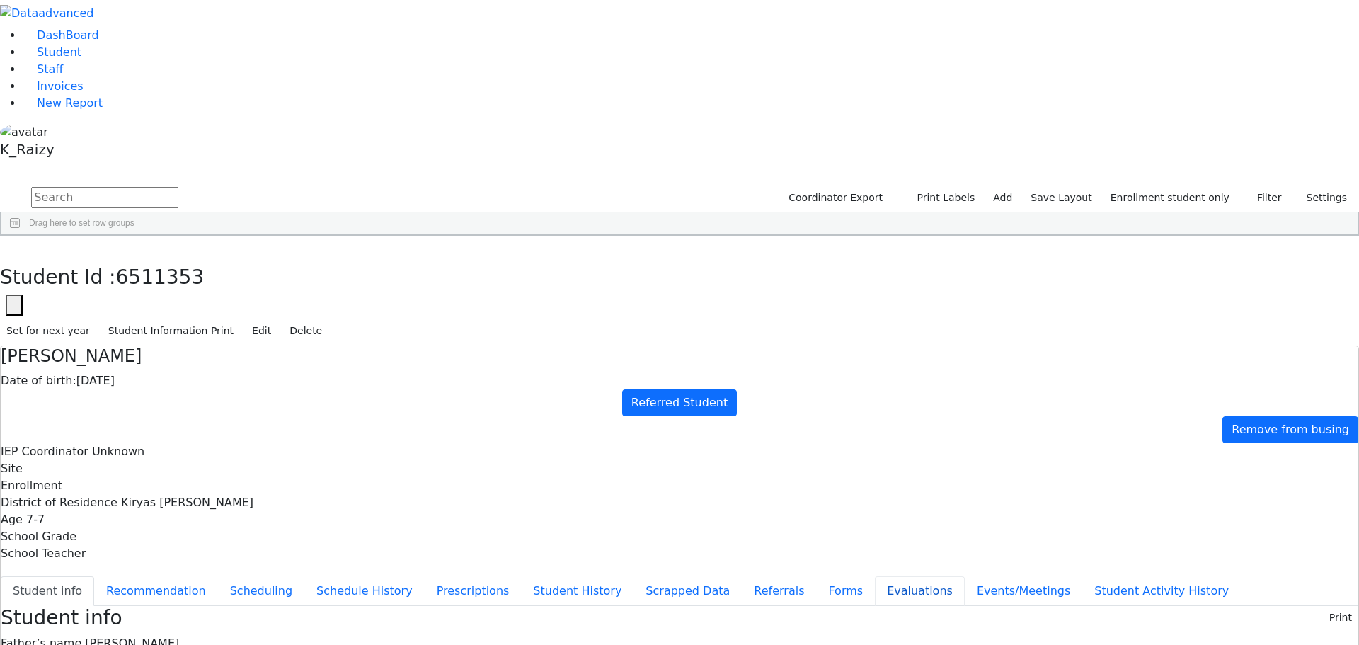
click at [875, 576] on button "Evaluations" at bounding box center [920, 591] width 90 height 30
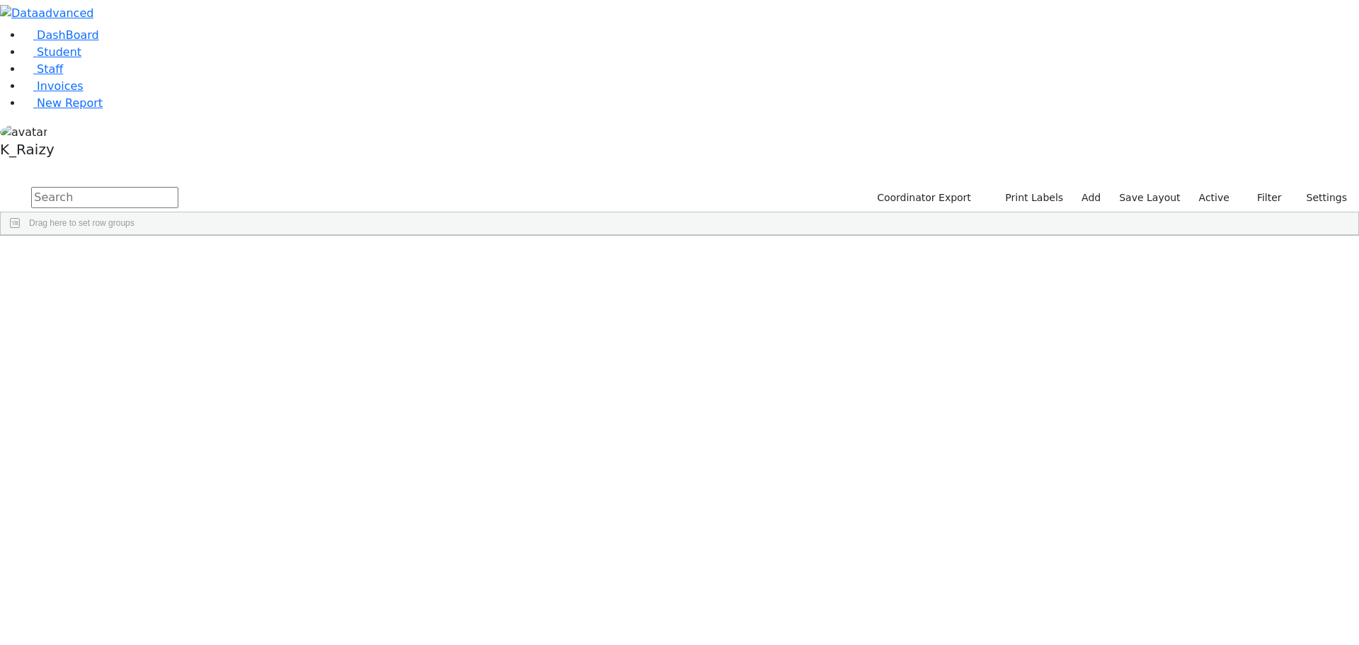
click at [178, 187] on input "text" at bounding box center [104, 197] width 147 height 21
type input "[PERSON_NAME]"
click at [331, 278] on div "08/21/2018" at bounding box center [289, 288] width 84 height 20
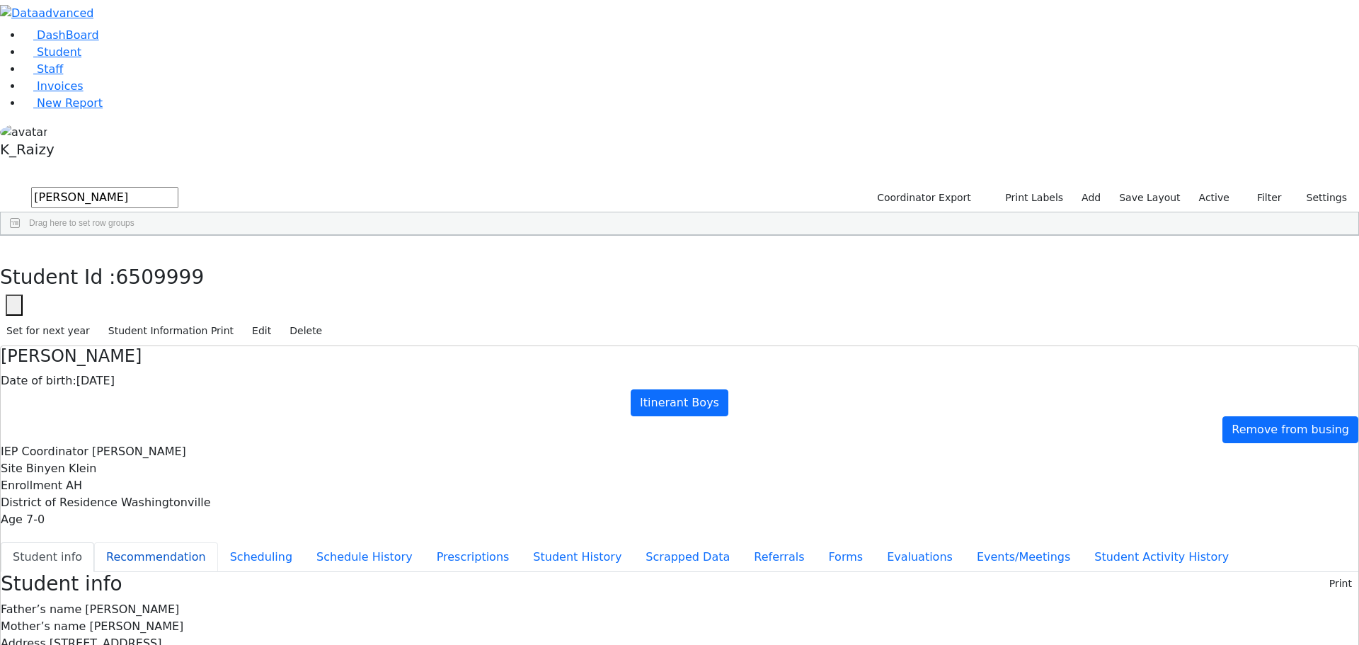
click at [218, 542] on button "Recommendation" at bounding box center [156, 557] width 124 height 30
checkbox input "true"
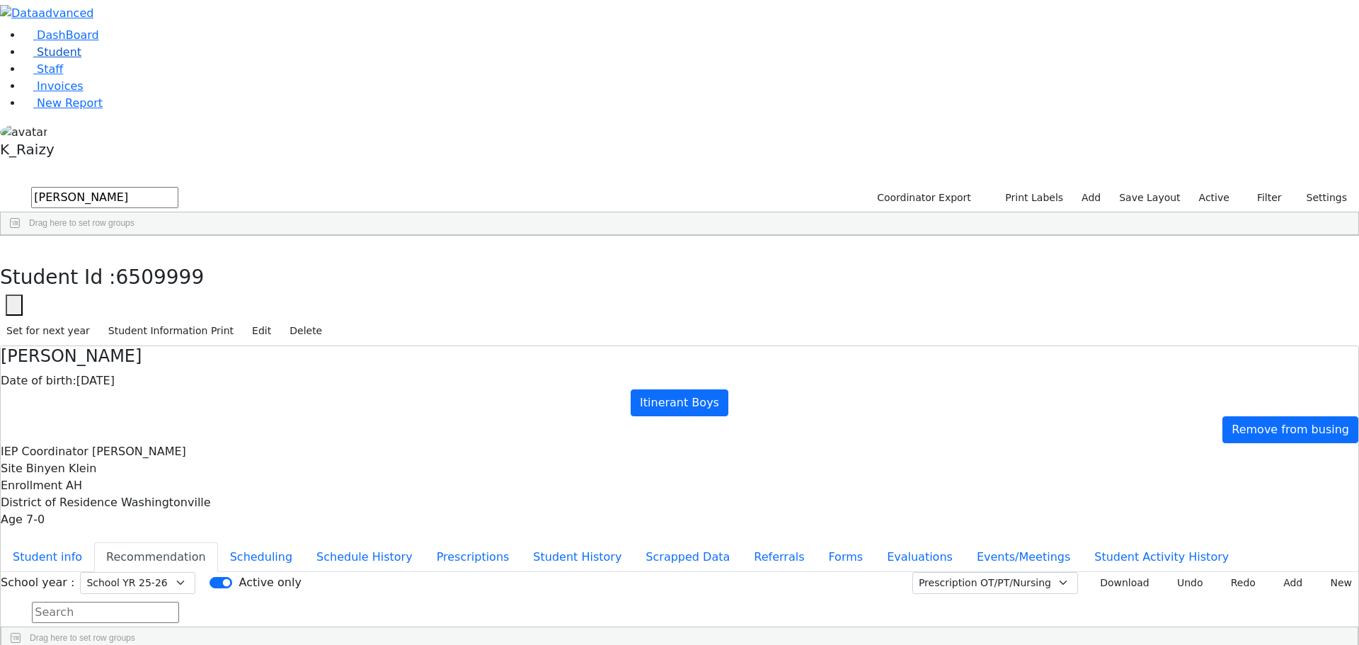
click at [69, 59] on link "Student" at bounding box center [52, 51] width 59 height 13
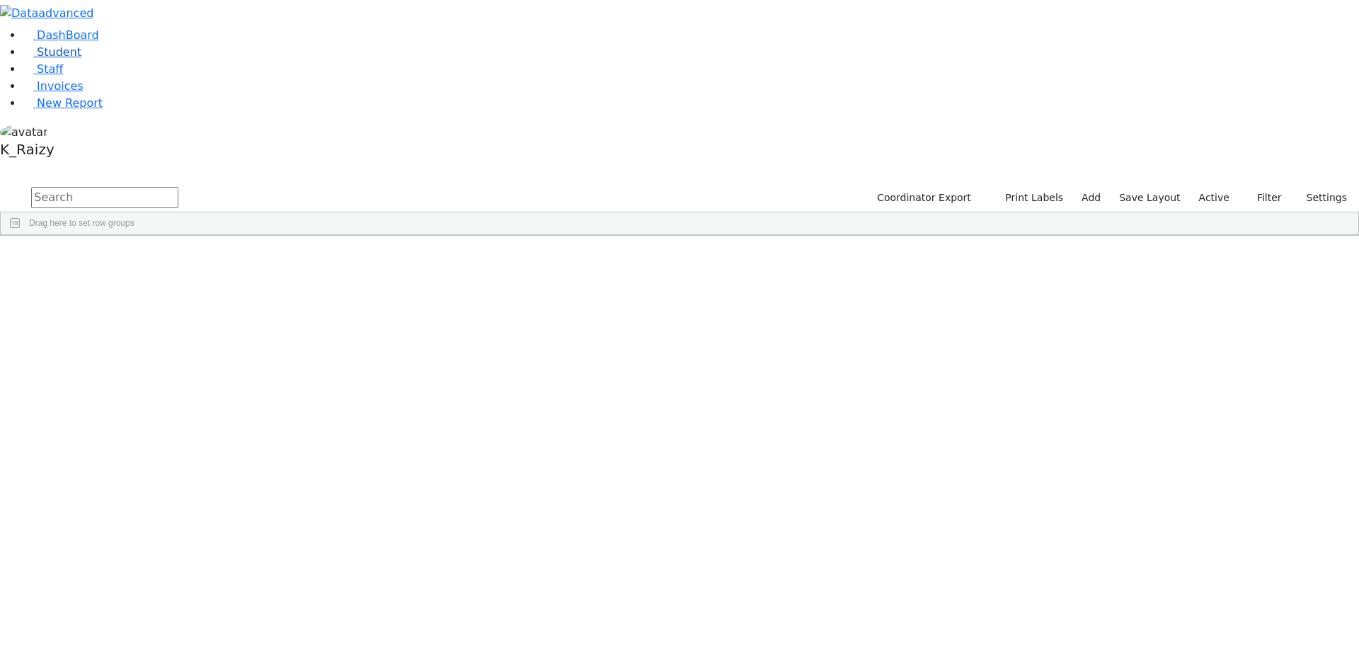
click at [81, 59] on link "Student" at bounding box center [52, 51] width 59 height 13
click at [74, 59] on link "Student" at bounding box center [52, 51] width 59 height 13
click at [178, 187] on input "text" at bounding box center [104, 197] width 147 height 21
type input "rut"
click at [485, 318] on div "2441 Hirsch Ruthy 09/02/2005 Goldberg, Chanie ML Special Class - K12 Kiryas Joe…" at bounding box center [672, 287] width 1343 height 59
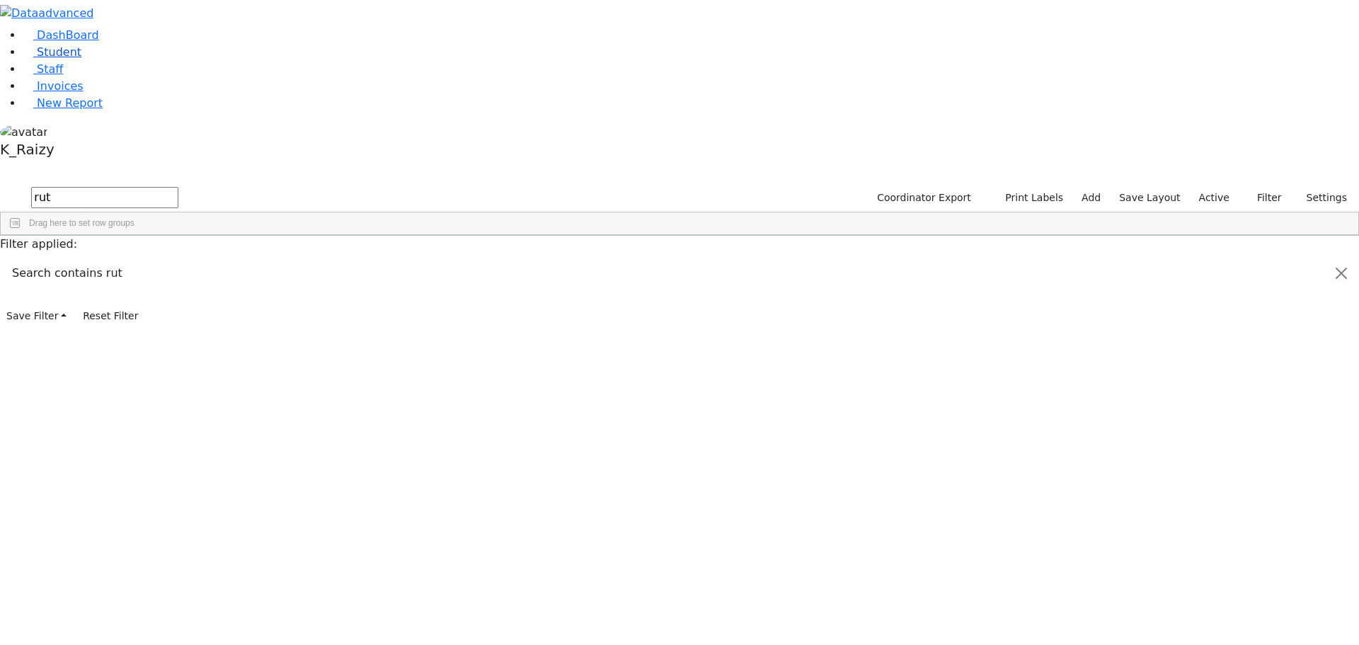
click at [81, 59] on link "Student" at bounding box center [52, 51] width 59 height 13
click at [178, 187] on input "text" at bounding box center [104, 197] width 147 height 21
type input "[PERSON_NAME]"
click at [247, 258] on div "[PERSON_NAME]" at bounding box center [205, 268] width 84 height 20
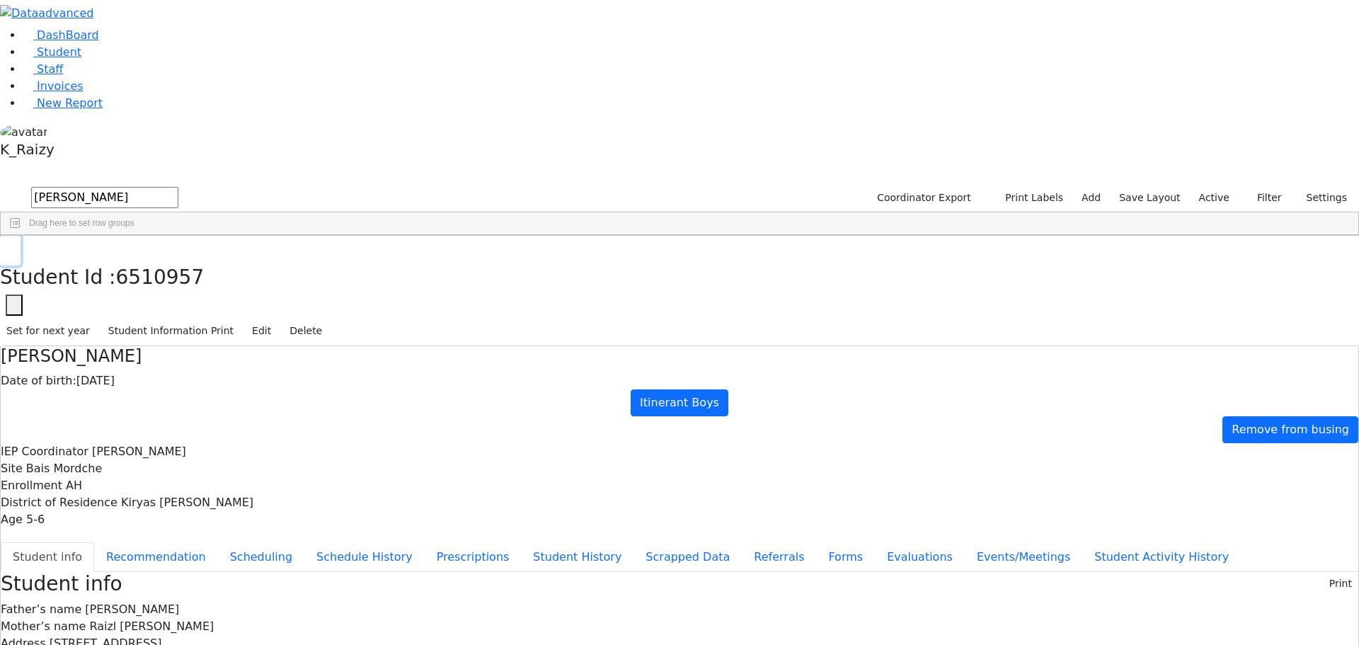
click at [21, 236] on button "button" at bounding box center [10, 251] width 21 height 30
click at [1212, 187] on label "Active" at bounding box center [1214, 198] width 43 height 22
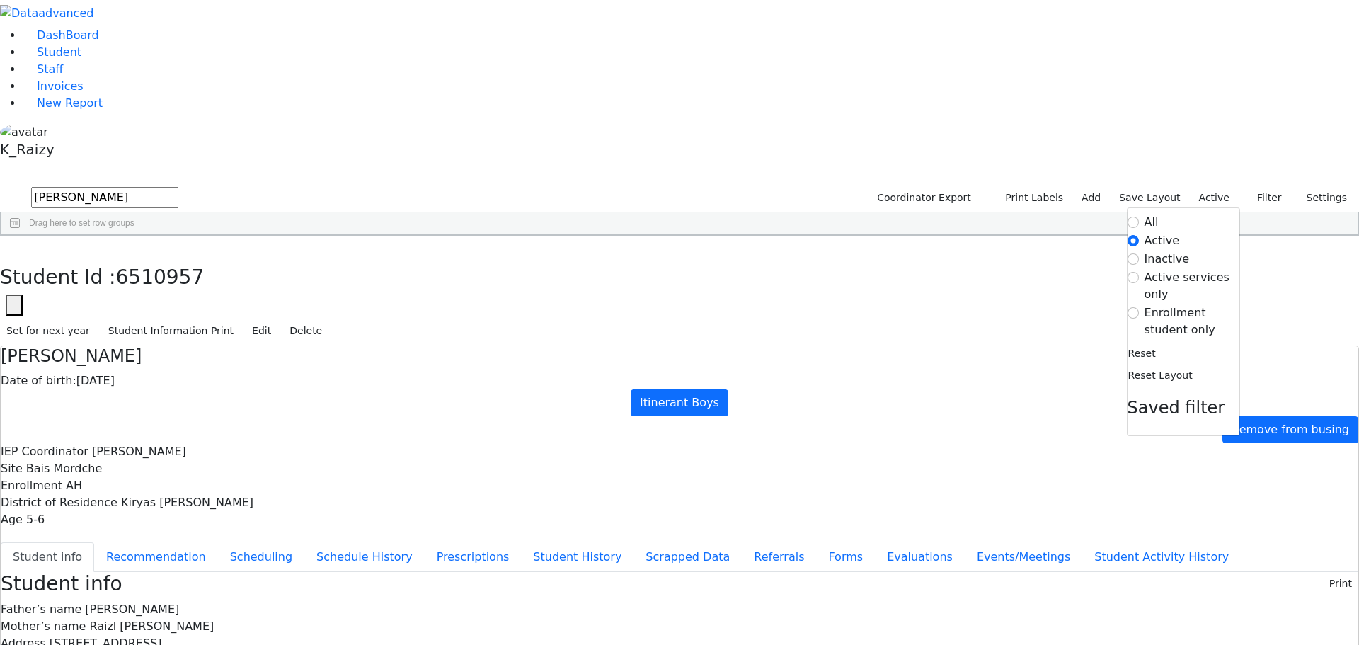
click at [1192, 304] on label "Enrollment student only" at bounding box center [1191, 321] width 95 height 34
click at [1139, 307] on input "Enrollment student only" at bounding box center [1132, 312] width 11 height 11
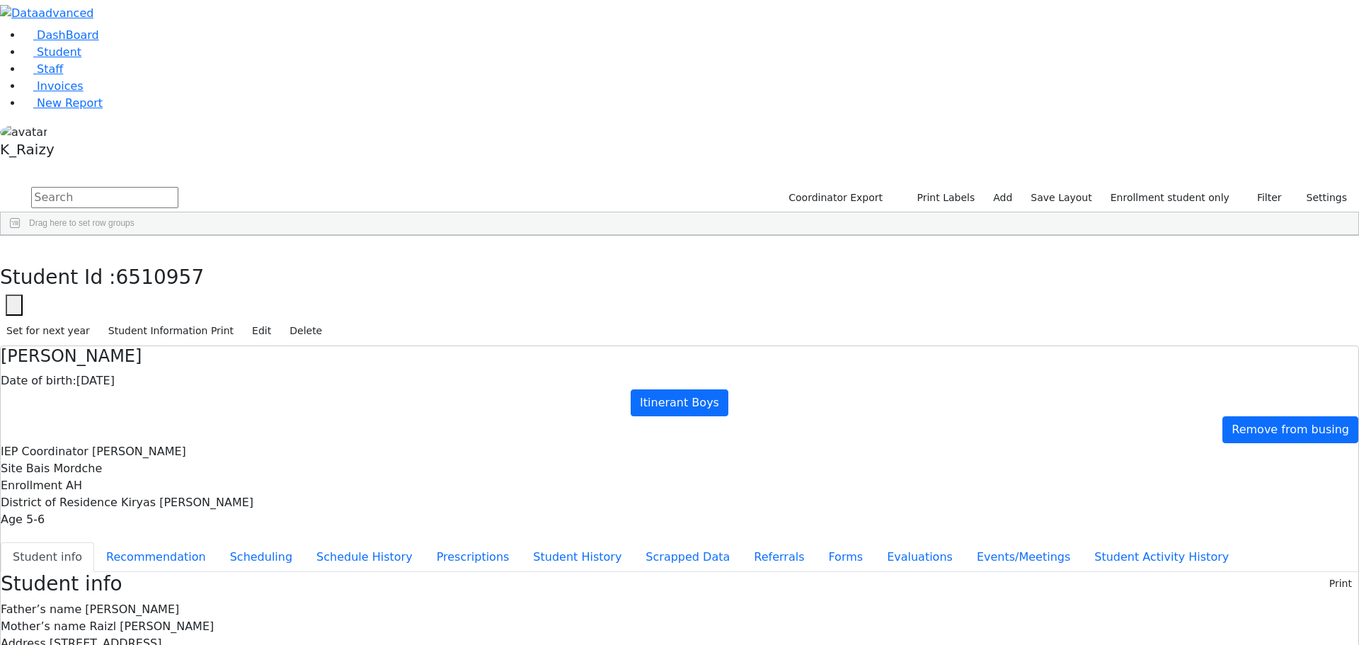
click at [163, 615] on div "Hersko" at bounding box center [122, 625] width 84 height 20
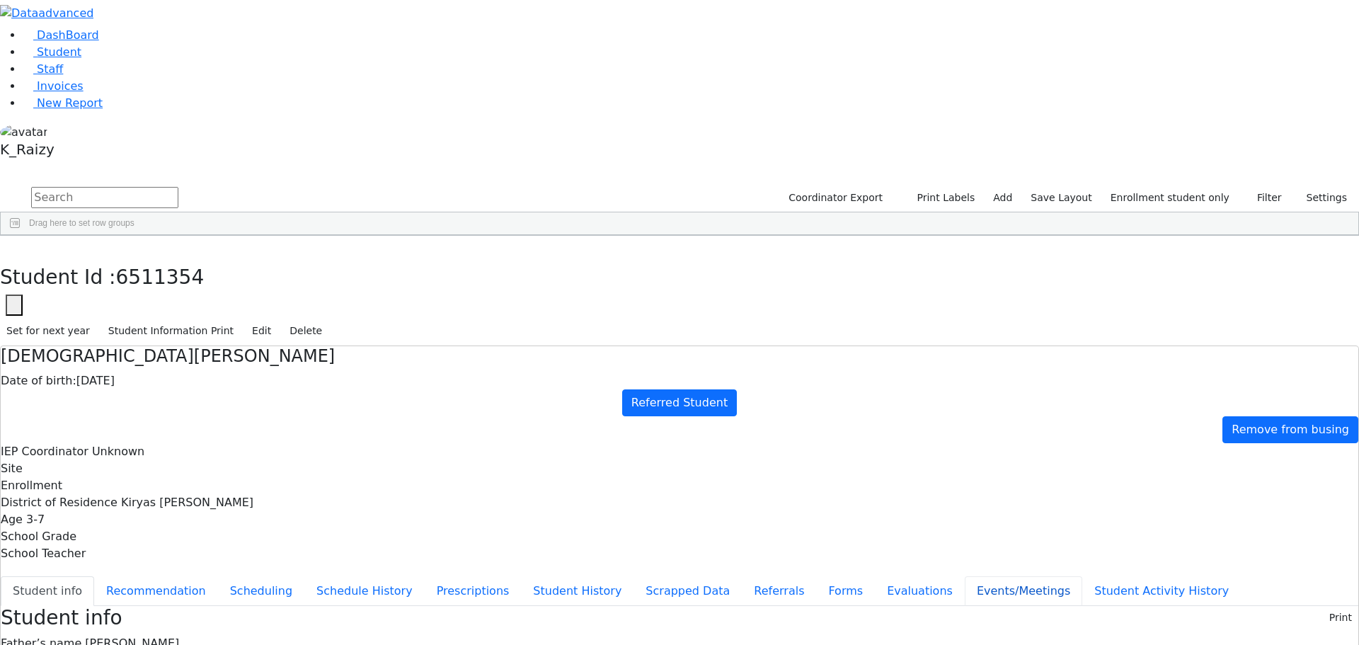
click at [965, 576] on button "Events/Meetings" at bounding box center [1023, 591] width 117 height 30
type input "2025-09-09"
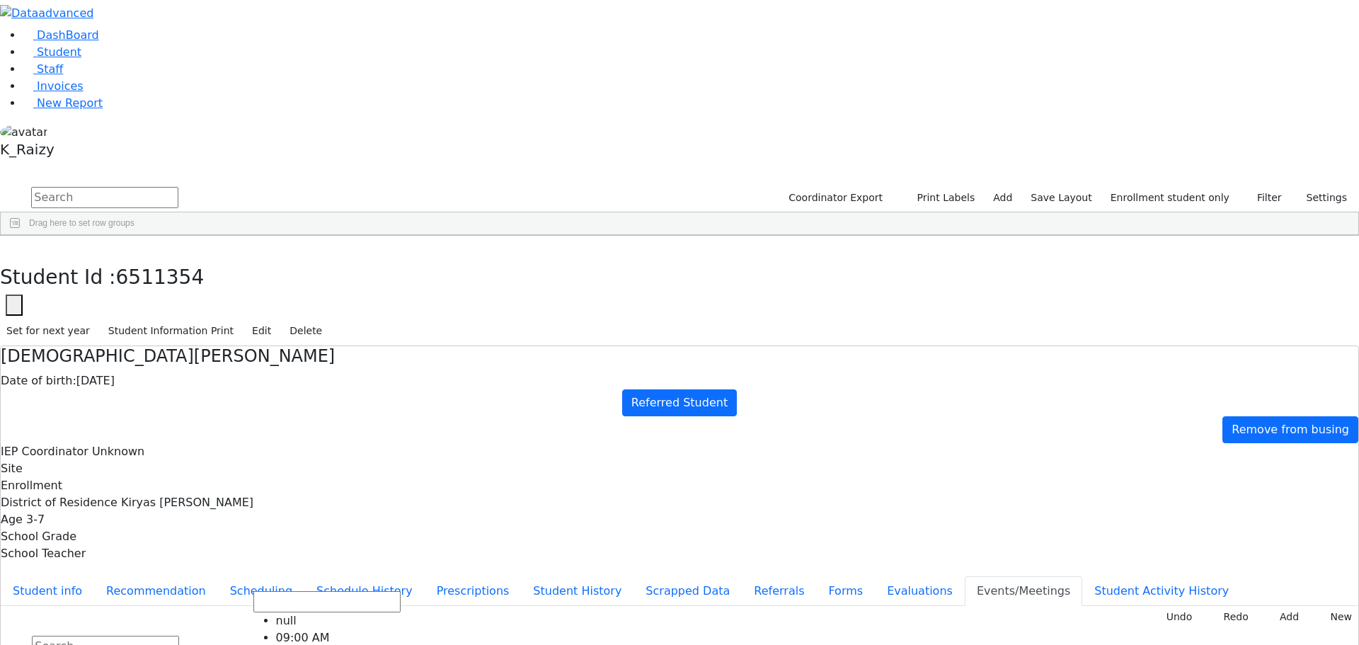
scroll to position [71, 0]
click at [742, 576] on button "Referrals" at bounding box center [779, 591] width 74 height 30
drag, startPoint x: 830, startPoint y: 282, endPoint x: 679, endPoint y: 273, distance: 151.0
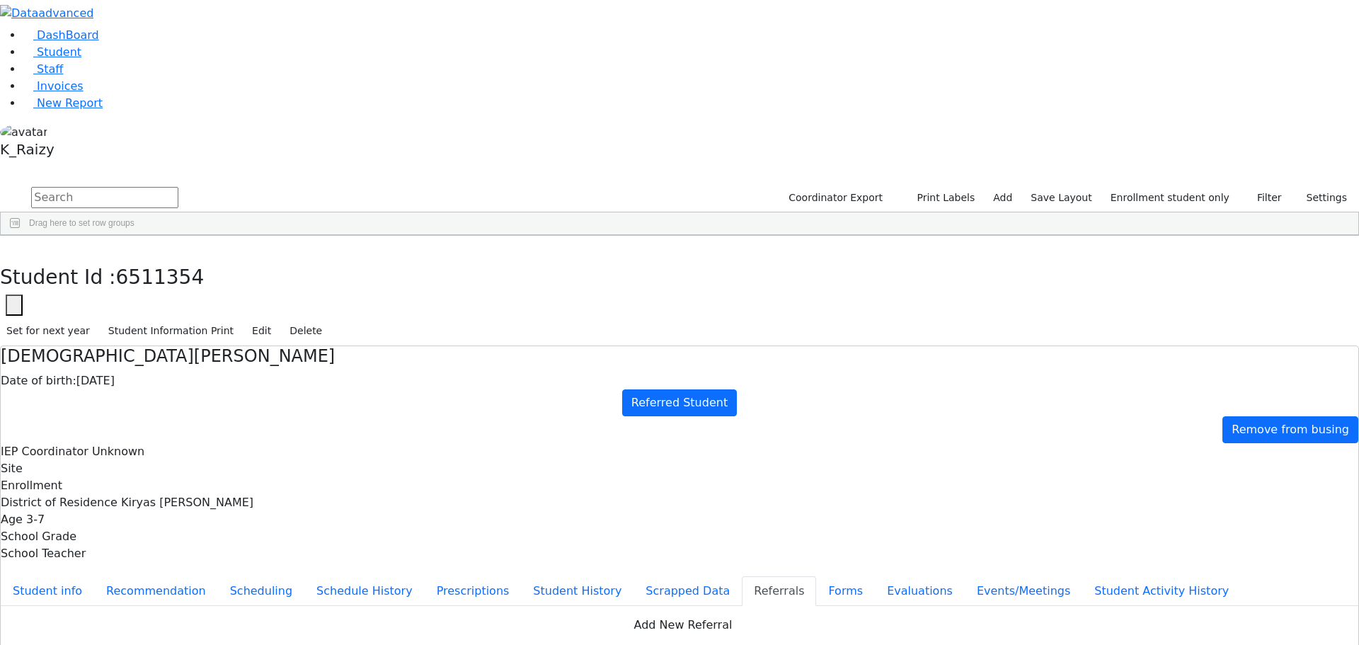
copy div "Shia has a very unclear speech."
click at [875, 576] on button "Evaluations" at bounding box center [920, 591] width 90 height 30
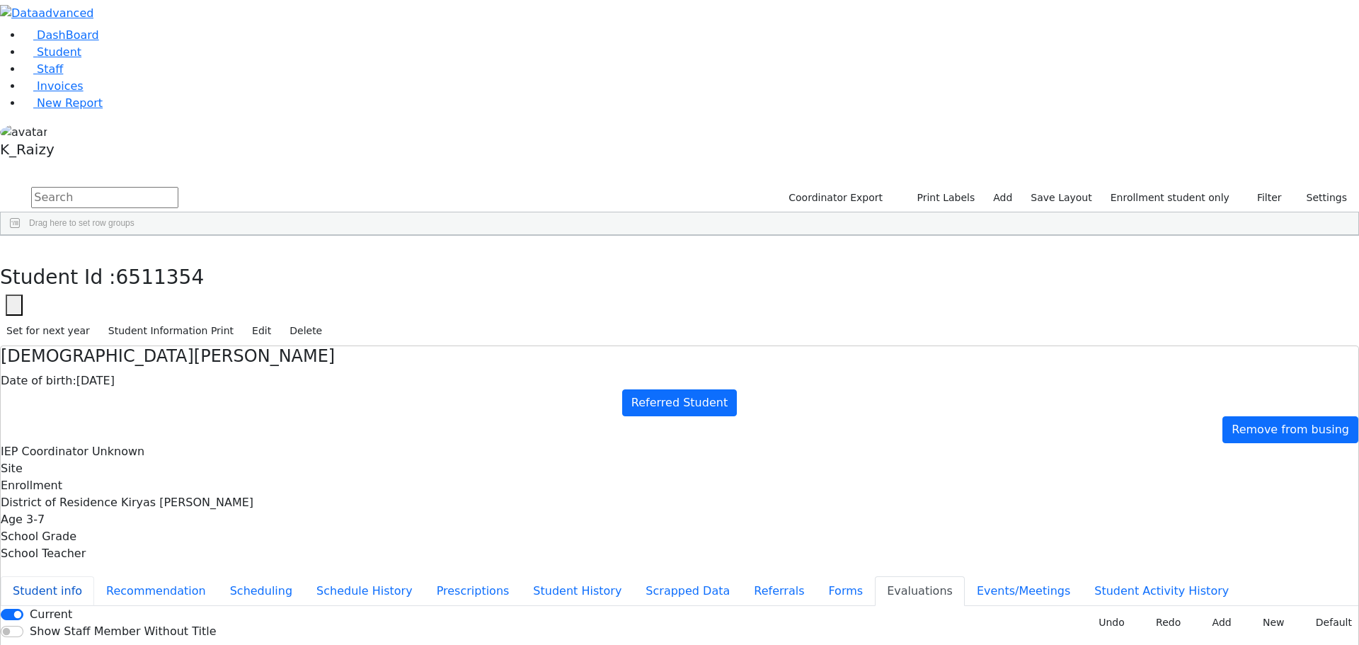
click at [94, 576] on button "Student info" at bounding box center [47, 591] width 93 height 30
click at [875, 576] on button "Evaluations" at bounding box center [920, 591] width 90 height 30
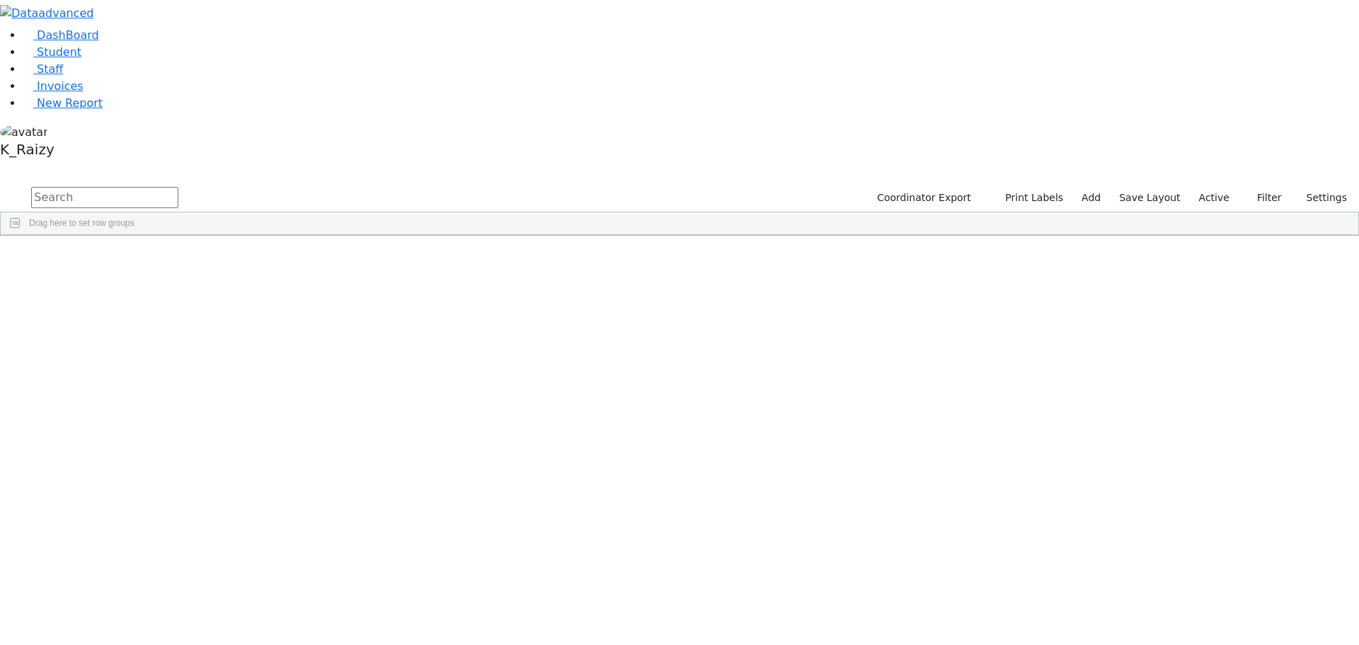
click at [1201, 187] on label "Active" at bounding box center [1214, 198] width 43 height 22
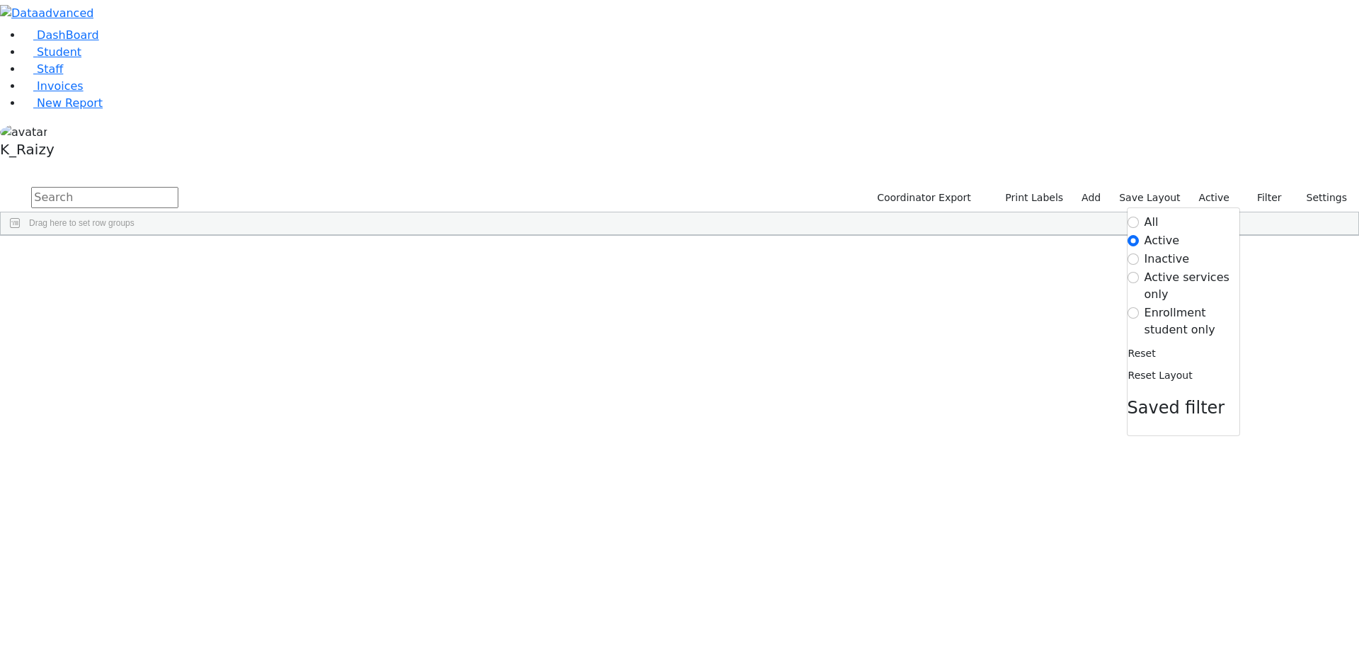
click at [1178, 304] on label "Enrollment student only" at bounding box center [1191, 321] width 95 height 34
click at [1139, 307] on input "Enrollment student only" at bounding box center [1132, 312] width 11 height 11
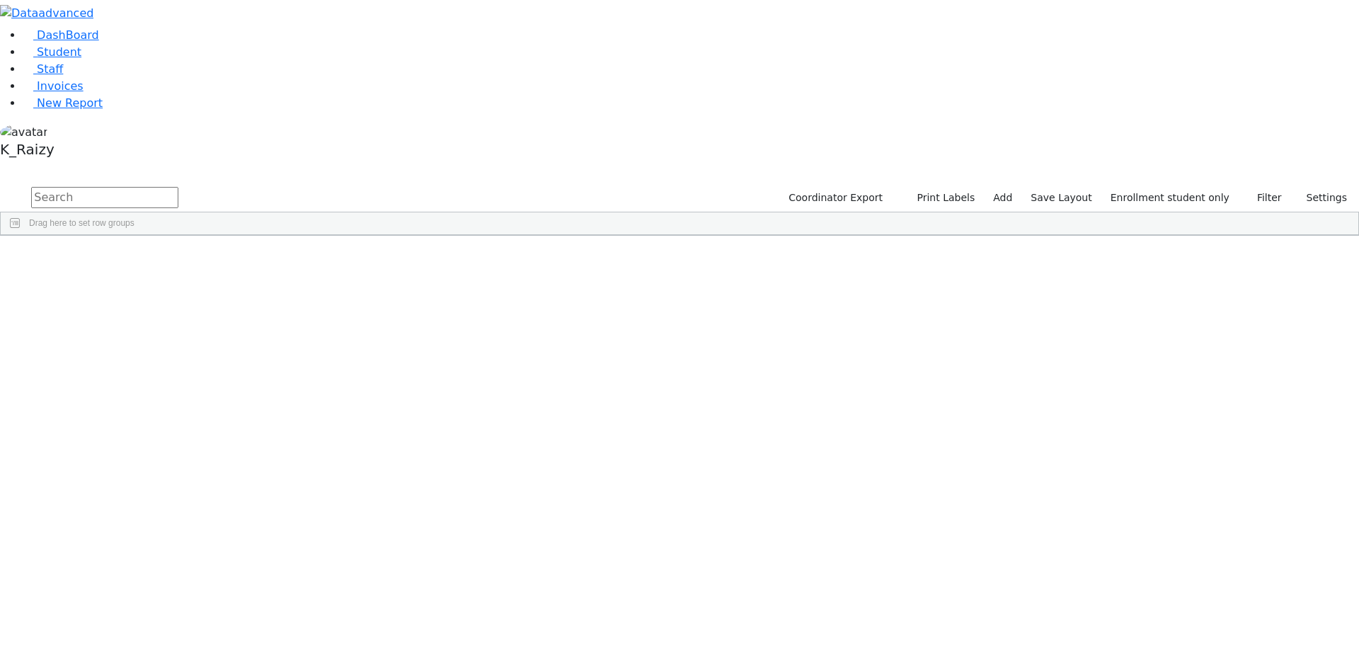
scroll to position [173, 0]
click at [163, 442] on div "Hersko" at bounding box center [122, 452] width 84 height 20
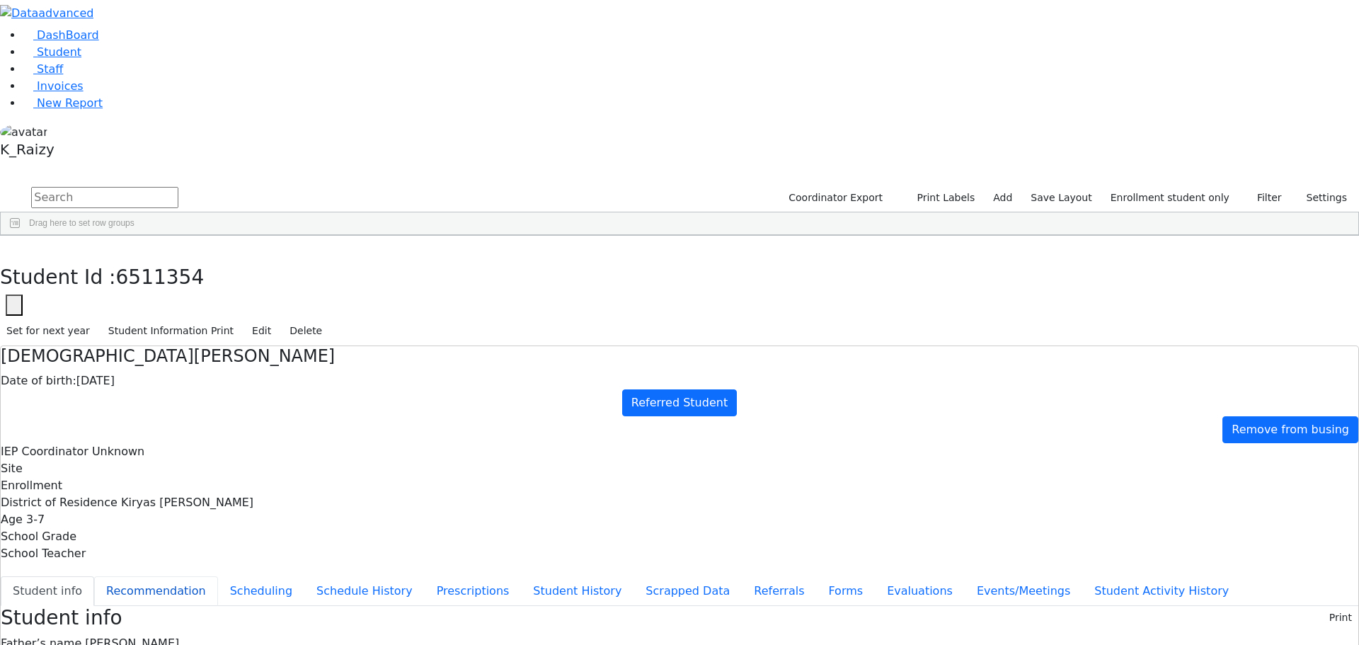
click at [218, 576] on button "Recommendation" at bounding box center [156, 591] width 124 height 30
checkbox input "true"
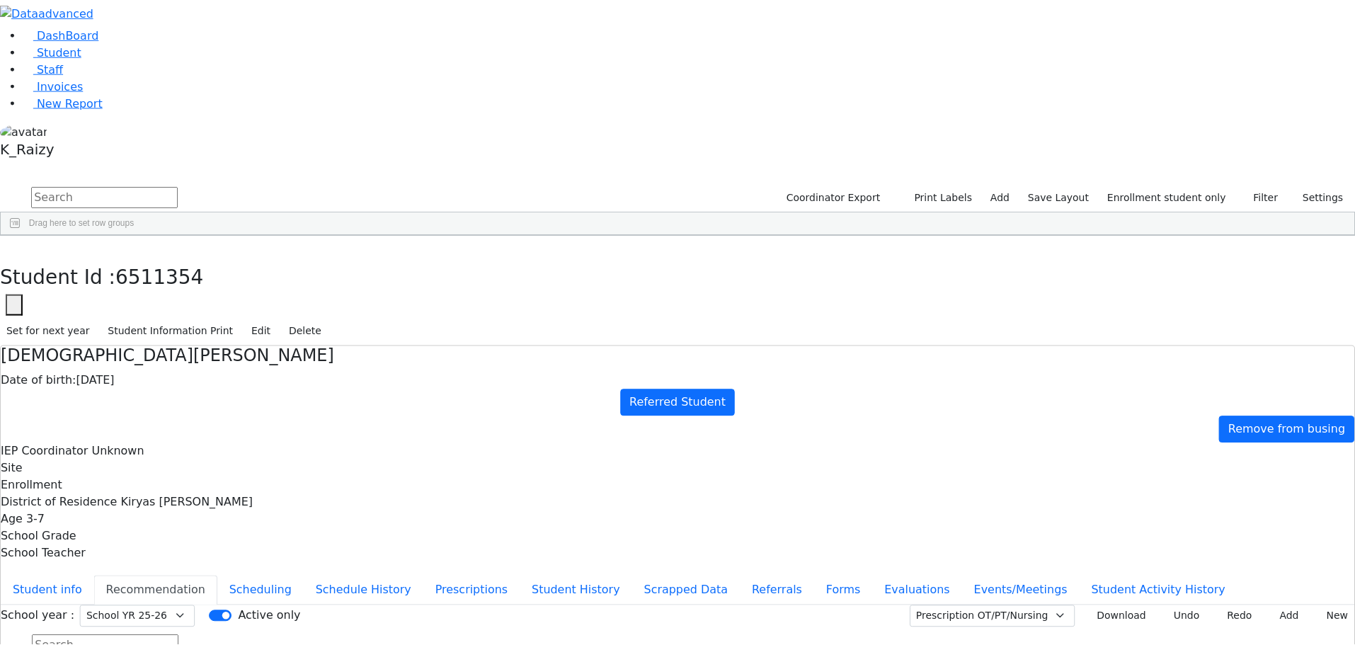
scroll to position [169, 0]
click at [875, 576] on button "Evaluations" at bounding box center [920, 591] width 90 height 30
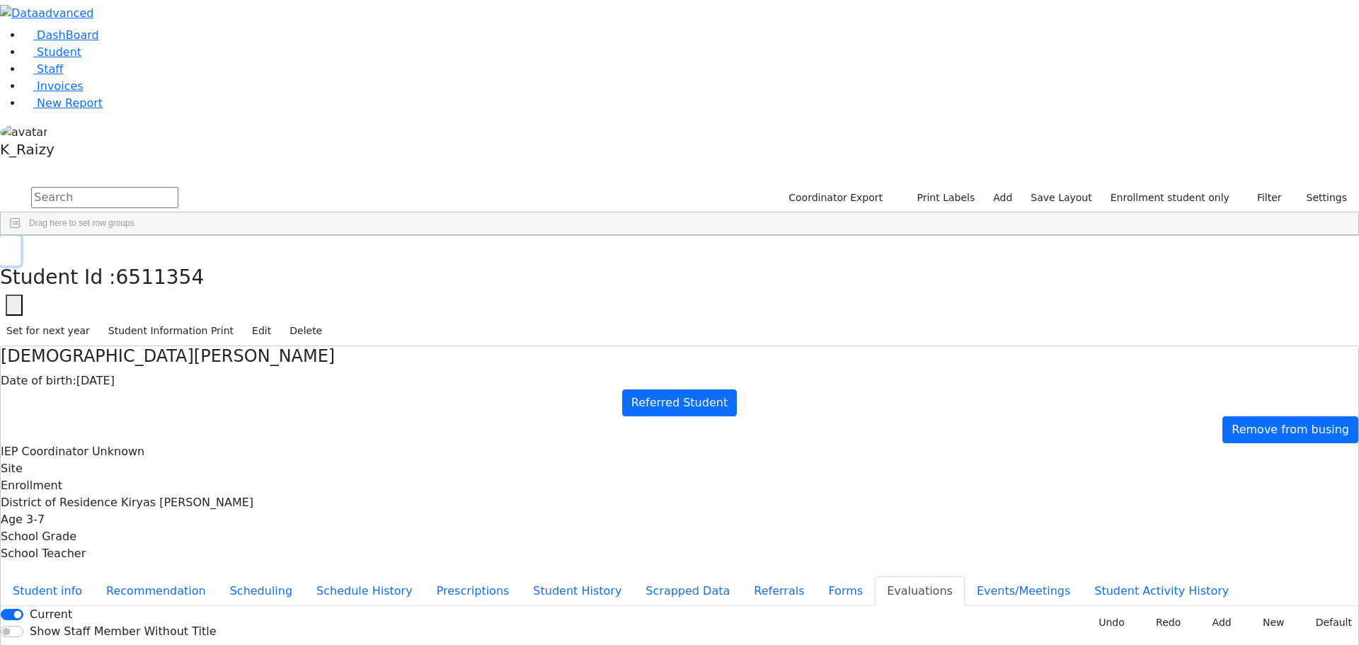
click at [14, 246] on icon "button" at bounding box center [10, 250] width 8 height 8
click at [168, 466] on div "Kessler" at bounding box center [126, 476] width 83 height 20
click at [94, 576] on button "Student info" at bounding box center [47, 591] width 93 height 30
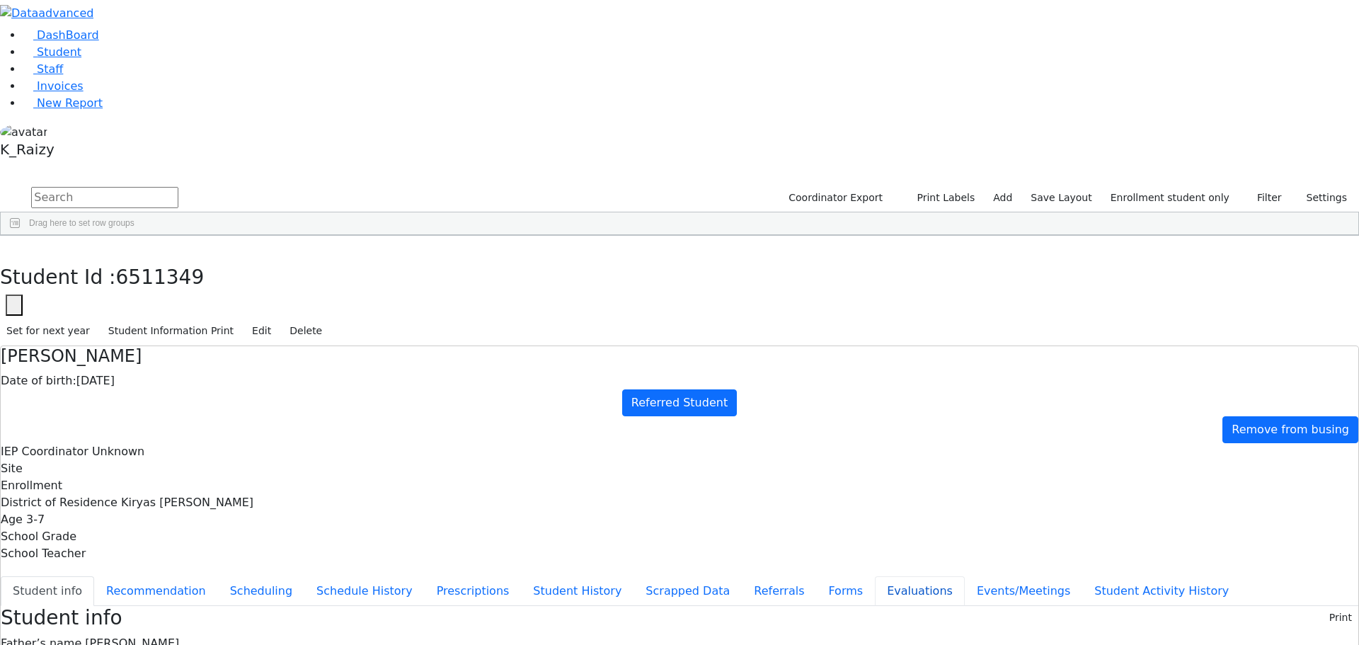
click at [875, 576] on button "Evaluations" at bounding box center [920, 591] width 90 height 30
checkbox input "true"
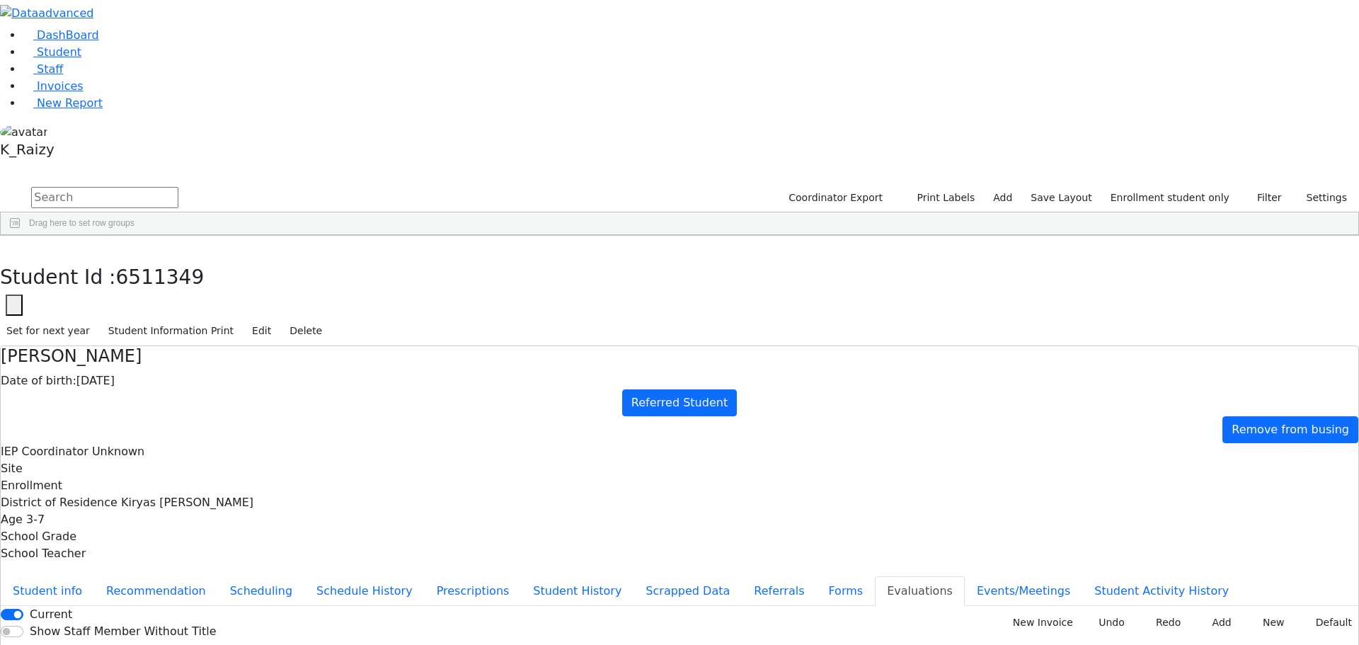
checkbox input "true"
click at [1050, 611] on button "New Invoice" at bounding box center [1038, 622] width 82 height 22
type input "2025-08-28"
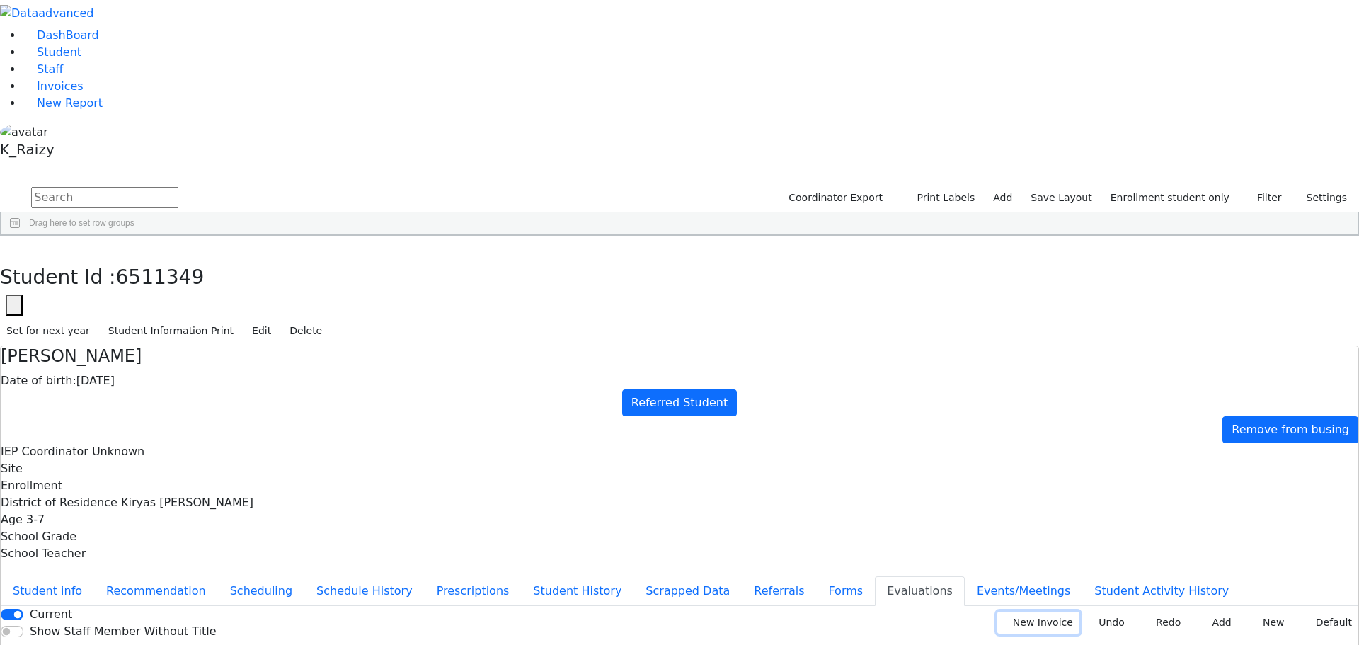
type input "PSKJ 16"
type input "185890"
type input "2024-0950"
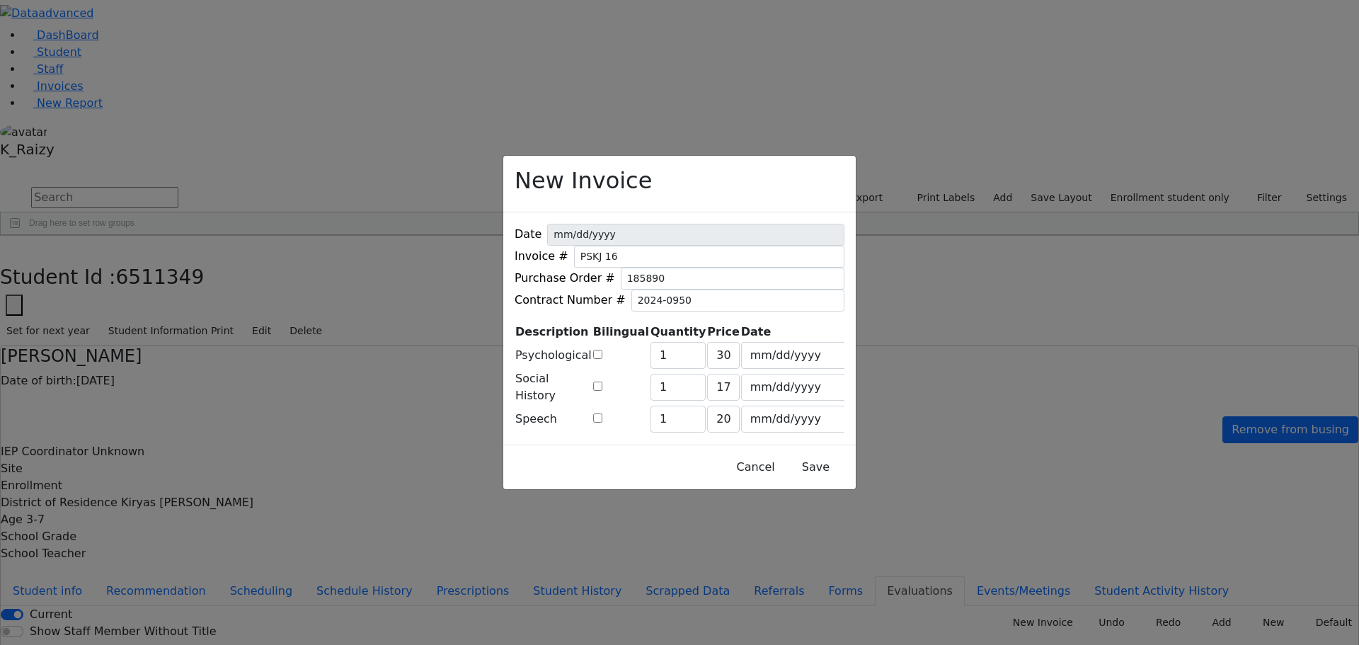
click at [602, 350] on input "checkbox" at bounding box center [597, 354] width 9 height 9
checkbox input "true"
type input "392"
click at [602, 416] on input "checkbox" at bounding box center [597, 417] width 9 height 9
checkbox input "true"
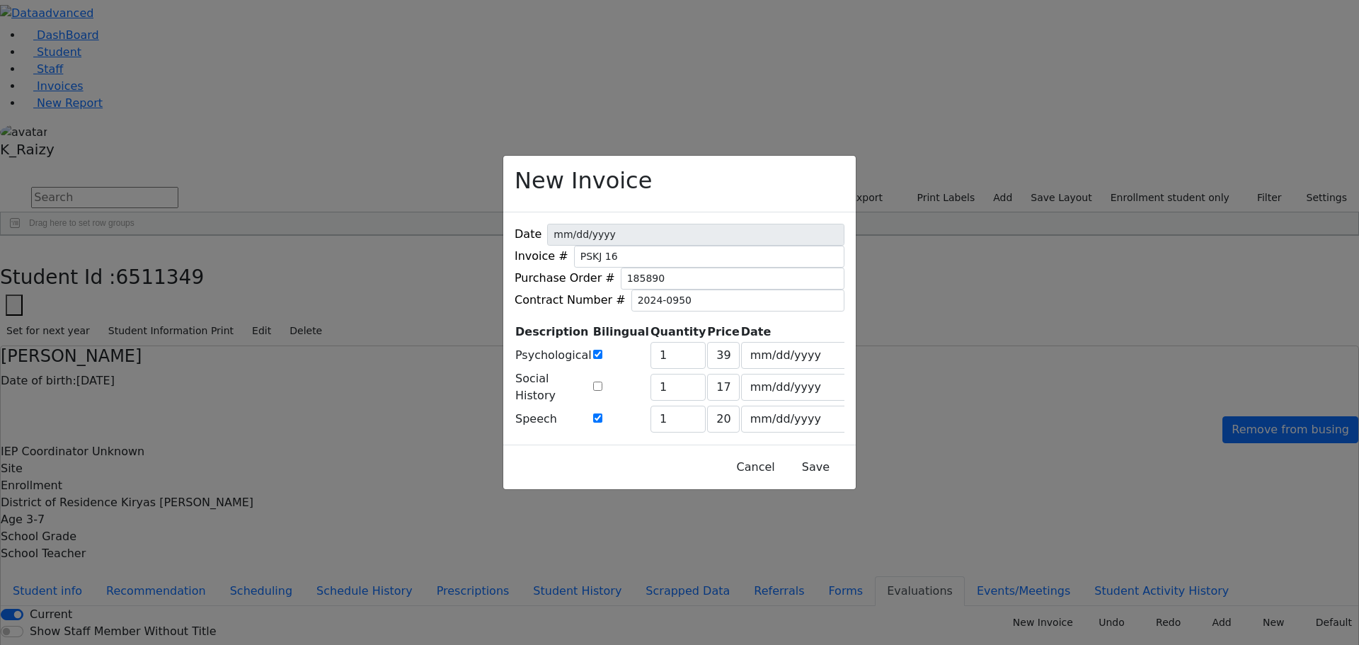
type input "249"
click at [798, 474] on button "Save" at bounding box center [815, 467] width 63 height 27
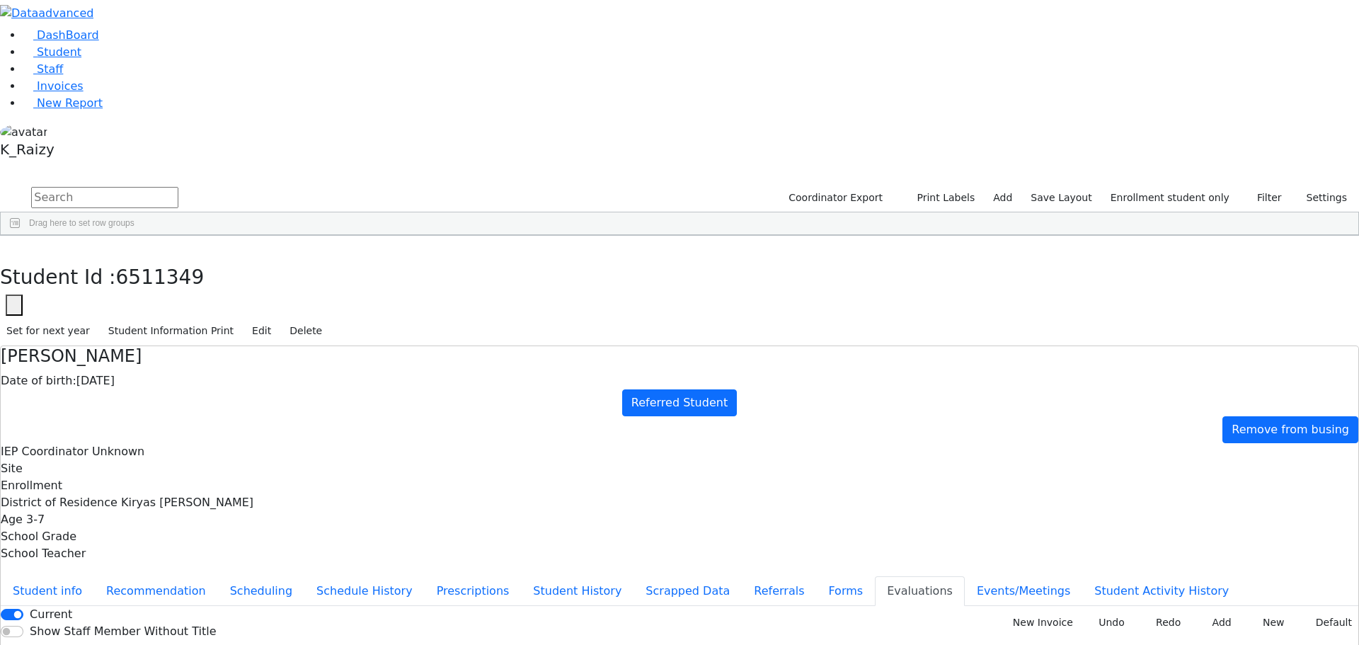
click at [6, 246] on use "button" at bounding box center [6, 246] width 0 height 0
click at [168, 446] on div "[PERSON_NAME]" at bounding box center [126, 456] width 83 height 20
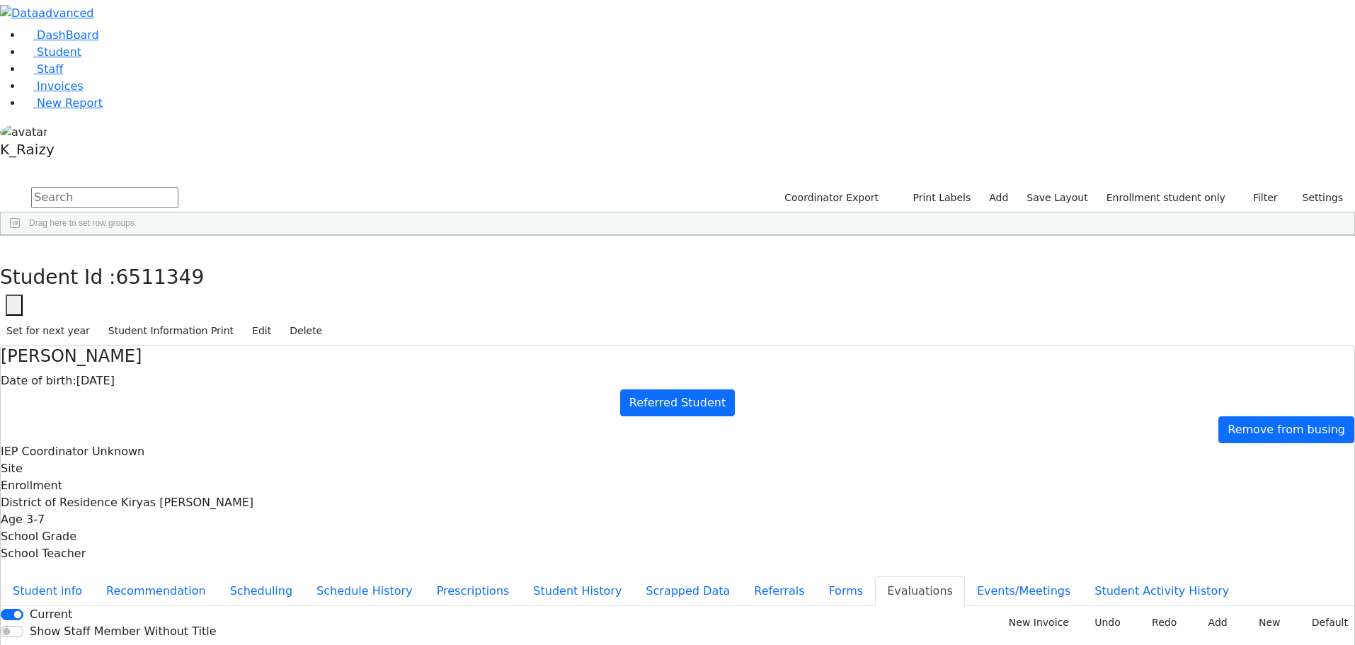
click at [168, 446] on div "[PERSON_NAME]" at bounding box center [126, 456] width 83 height 20
checkbox input "true"
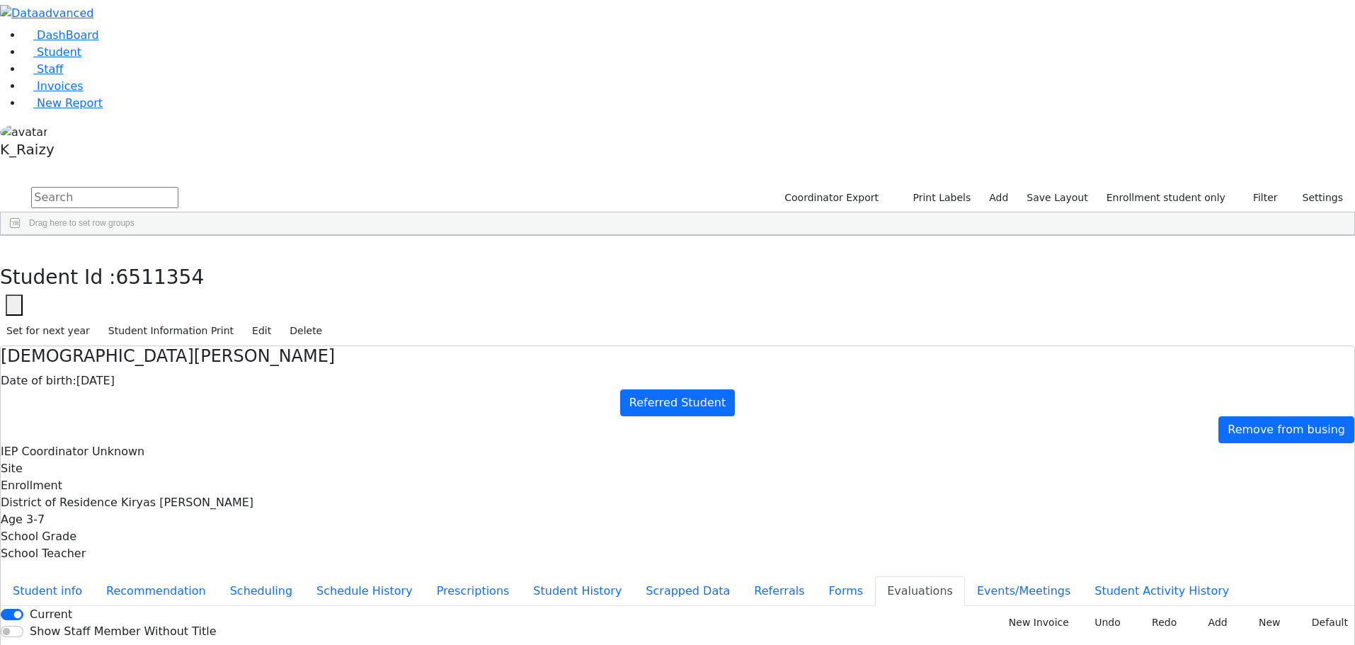
checkbox input "true"
click at [1035, 611] on button "New Invoice" at bounding box center [1034, 622] width 82 height 22
type input "PSKJ 17"
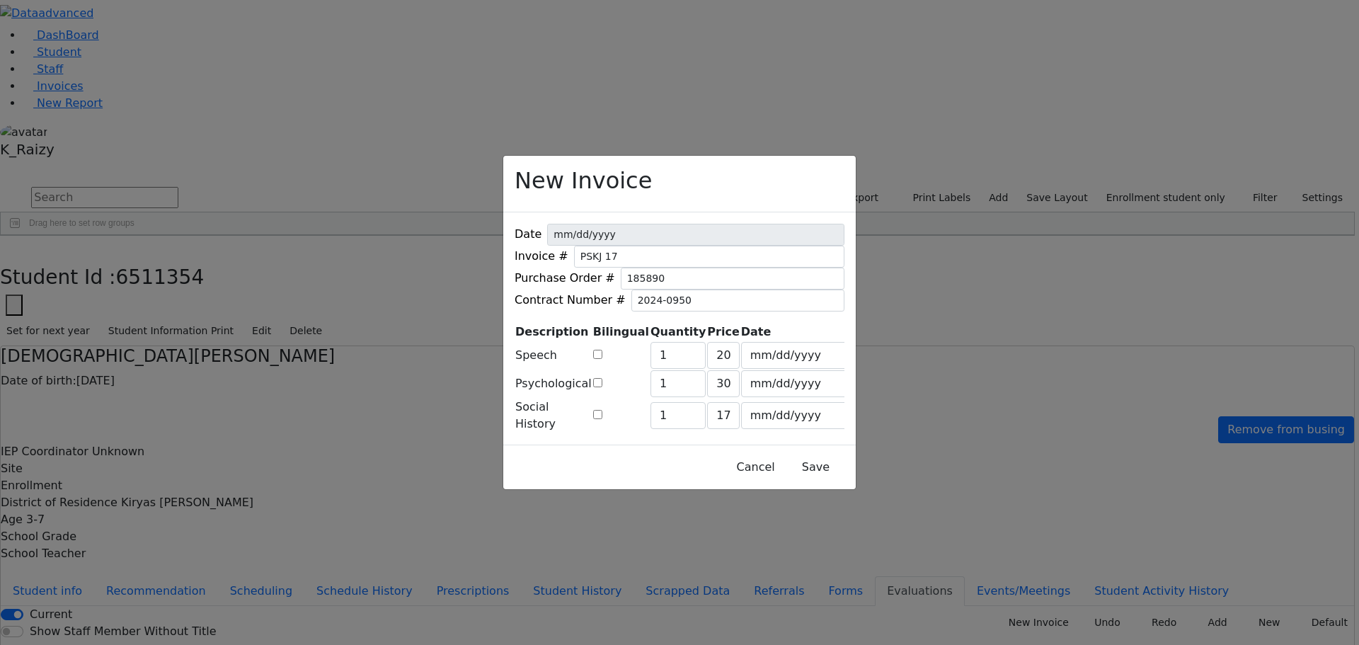
click at [602, 350] on input "checkbox" at bounding box center [597, 354] width 9 height 9
checkbox input "true"
type input "249"
click at [602, 378] on input "checkbox" at bounding box center [597, 382] width 9 height 9
checkbox input "true"
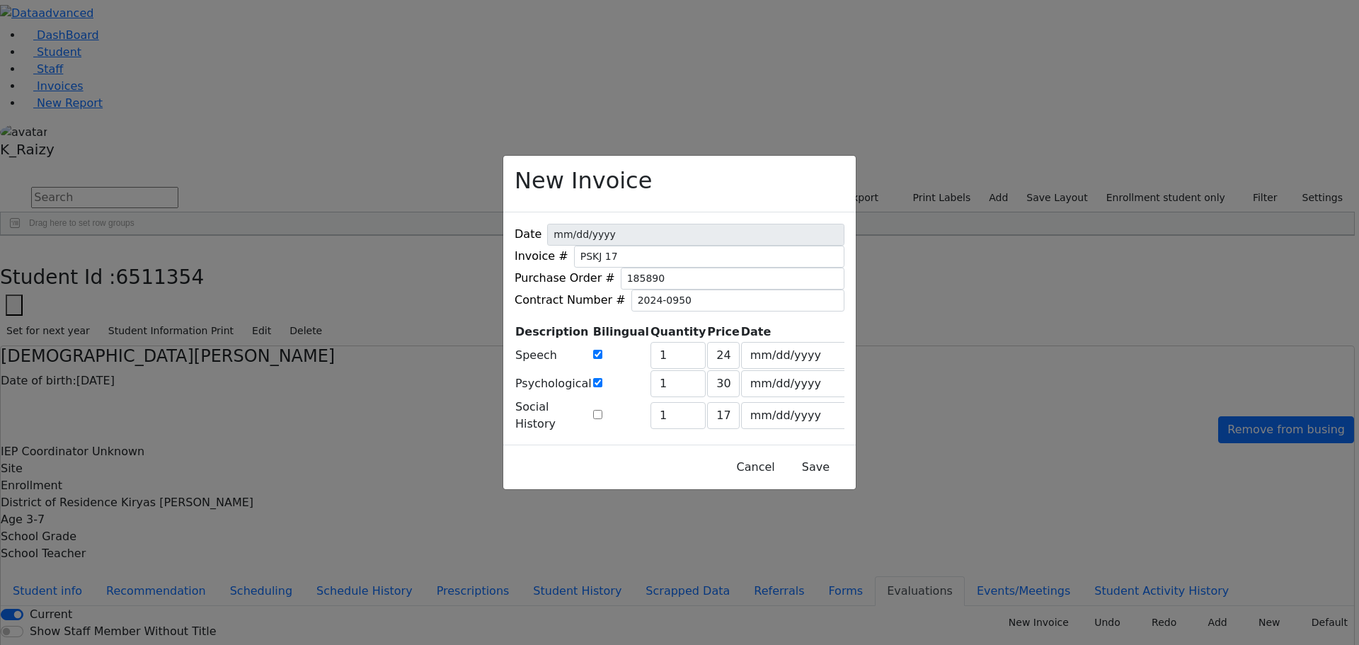
type input "392"
click at [803, 469] on button "Save" at bounding box center [815, 467] width 63 height 27
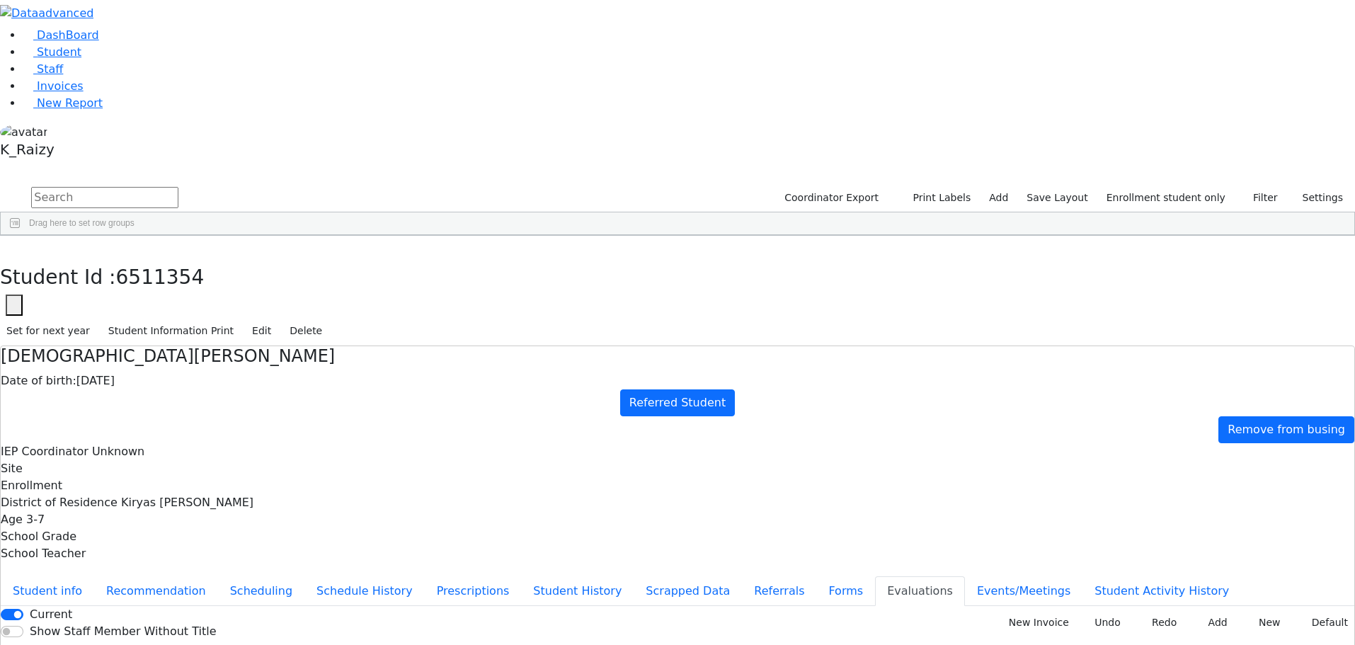
click at [84, 93] on link "Invoices" at bounding box center [53, 85] width 61 height 13
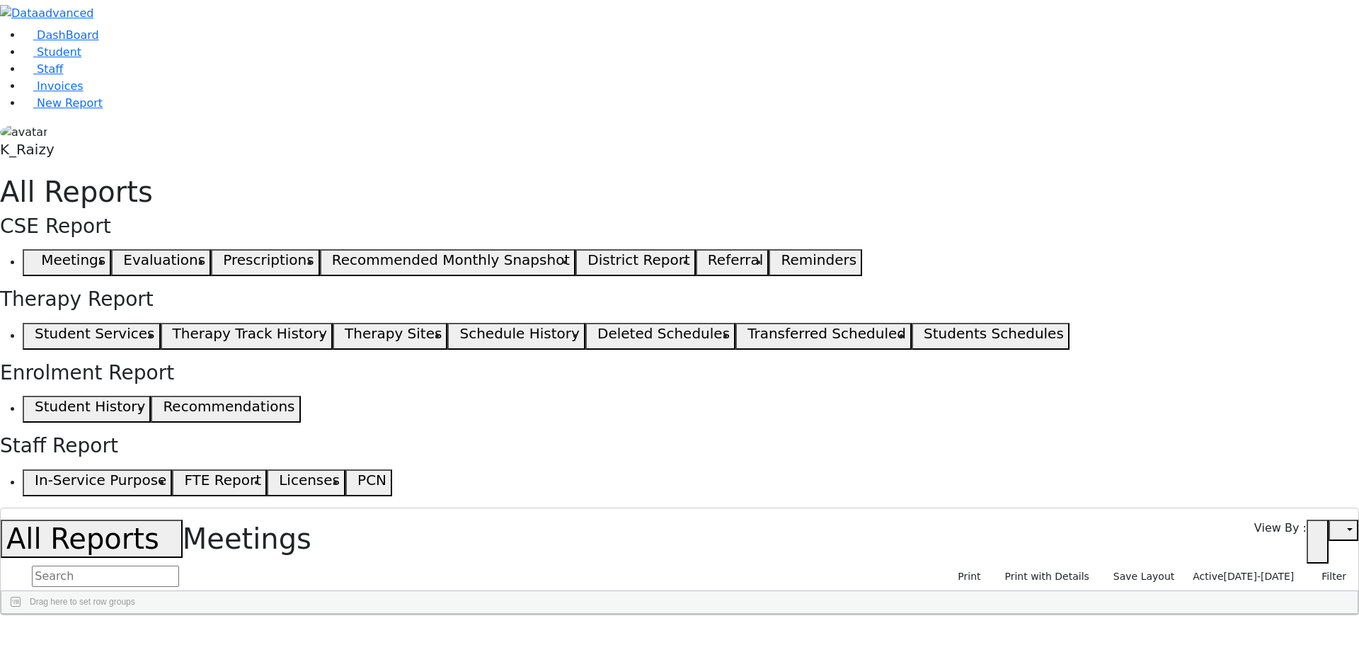
click at [1312, 536] on use "button" at bounding box center [1312, 536] width 0 height 0
click at [1321, 536] on icon "button" at bounding box center [1317, 541] width 11 height 11
click at [0, 0] on link "Open in new tab" at bounding box center [0, 0] width 0 height 0
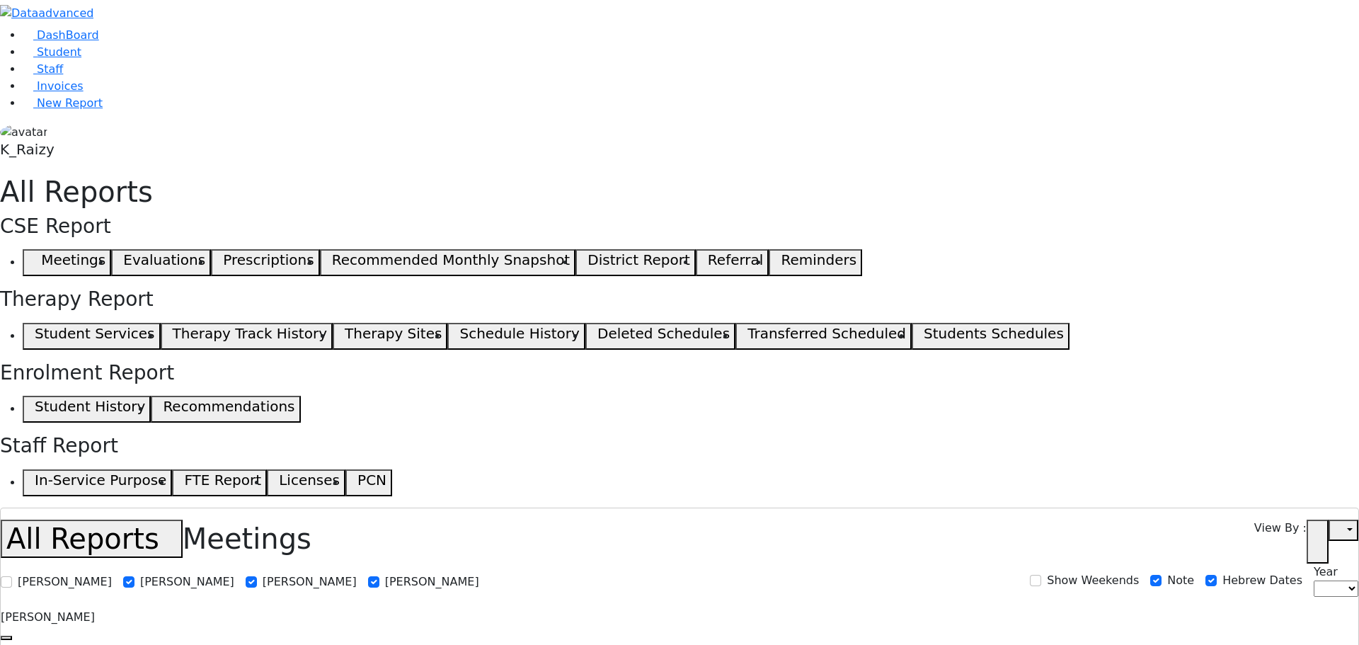
select select
click at [81, 59] on link "Student" at bounding box center [52, 51] width 59 height 13
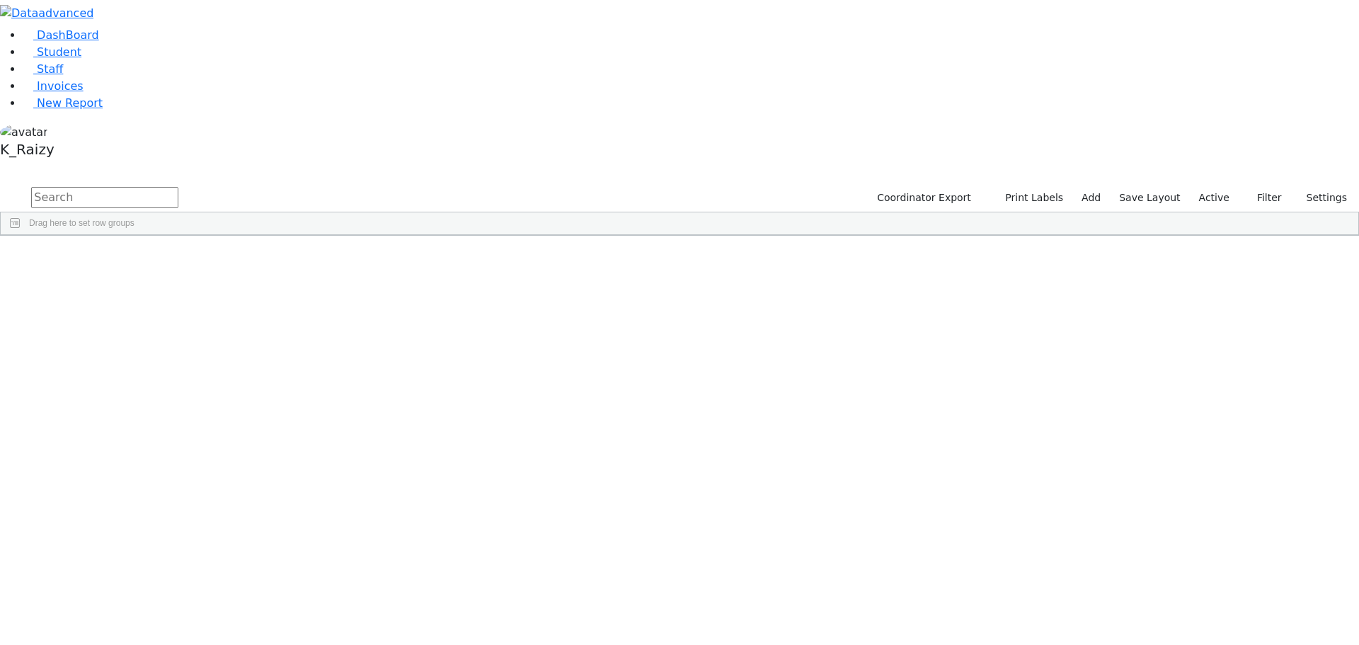
drag, startPoint x: 318, startPoint y: 163, endPoint x: 435, endPoint y: 675, distance: 525.0
drag, startPoint x: 384, startPoint y: 80, endPoint x: 444, endPoint y: 477, distance: 401.5
click at [163, 499] on div "Gluck" at bounding box center [122, 509] width 84 height 20
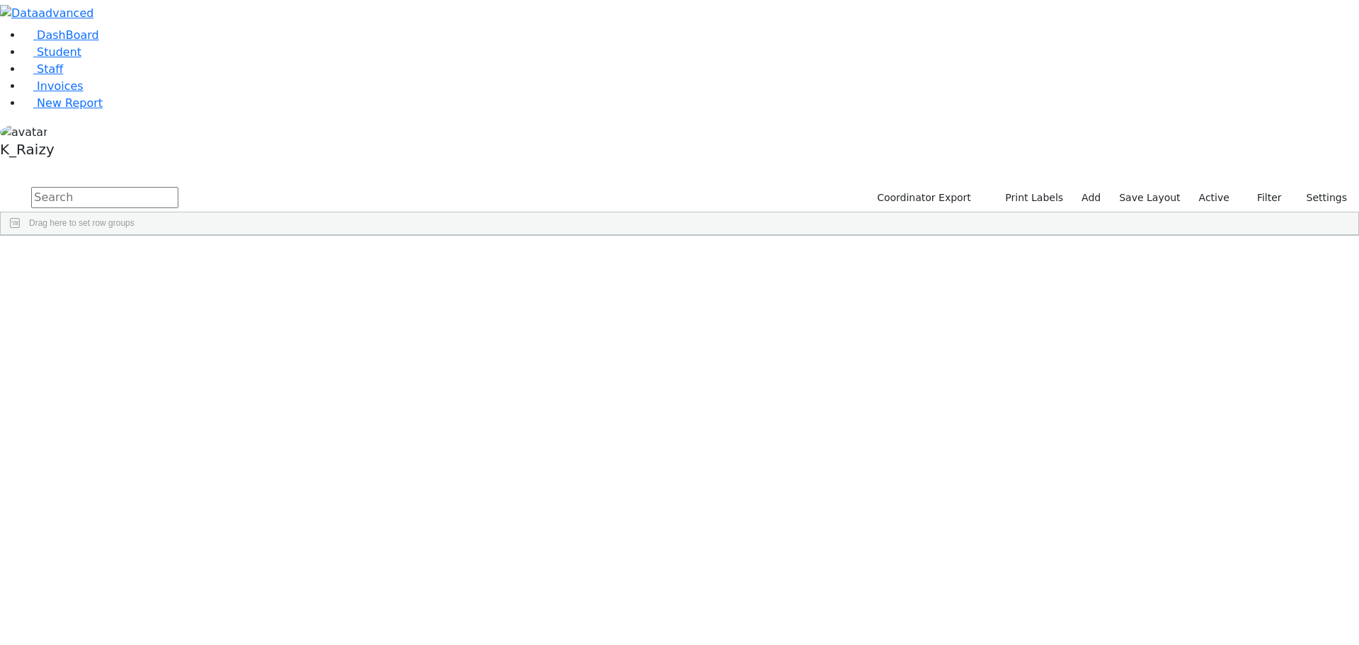
click at [163, 499] on div "Gluck" at bounding box center [122, 509] width 84 height 20
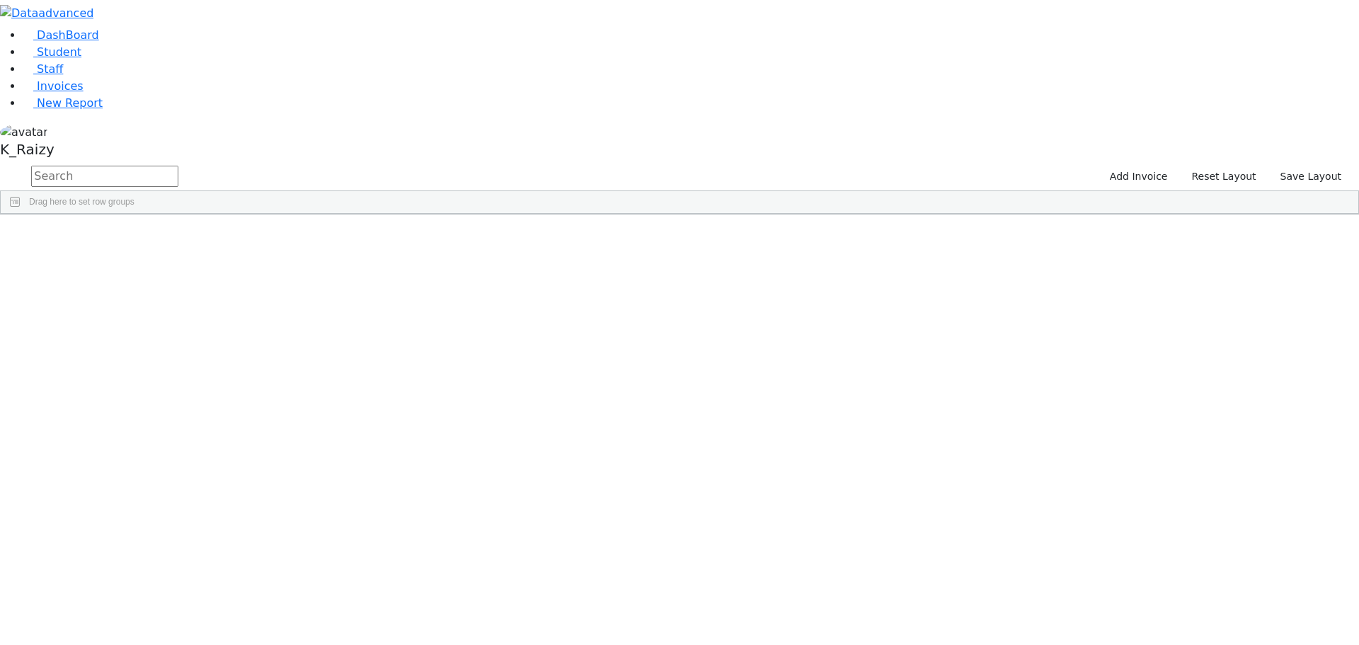
click at [423, 237] on div "Yisrael" at bounding box center [370, 247] width 105 height 20
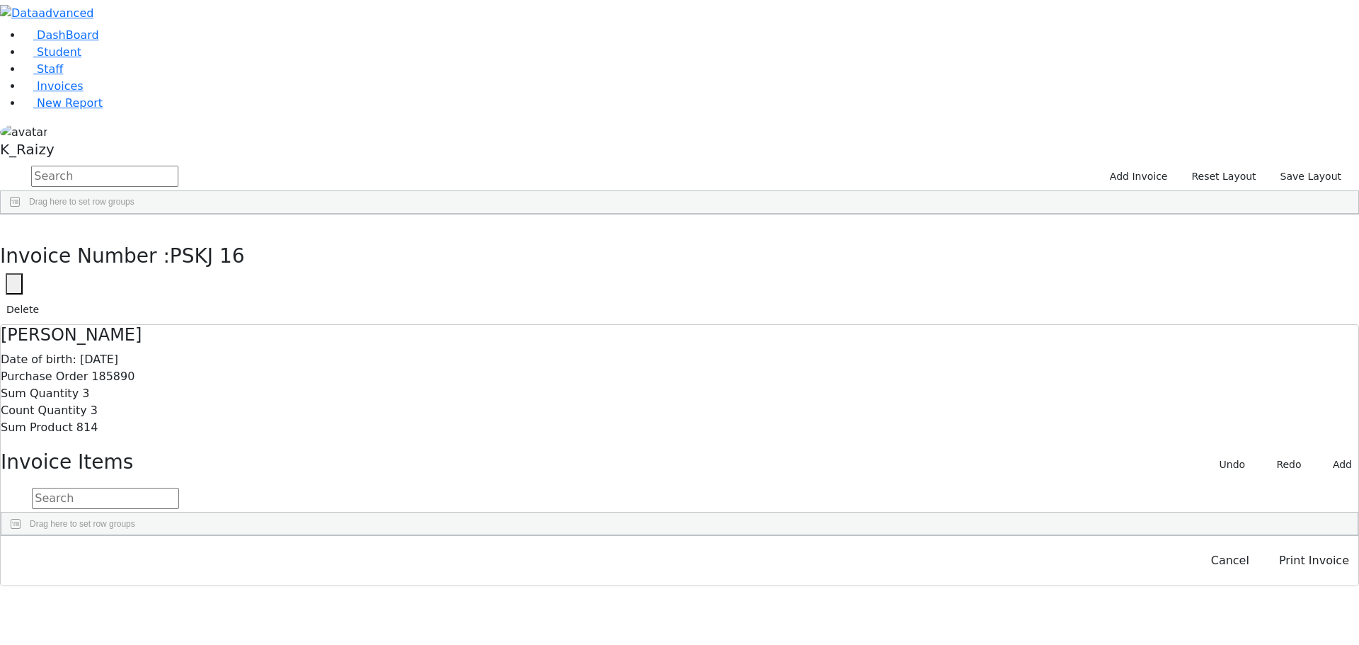
click at [23, 273] on button "button" at bounding box center [14, 283] width 17 height 21
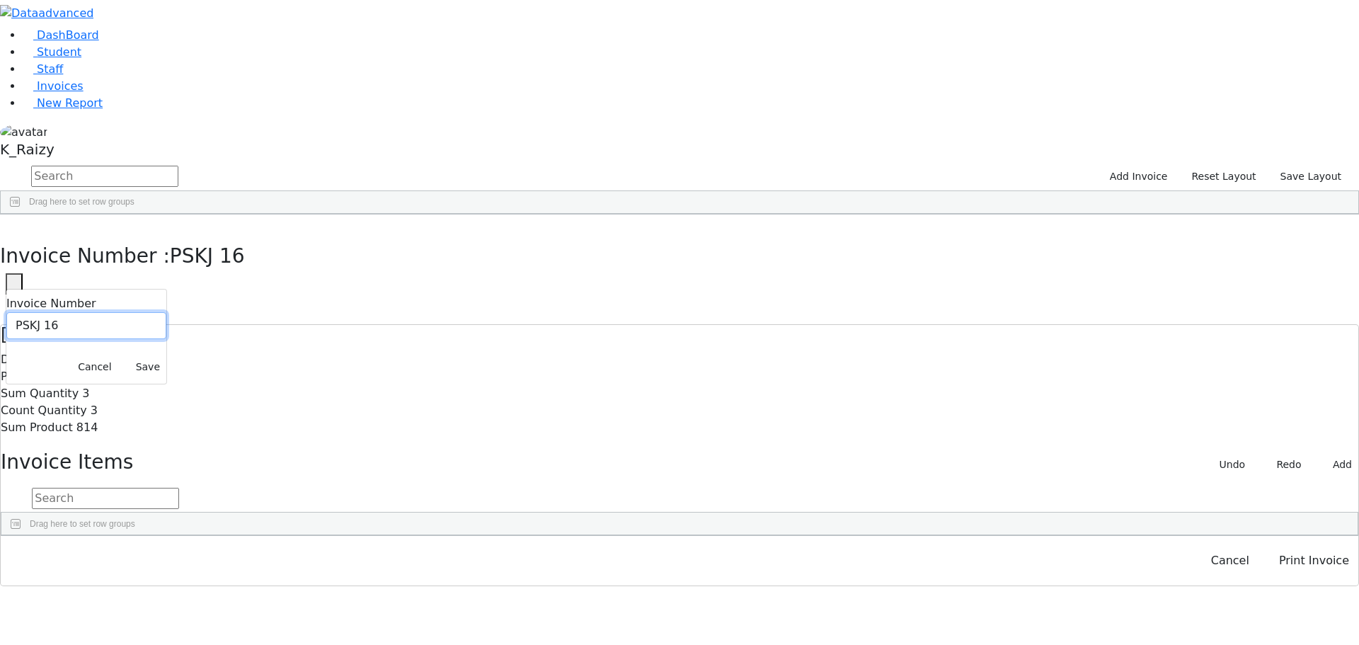
drag, startPoint x: 1008, startPoint y: 77, endPoint x: 994, endPoint y: 82, distance: 15.0
click at [166, 312] on input "PSKJ 16" at bounding box center [86, 325] width 160 height 27
drag, startPoint x: 1030, startPoint y: 83, endPoint x: 1013, endPoint y: 86, distance: 17.2
click at [166, 312] on input "PSKJ 16" at bounding box center [86, 325] width 160 height 27
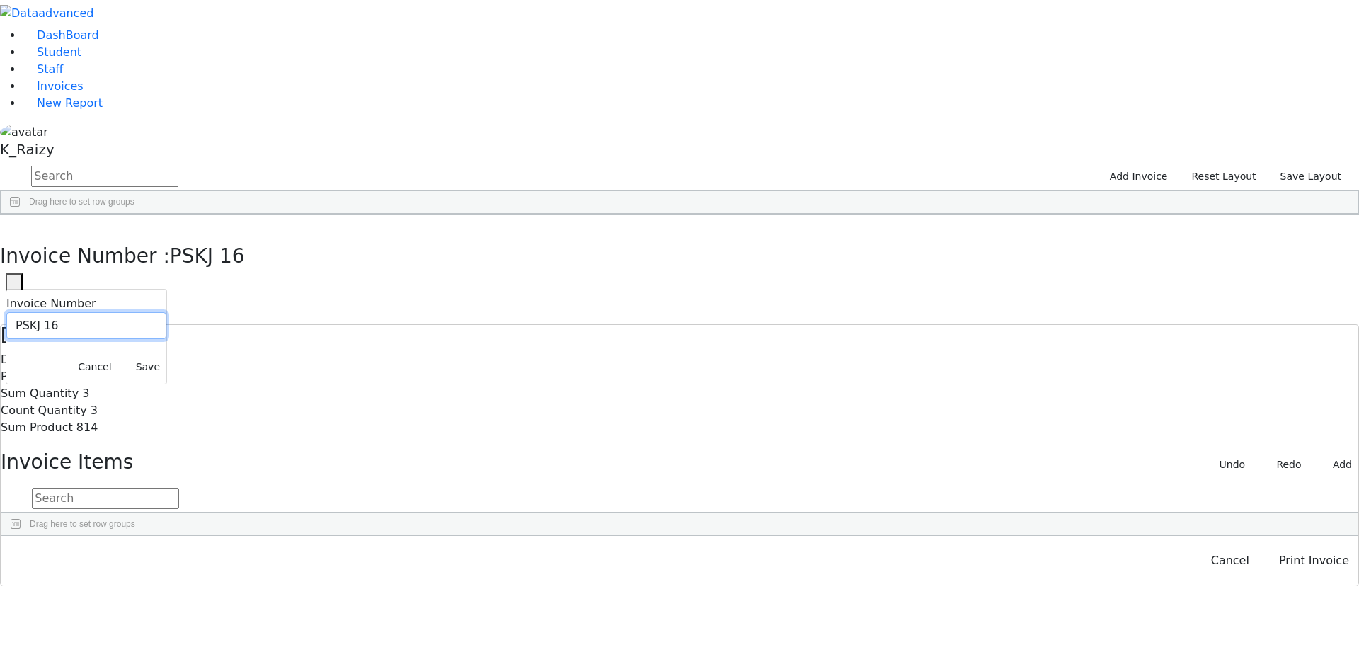
paste input "016-26F"
type input "PSKJ 016-26F"
click at [166, 356] on button "Save" at bounding box center [148, 367] width 37 height 22
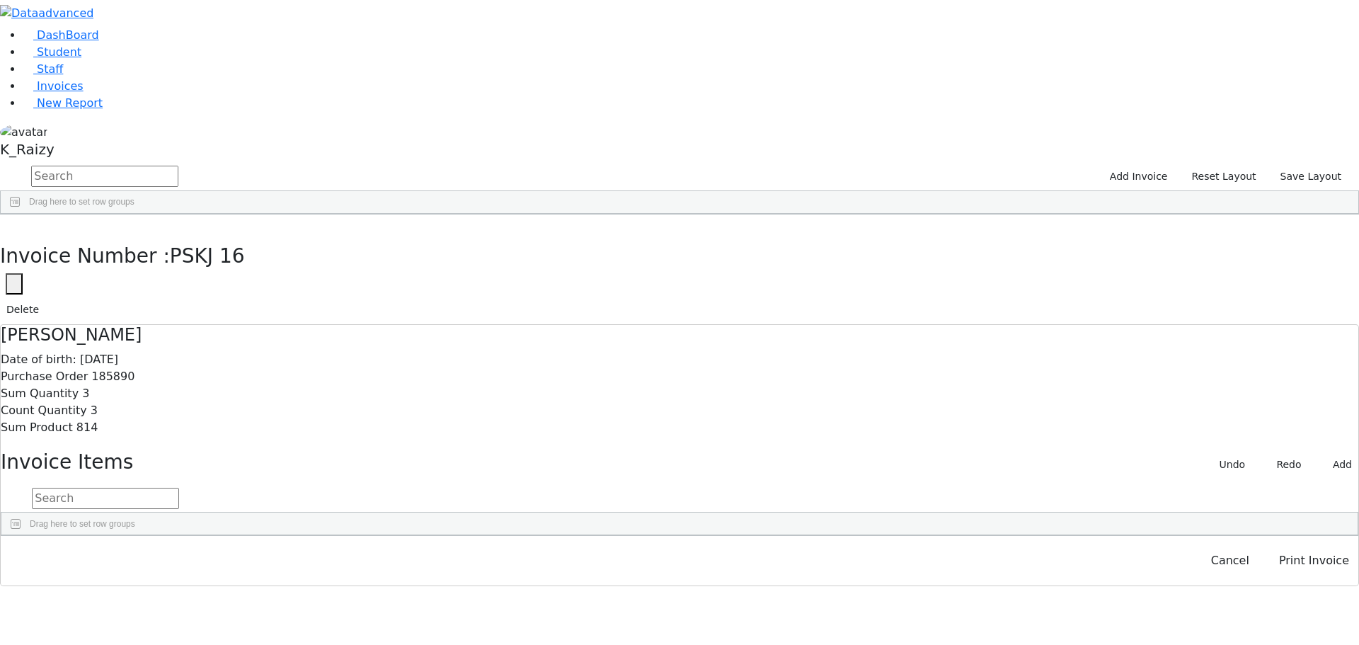
click at [212, 257] on div "2110452" at bounding box center [159, 267] width 105 height 20
click at [23, 273] on button "button" at bounding box center [14, 283] width 17 height 21
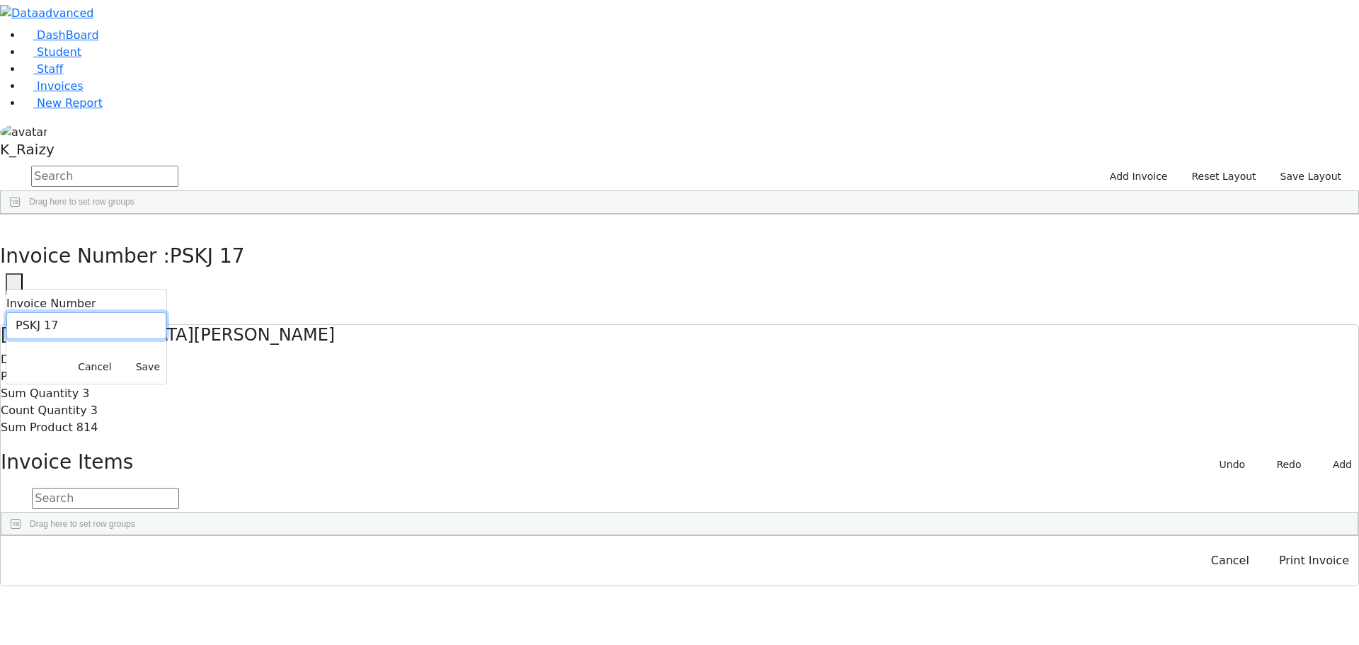
drag, startPoint x: 1006, startPoint y: 77, endPoint x: 990, endPoint y: 86, distance: 18.4
click at [166, 312] on input "PSKJ 17" at bounding box center [86, 325] width 160 height 27
paste input "017-26F"
type input "PSKJ 017-26F"
click at [166, 356] on button "Save" at bounding box center [148, 367] width 37 height 22
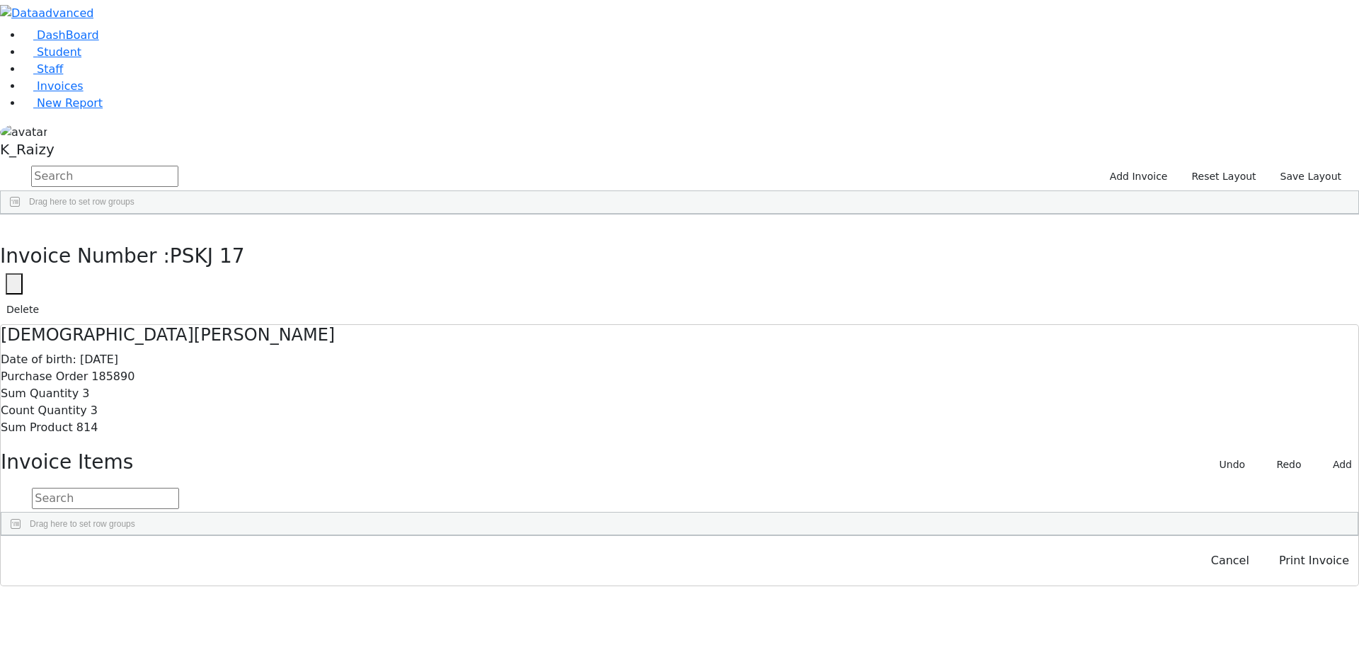
click at [212, 257] on div "2110452" at bounding box center [159, 267] width 105 height 20
click at [1285, 574] on button "Print Invoice" at bounding box center [1314, 560] width 88 height 27
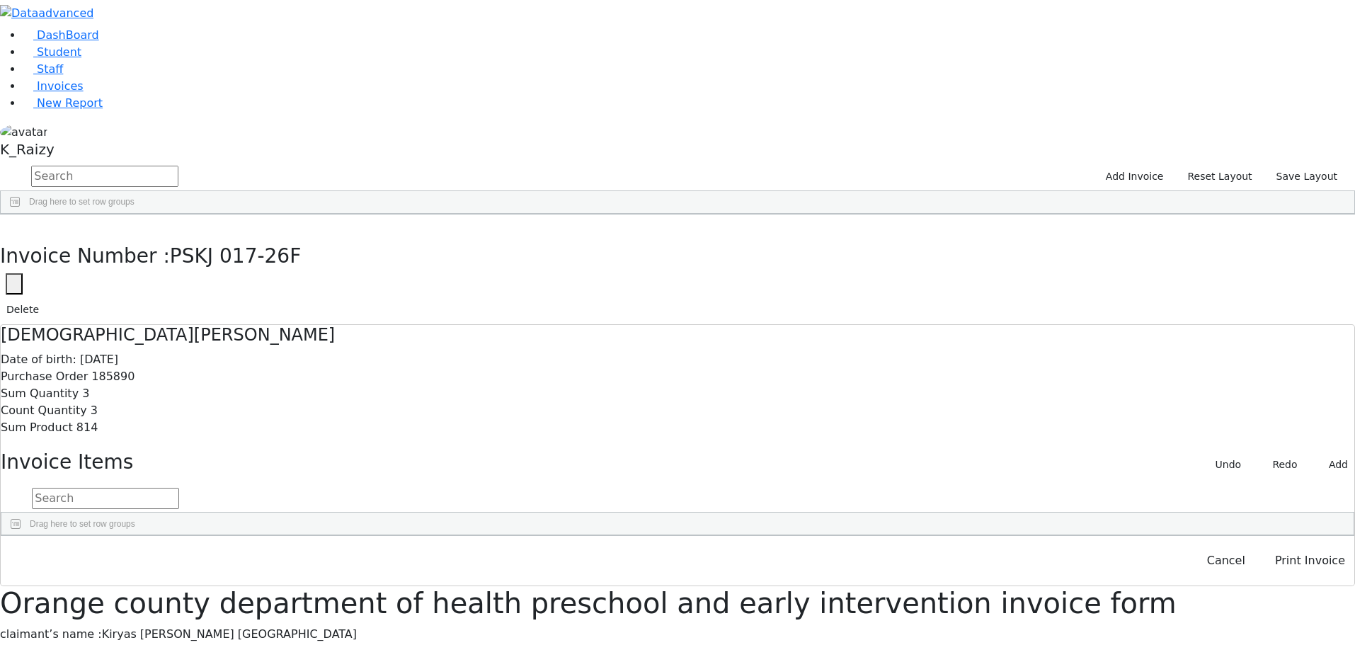
click at [212, 237] on div "2110451" at bounding box center [159, 247] width 105 height 20
click at [1285, 574] on button "Print Invoice" at bounding box center [1309, 560] width 88 height 27
click at [77, 59] on link "Student" at bounding box center [52, 51] width 59 height 13
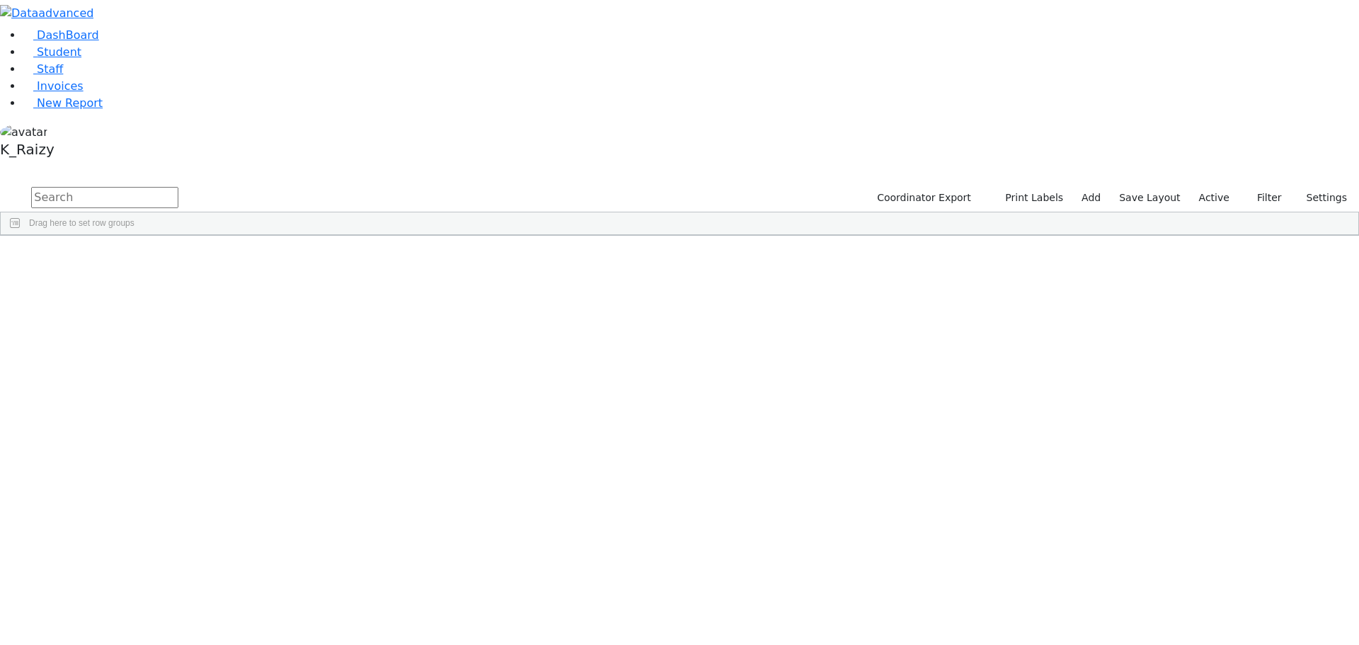
click at [1215, 187] on label "Active" at bounding box center [1214, 198] width 43 height 22
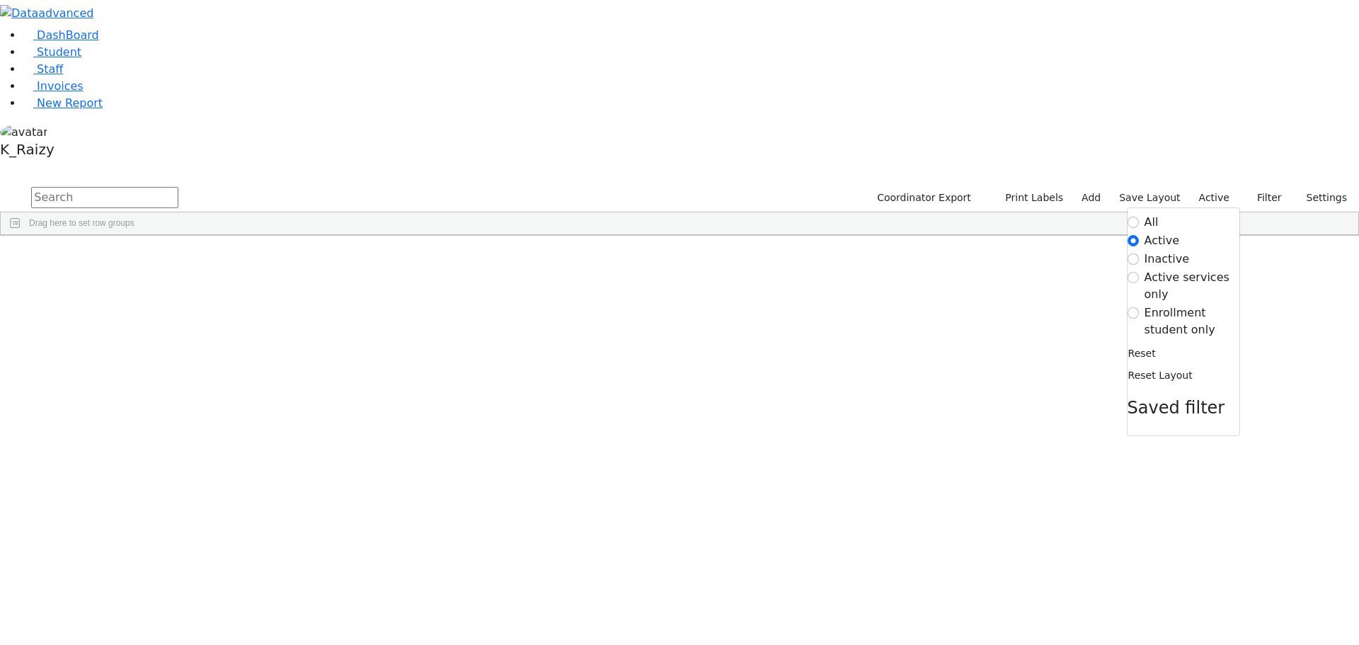
click at [1154, 304] on label "Enrollment student only" at bounding box center [1191, 321] width 95 height 34
click at [1139, 307] on input "Enrollment student only" at bounding box center [1132, 312] width 11 height 11
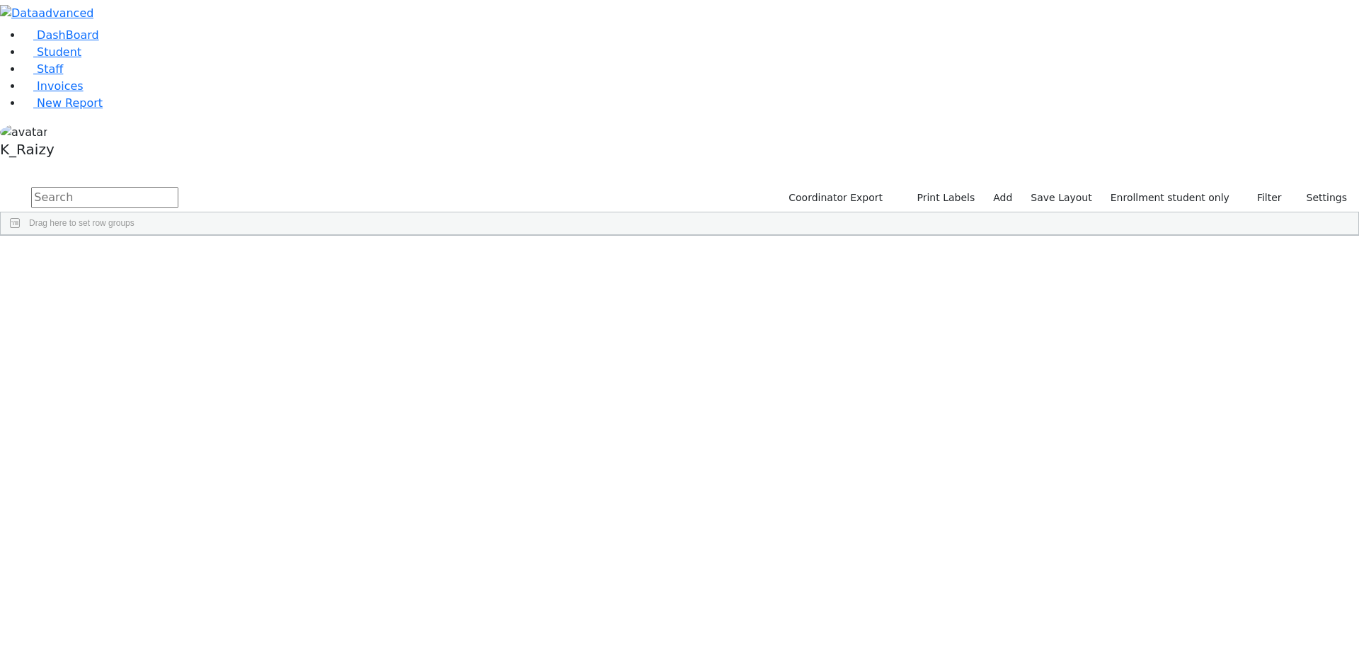
scroll to position [173, 0]
click at [163, 442] on div "[PERSON_NAME]" at bounding box center [122, 452] width 84 height 20
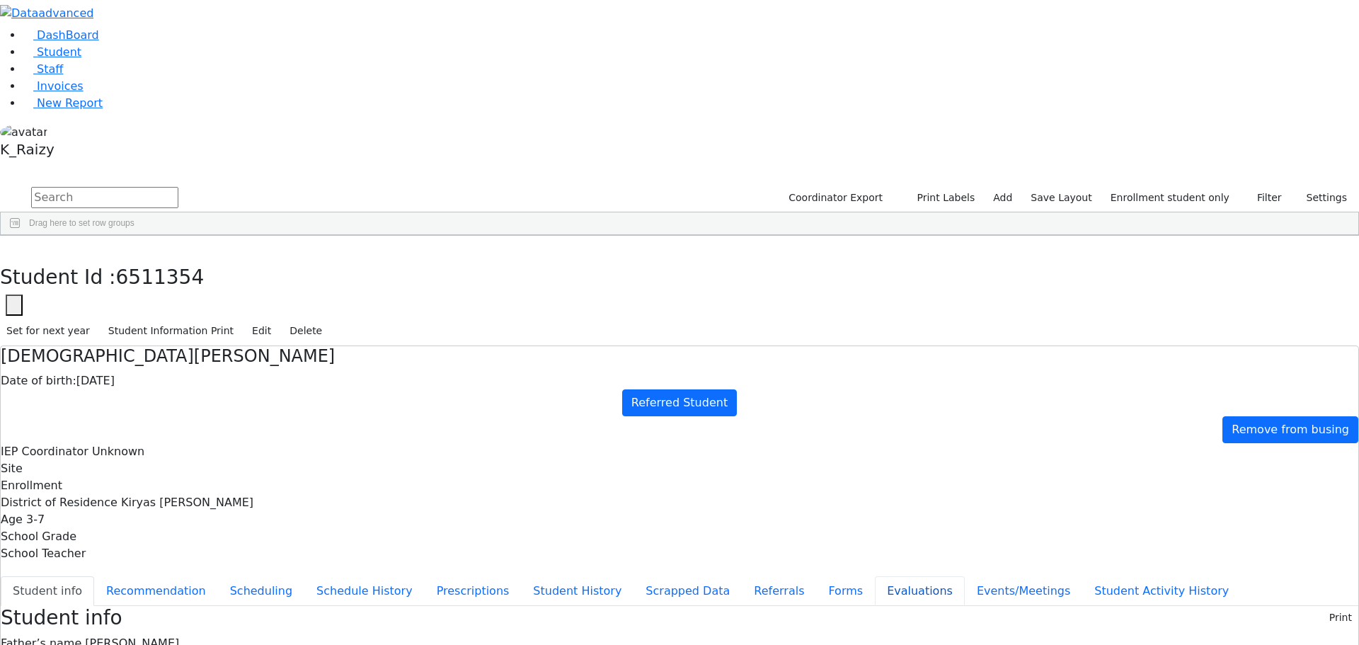
click at [875, 576] on button "Evaluations" at bounding box center [920, 591] width 90 height 30
click at [85, 466] on div "6511349" at bounding box center [43, 476] width 84 height 20
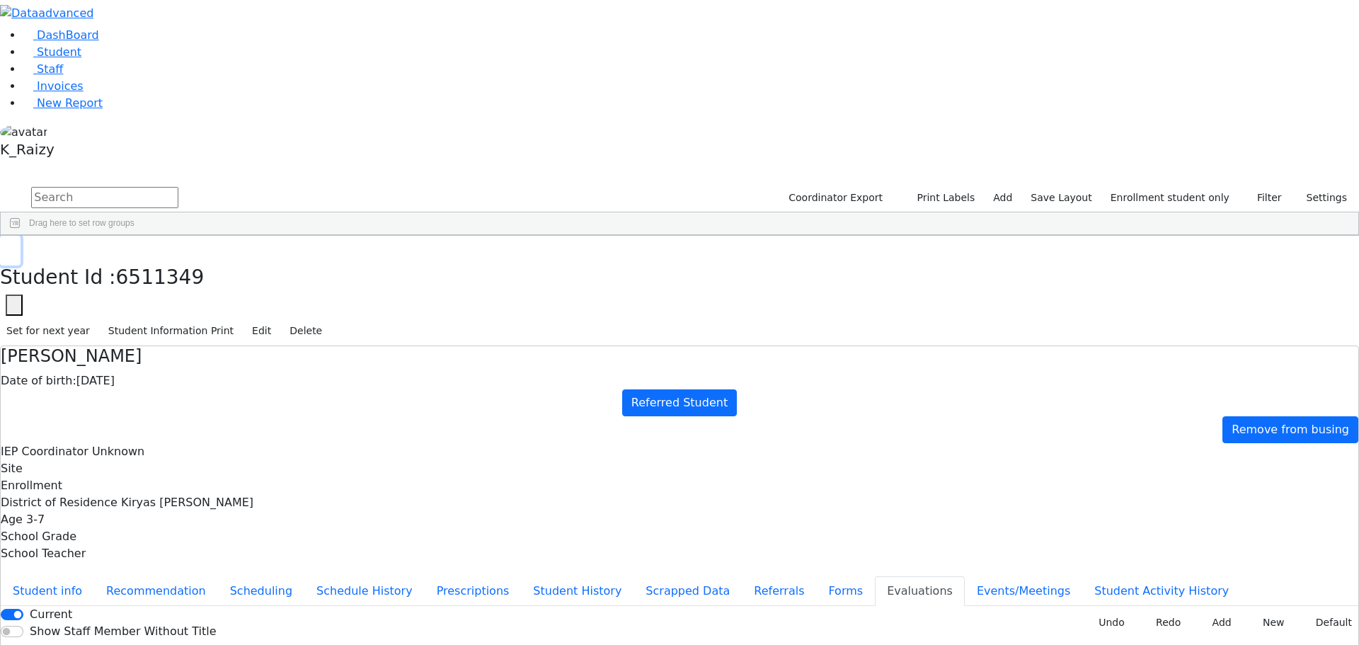
click at [21, 236] on button "button" at bounding box center [10, 251] width 21 height 30
click at [251, 545] on div "Moshe" at bounding box center [209, 555] width 83 height 20
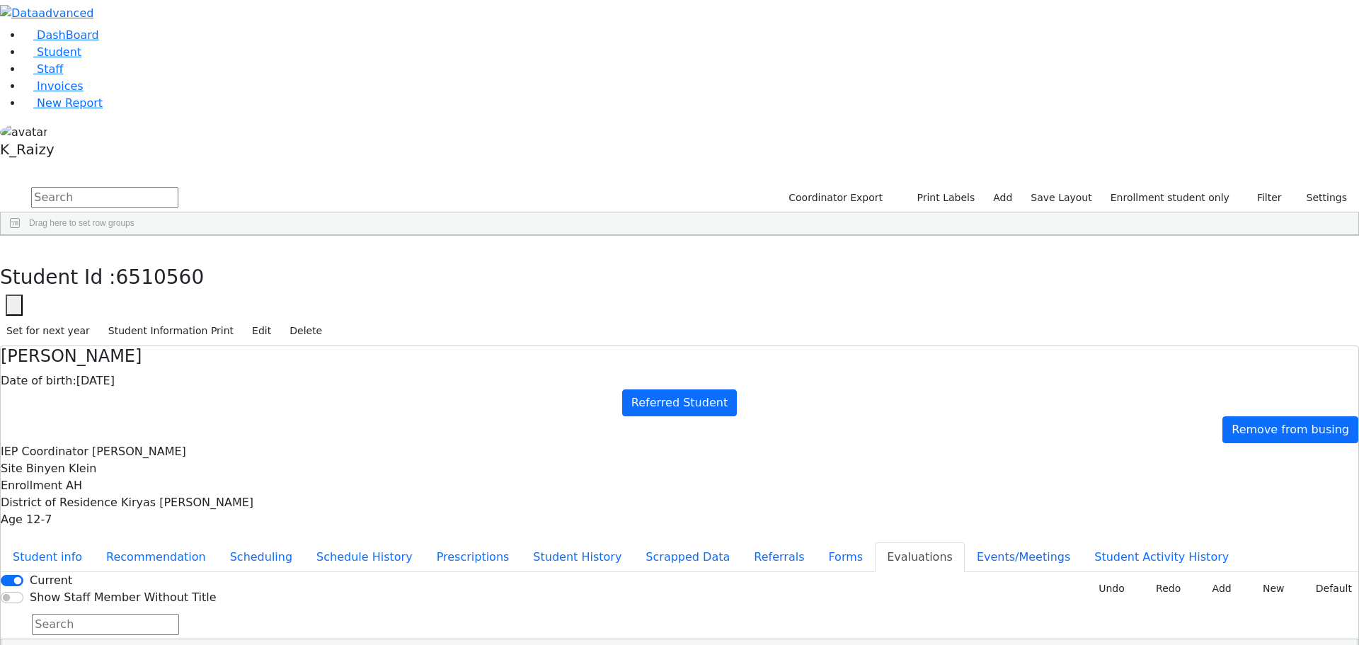
type input "[DATE]"
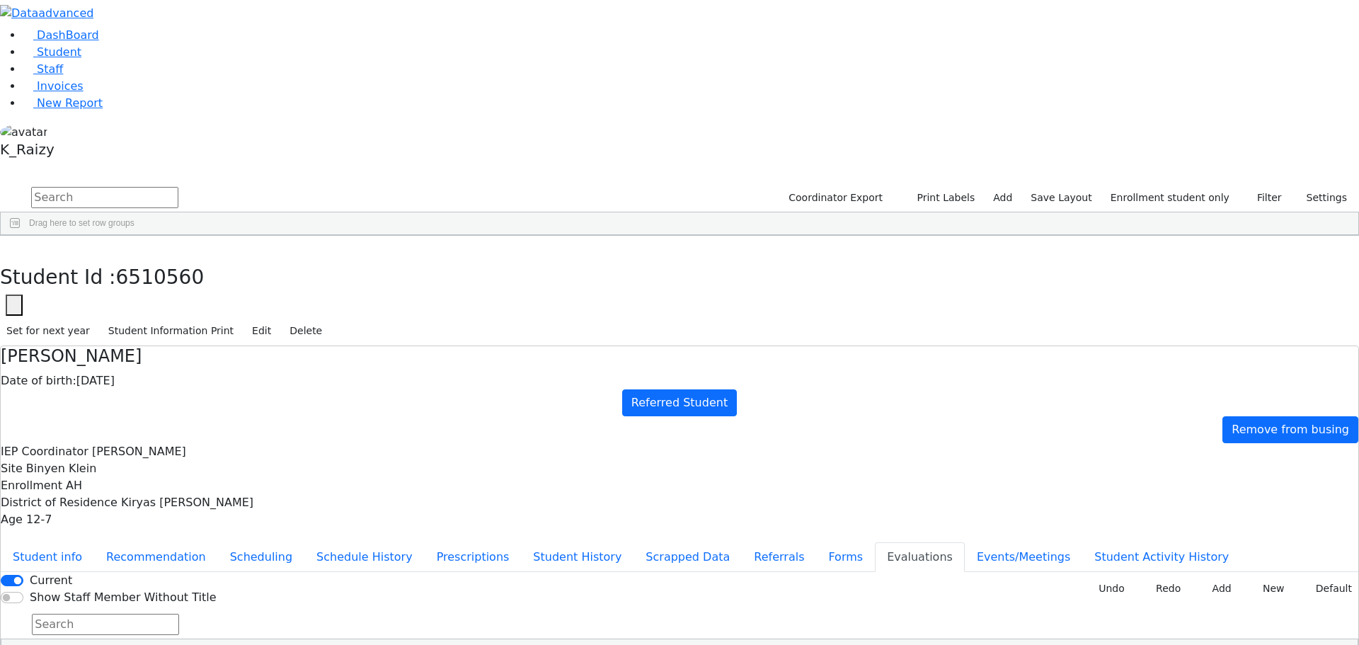
click at [21, 236] on button "button" at bounding box center [10, 251] width 21 height 30
click at [251, 525] on div "[PERSON_NAME]" at bounding box center [209, 535] width 83 height 20
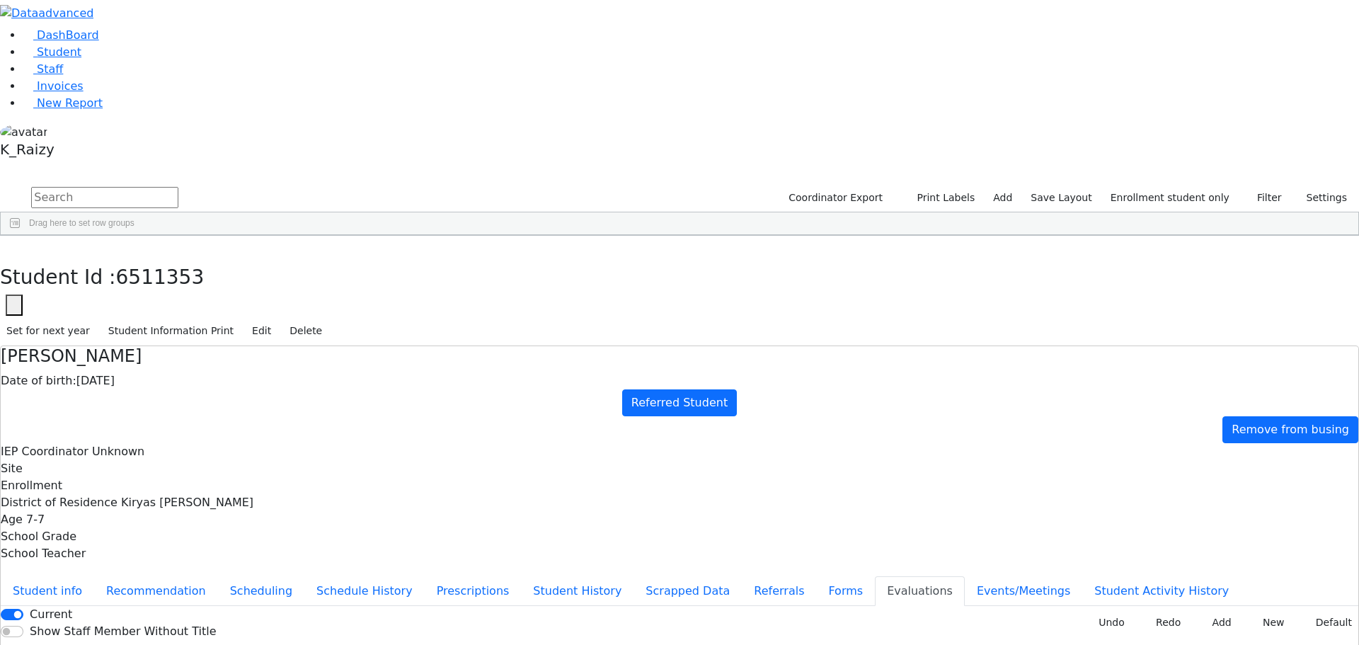
type input "tep"
type input "tepf"
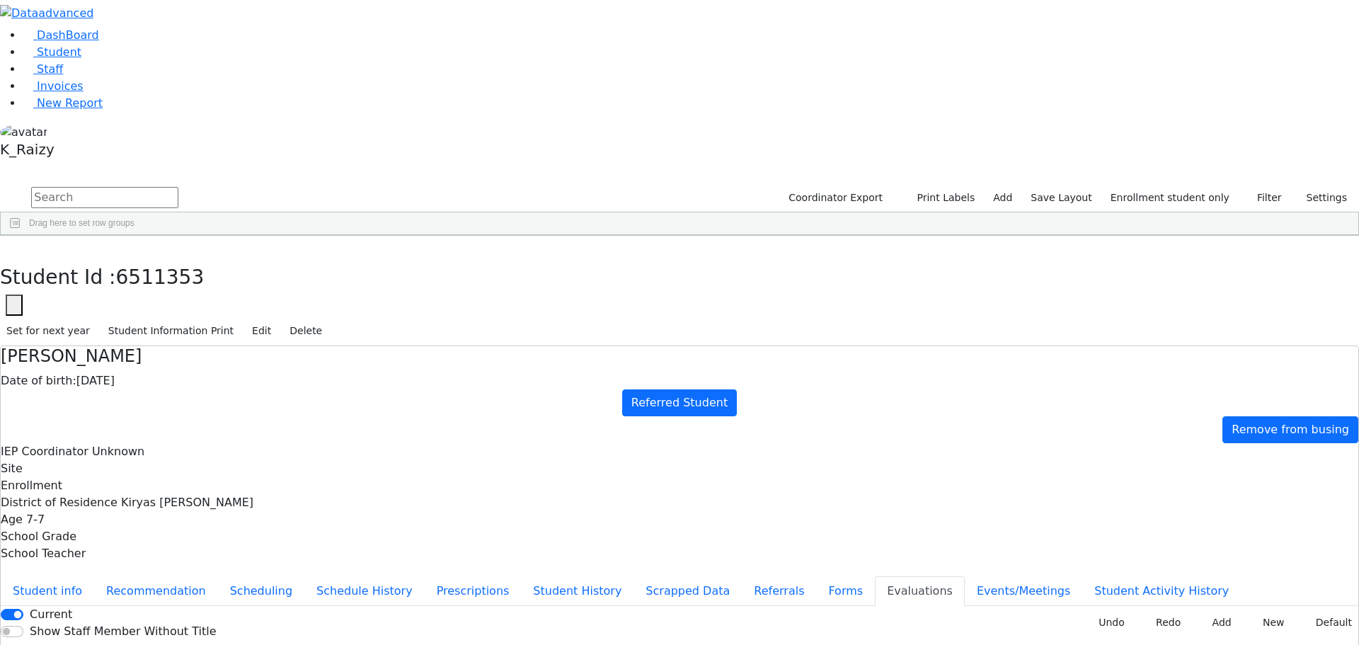
type input "tep"
type input "[DATE]"
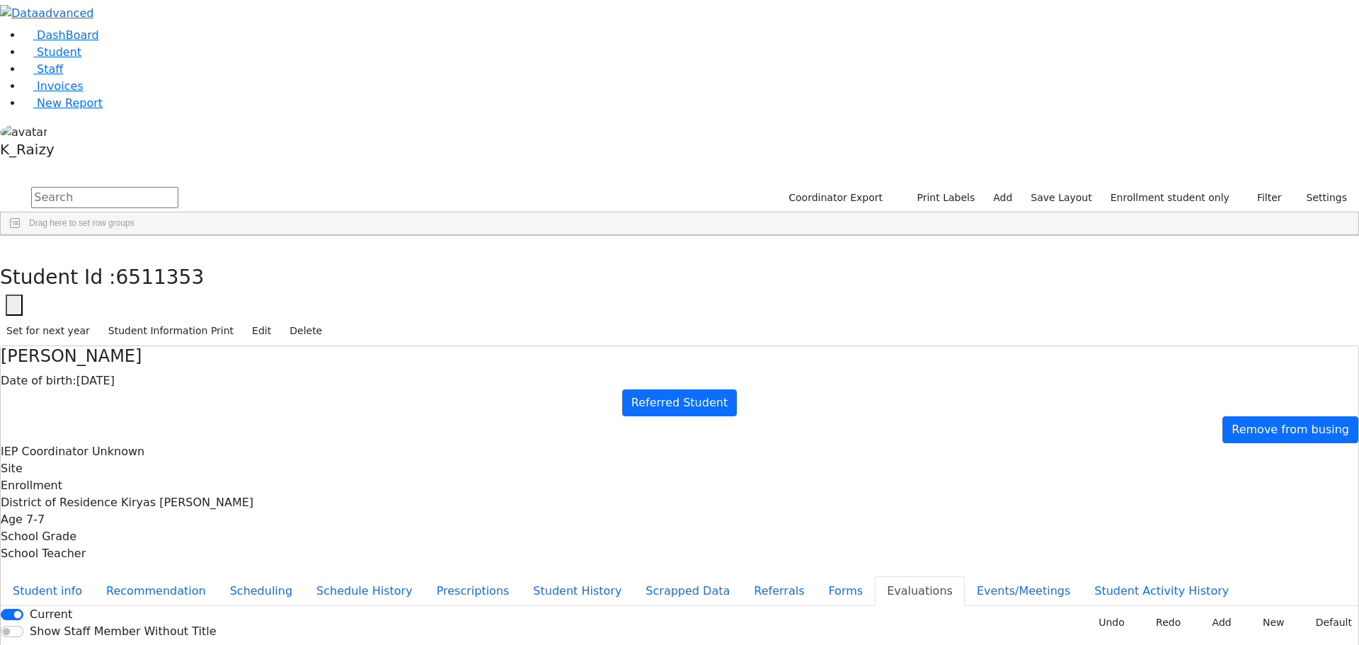
type input "[DATE]"
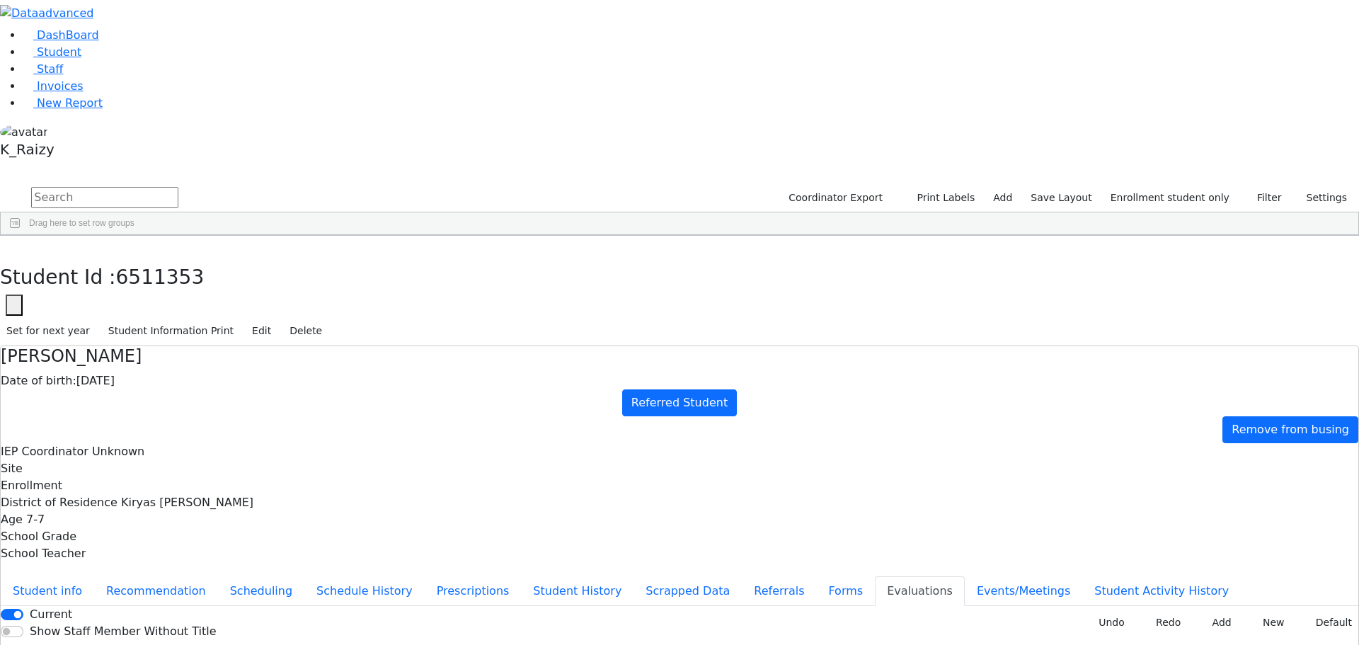
click at [94, 576] on button "Student info" at bounding box center [47, 591] width 93 height 30
click at [875, 576] on button "Evaluations" at bounding box center [920, 591] width 90 height 30
click at [94, 576] on button "Student info" at bounding box center [47, 591] width 93 height 30
click at [742, 576] on button "Referrals" at bounding box center [779, 591] width 74 height 30
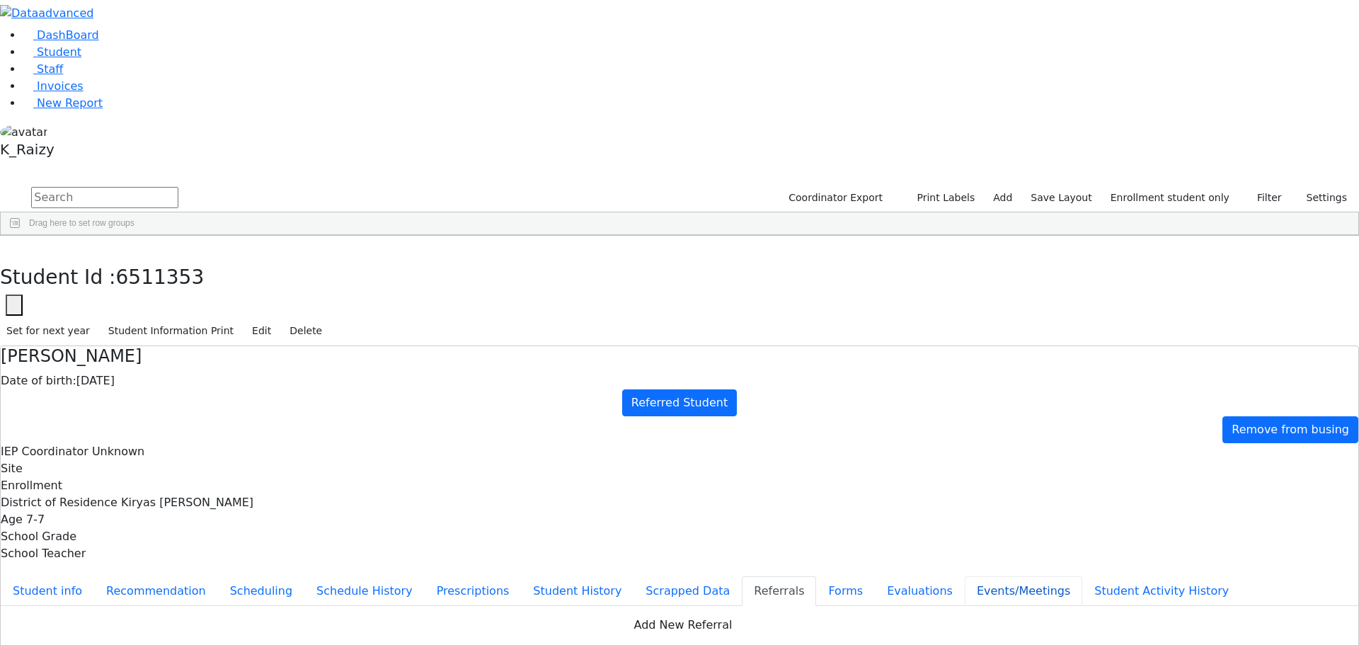
drag, startPoint x: 303, startPoint y: 424, endPoint x: 300, endPoint y: 432, distance: 8.3
click at [965, 576] on button "Events/Meetings" at bounding box center [1023, 591] width 117 height 30
click at [742, 576] on button "Referrals" at bounding box center [779, 591] width 74 height 30
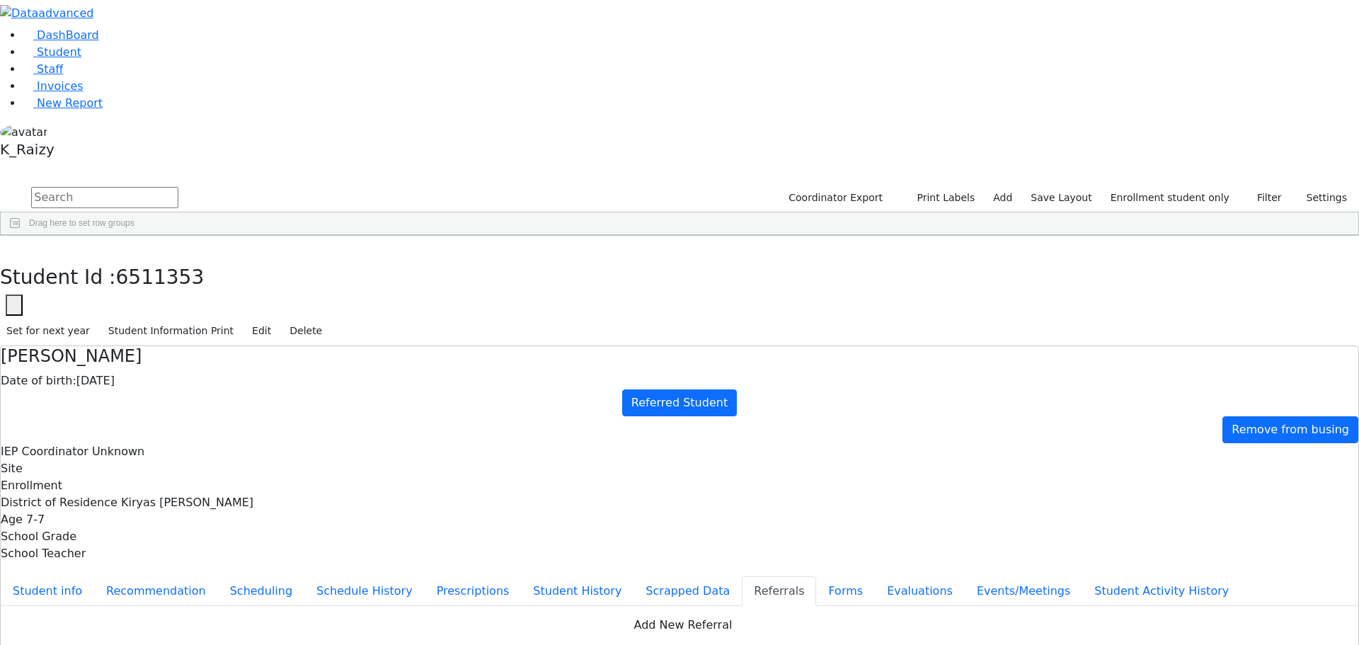
drag, startPoint x: 713, startPoint y: 278, endPoint x: 651, endPoint y: 274, distance: 61.7
drag, startPoint x: 750, startPoint y: 287, endPoint x: 682, endPoint y: 281, distance: 68.9
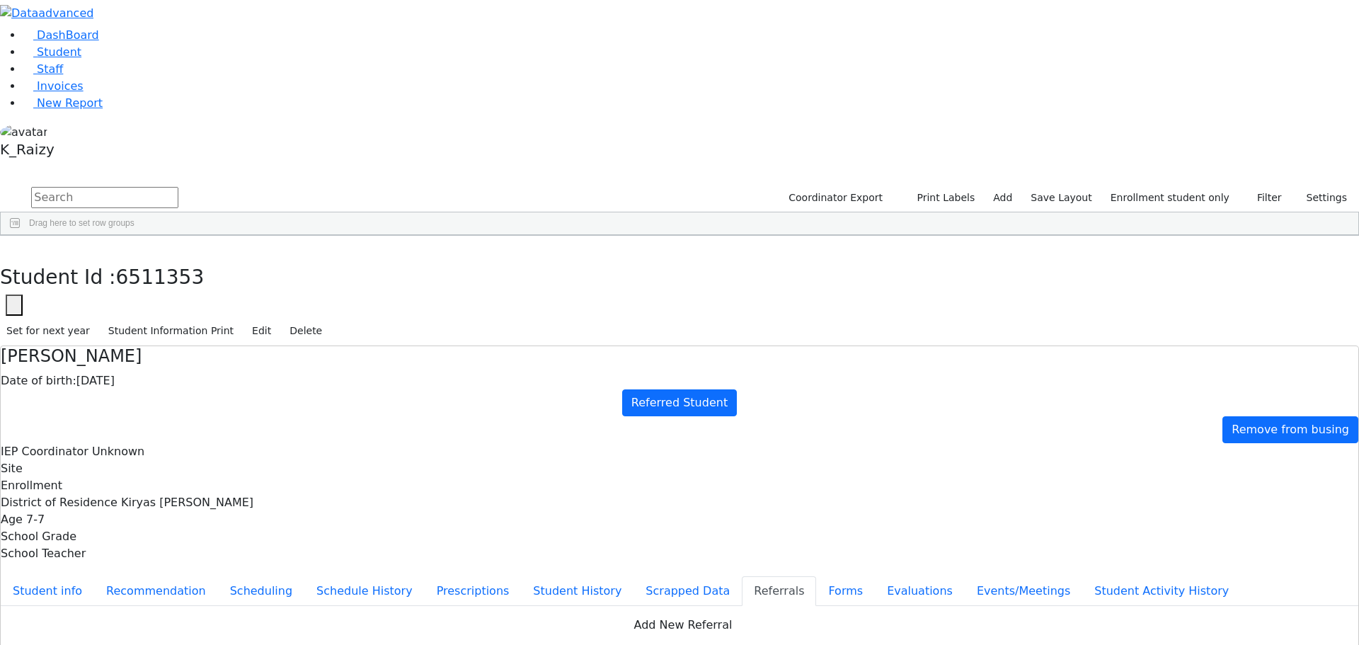
drag, startPoint x: 761, startPoint y: 287, endPoint x: 689, endPoint y: 261, distance: 76.8
copy div "[PERSON_NAME] has a very unclear speech and a hoarse voice."
